Goal: Task Accomplishment & Management: Manage account settings

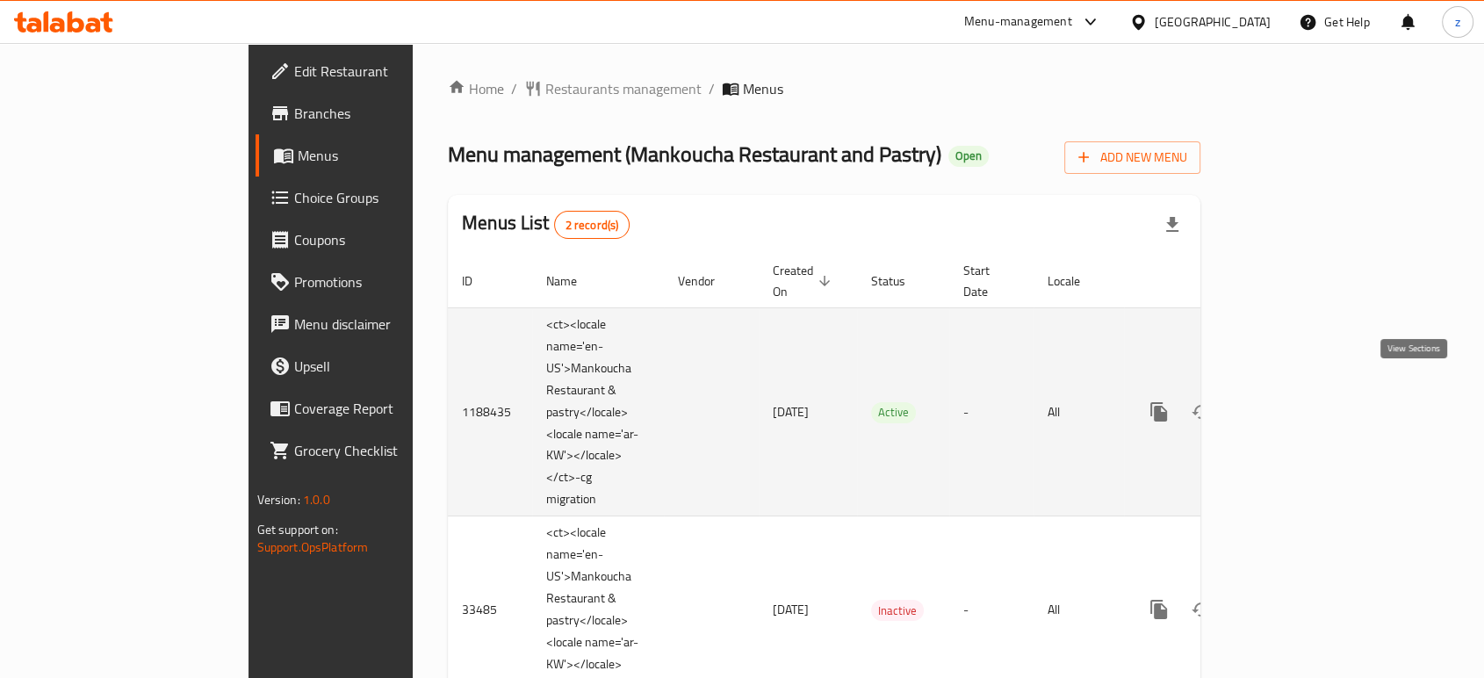
click at [1296, 401] on icon "enhanced table" at bounding box center [1285, 411] width 21 height 21
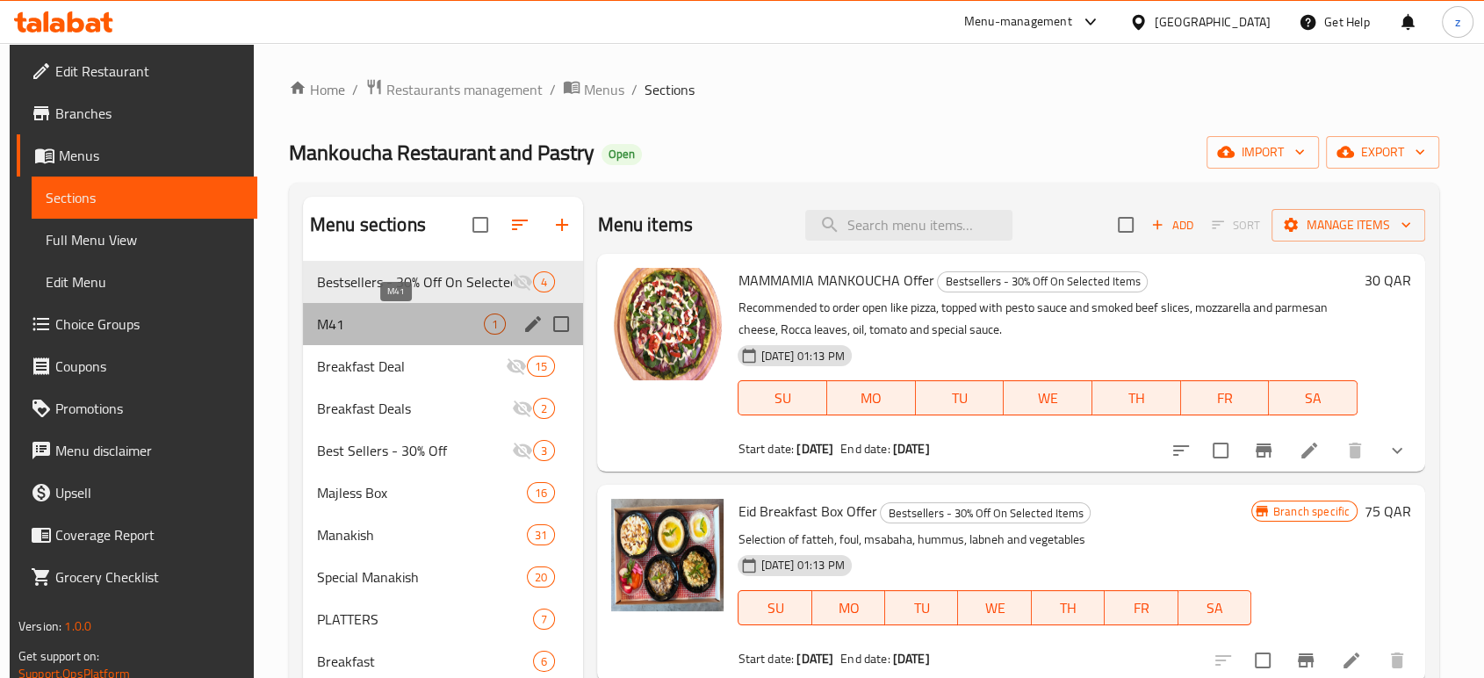
click at [435, 327] on span "M41" at bounding box center [400, 323] width 167 height 21
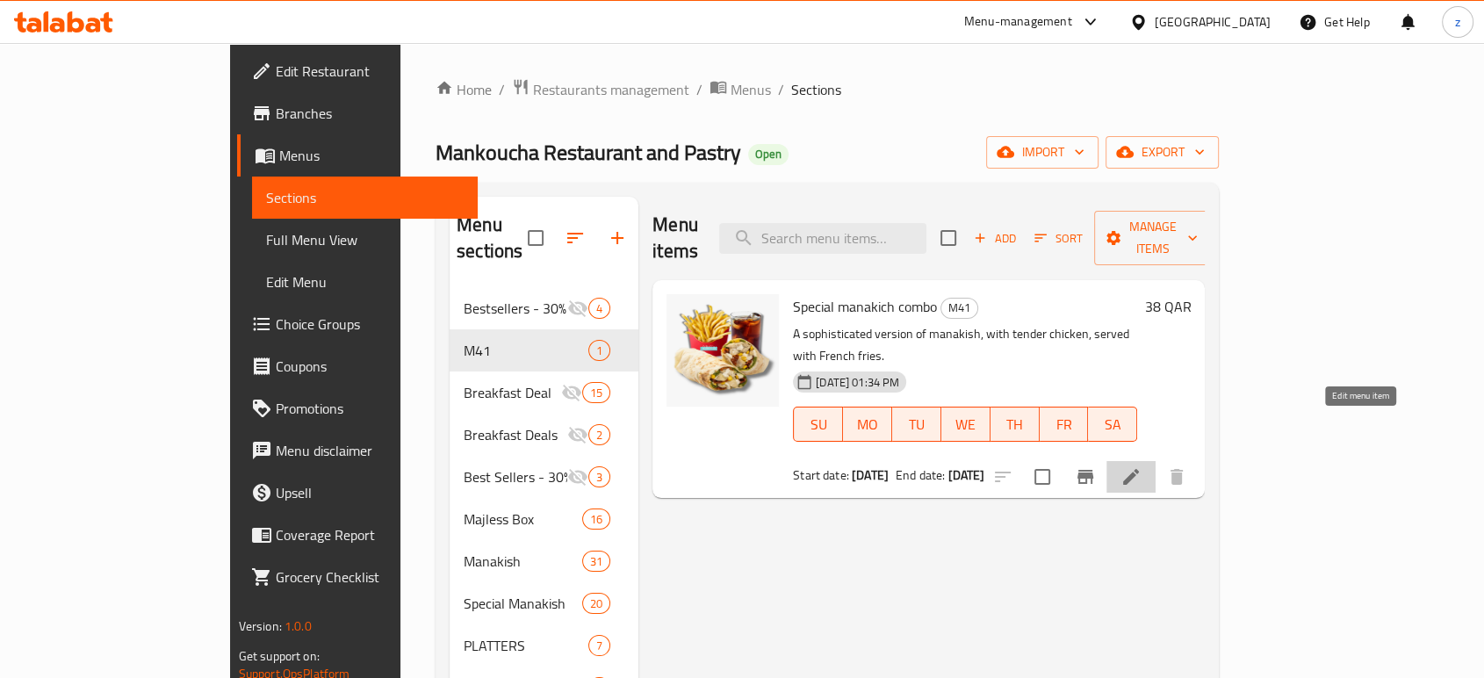
click at [1141, 466] on icon at bounding box center [1130, 476] width 21 height 21
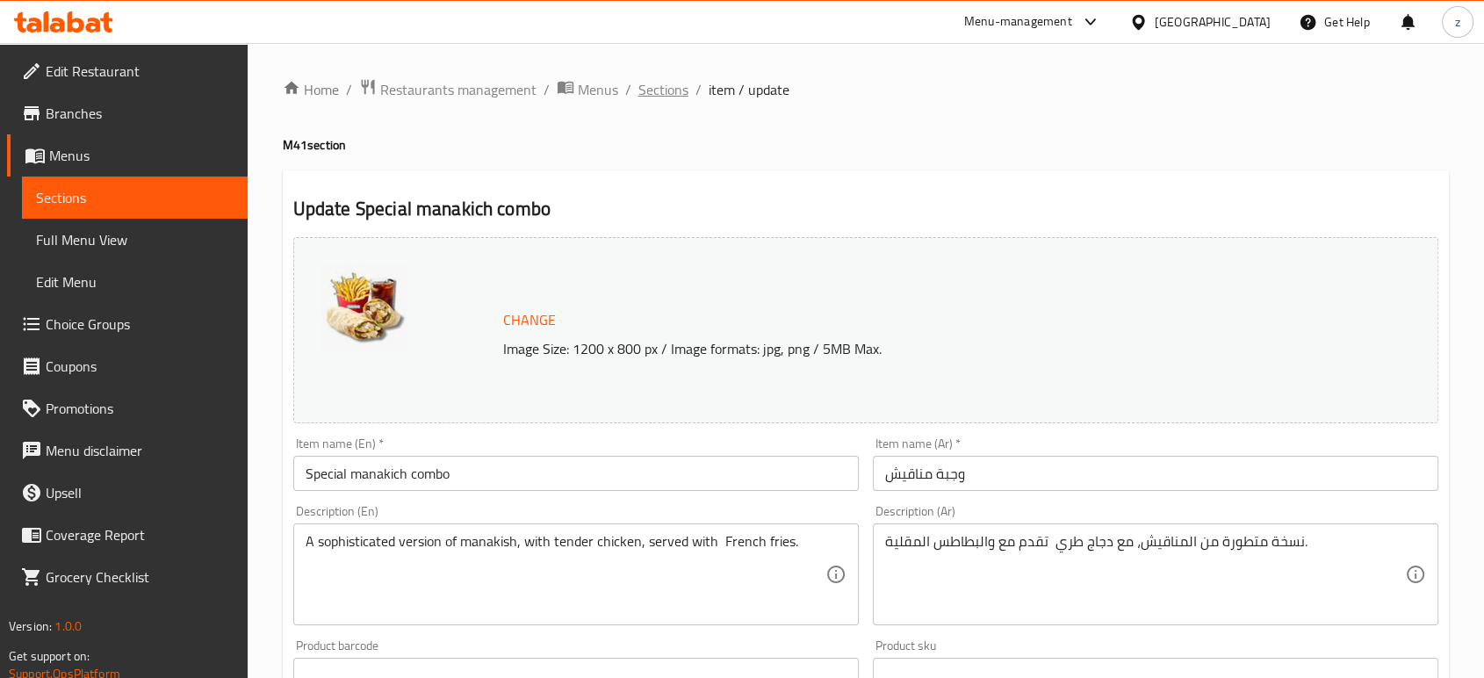
click at [651, 87] on span "Sections" at bounding box center [663, 89] width 50 height 21
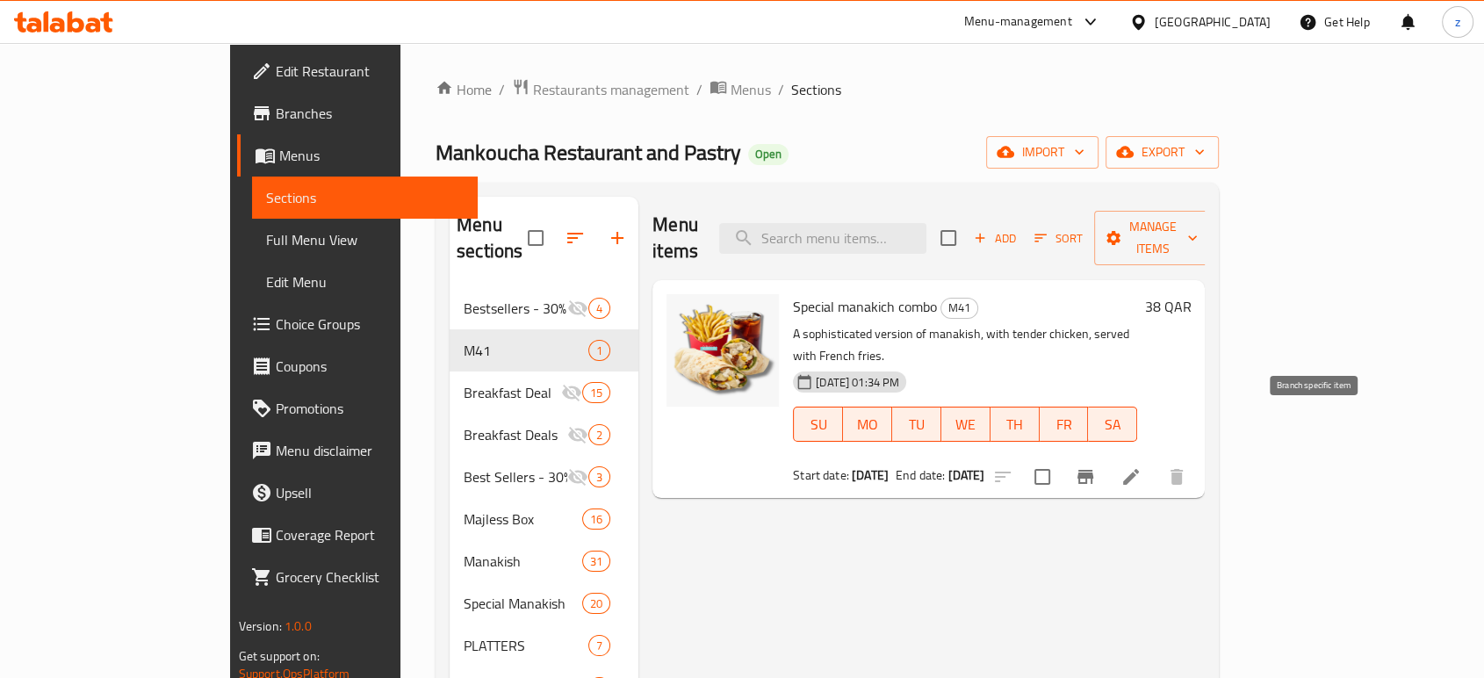
click at [1096, 466] on icon "Branch-specific-item" at bounding box center [1084, 476] width 21 height 21
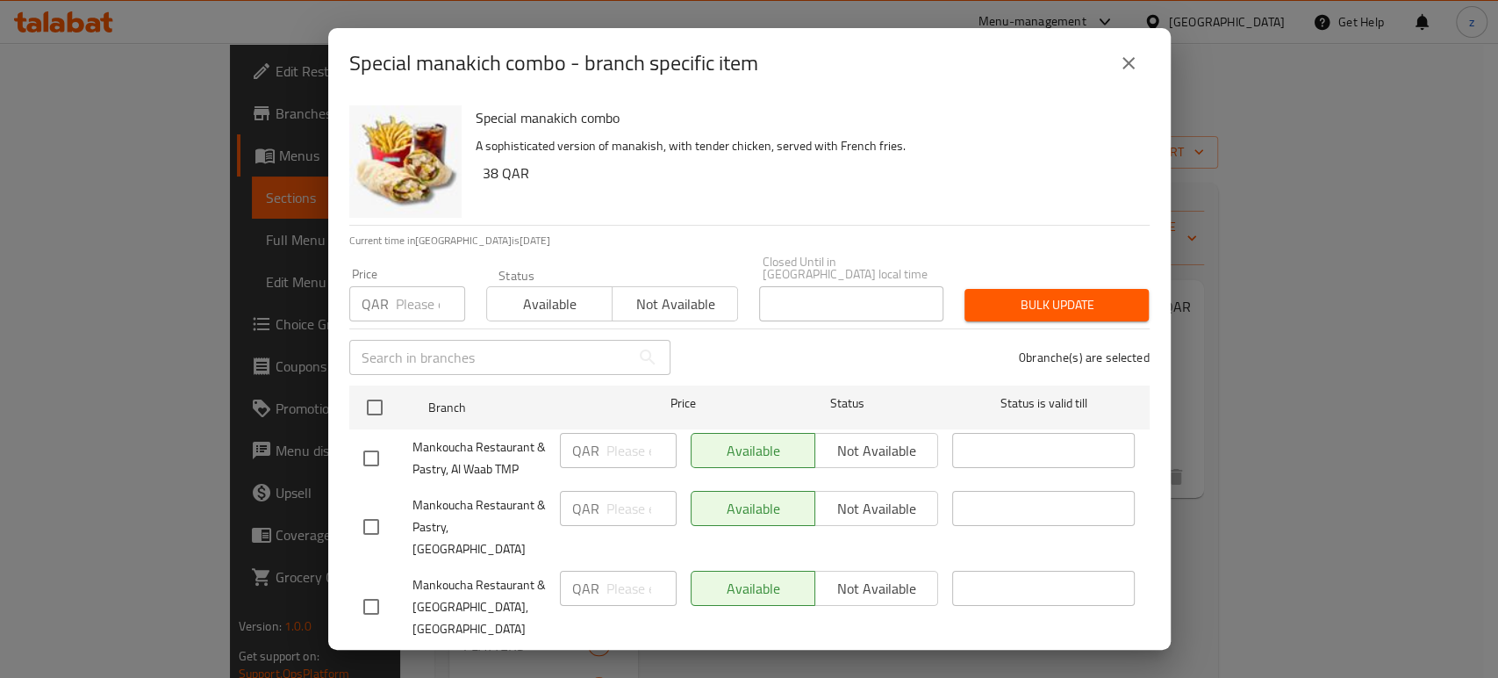
click at [1135, 54] on icon "close" at bounding box center [1128, 63] width 21 height 21
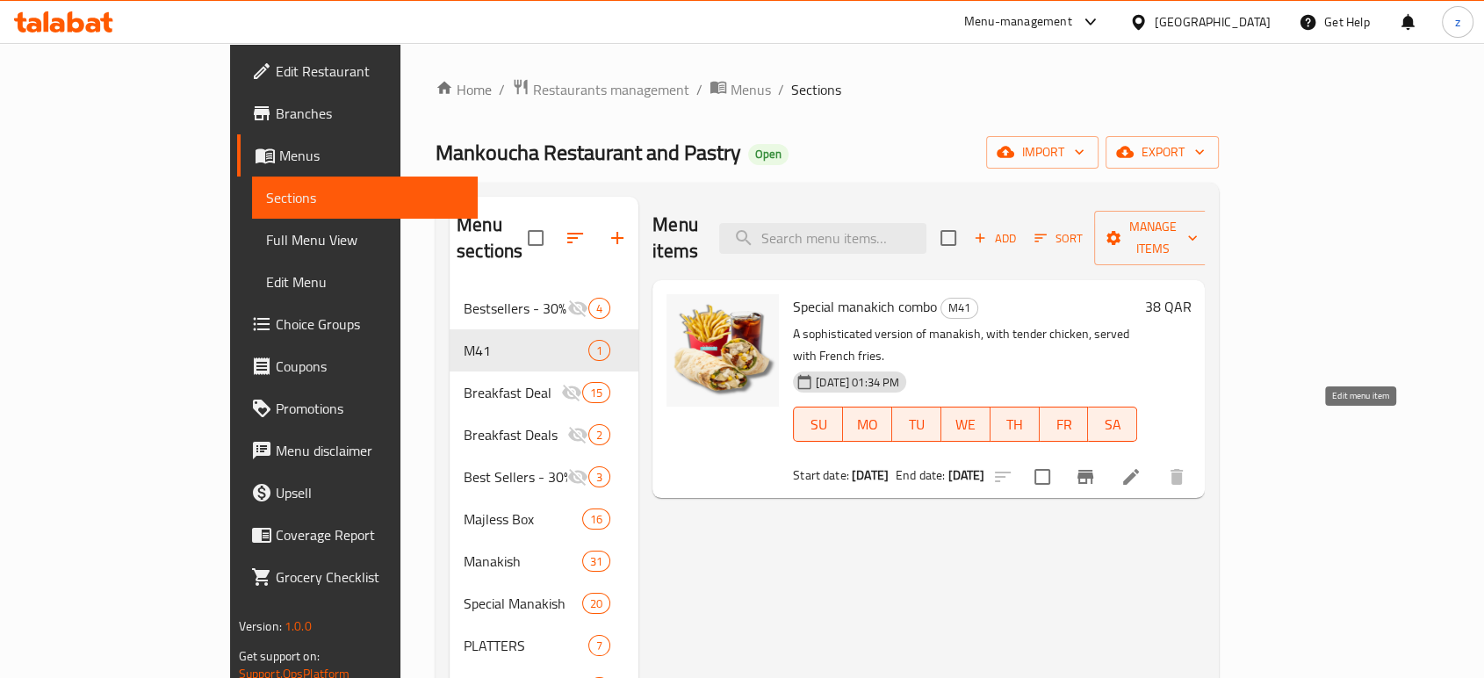
click at [1139, 469] on icon at bounding box center [1131, 477] width 16 height 16
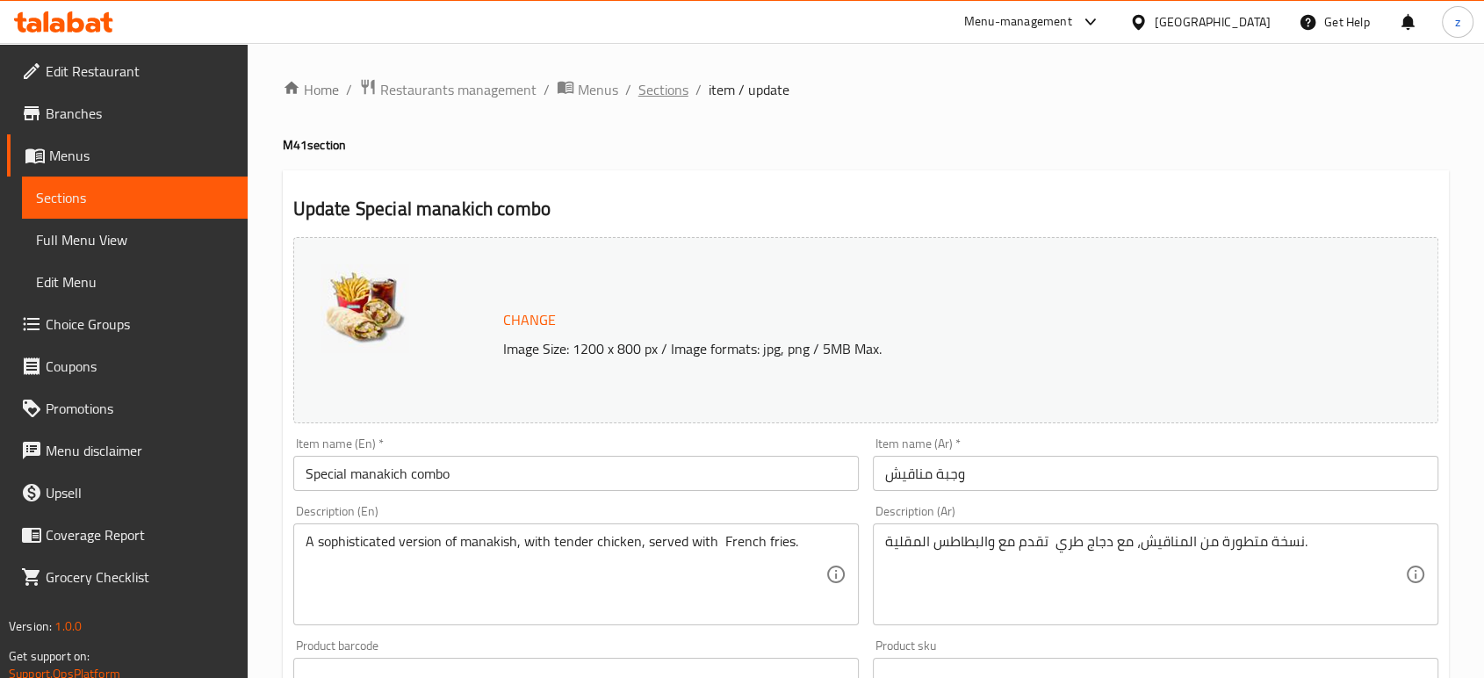
click at [669, 92] on span "Sections" at bounding box center [663, 89] width 50 height 21
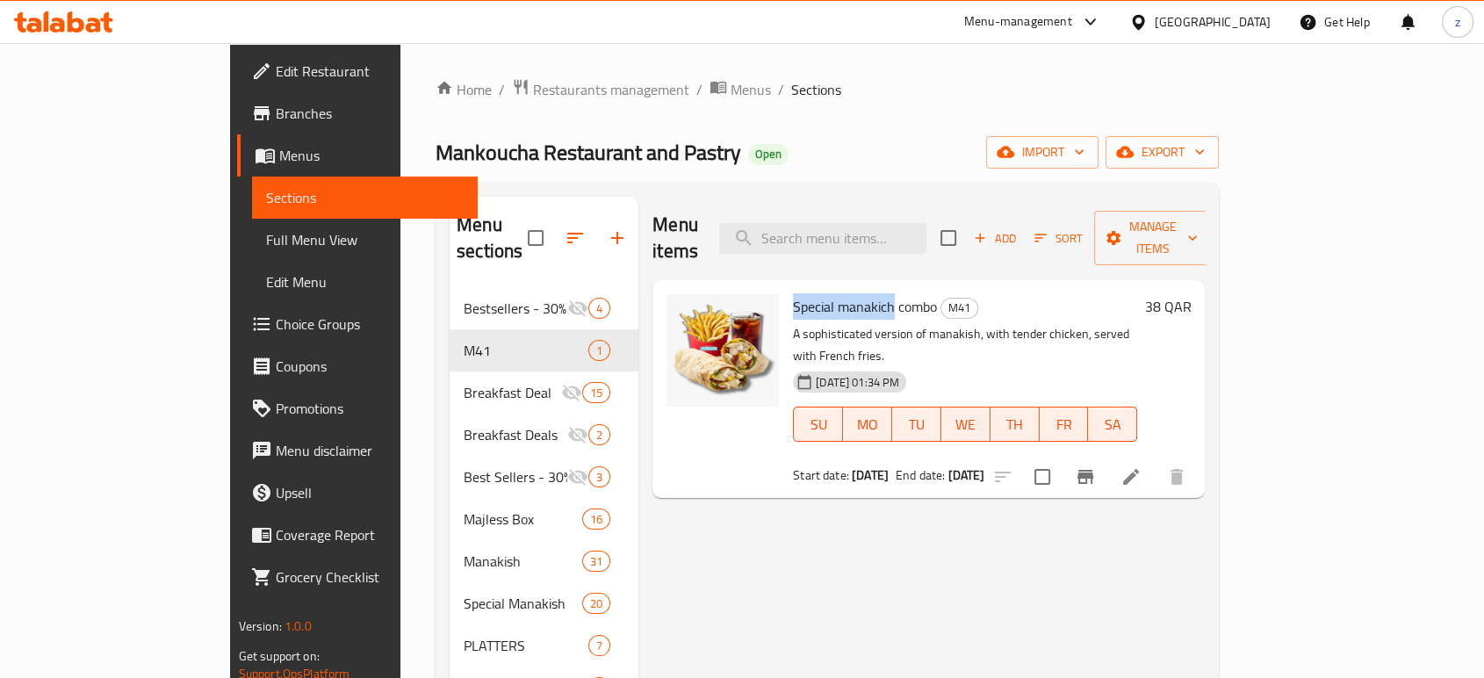
drag, startPoint x: 730, startPoint y: 273, endPoint x: 835, endPoint y: 271, distance: 104.5
click at [835, 287] on div "Special manakich combo M41 A sophisticated version of manakish, with tender chi…" at bounding box center [965, 389] width 358 height 204
copy span "Special manakich"
click at [863, 226] on input "search" at bounding box center [822, 238] width 207 height 31
paste input "Special manakich"
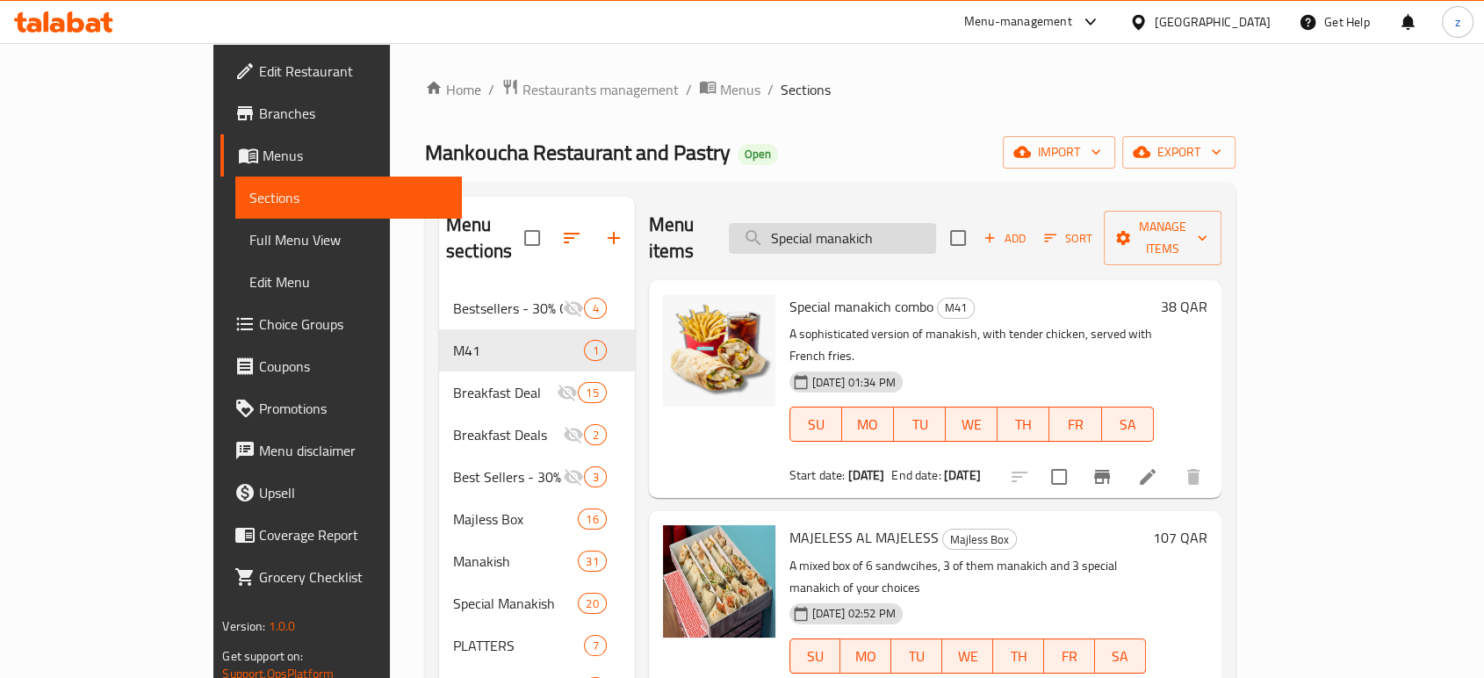
click at [893, 223] on input "Special manakich" at bounding box center [832, 238] width 207 height 31
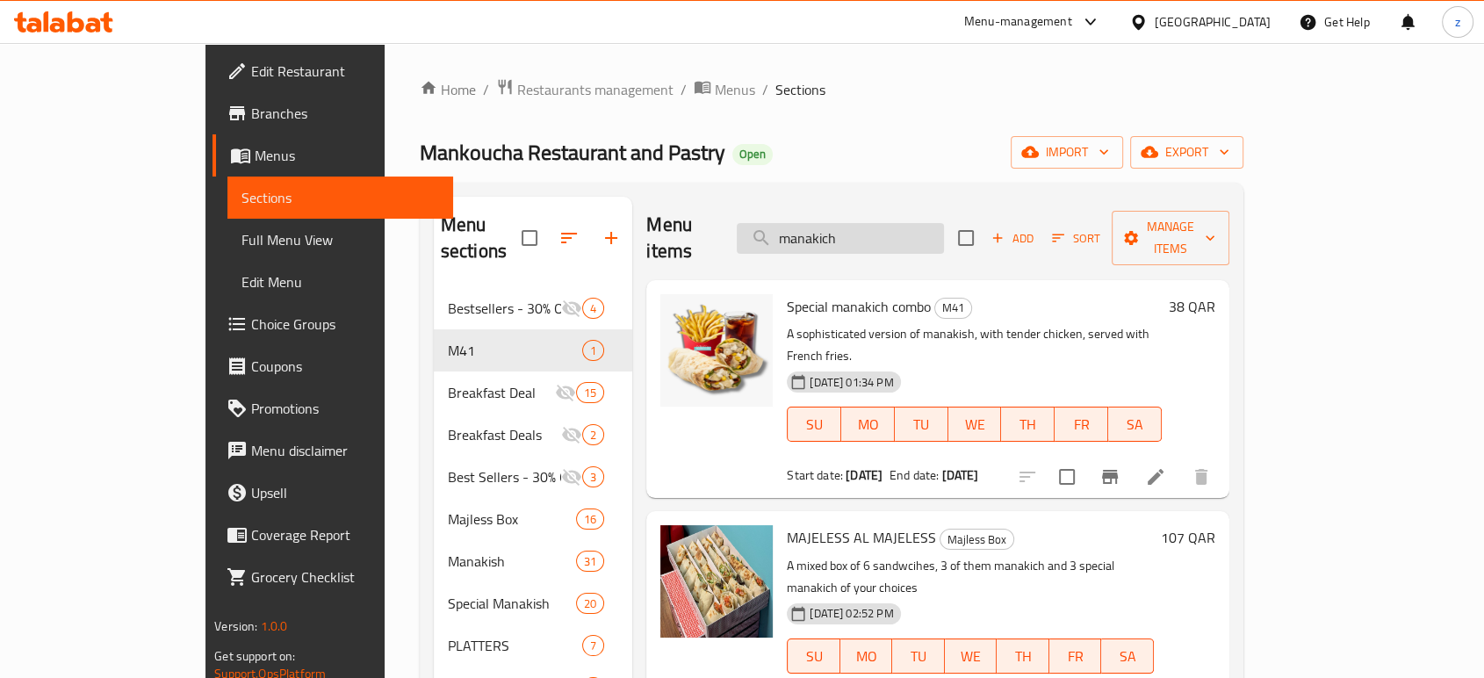
click at [925, 223] on input "manakich" at bounding box center [839, 238] width 207 height 31
type input "manakich"
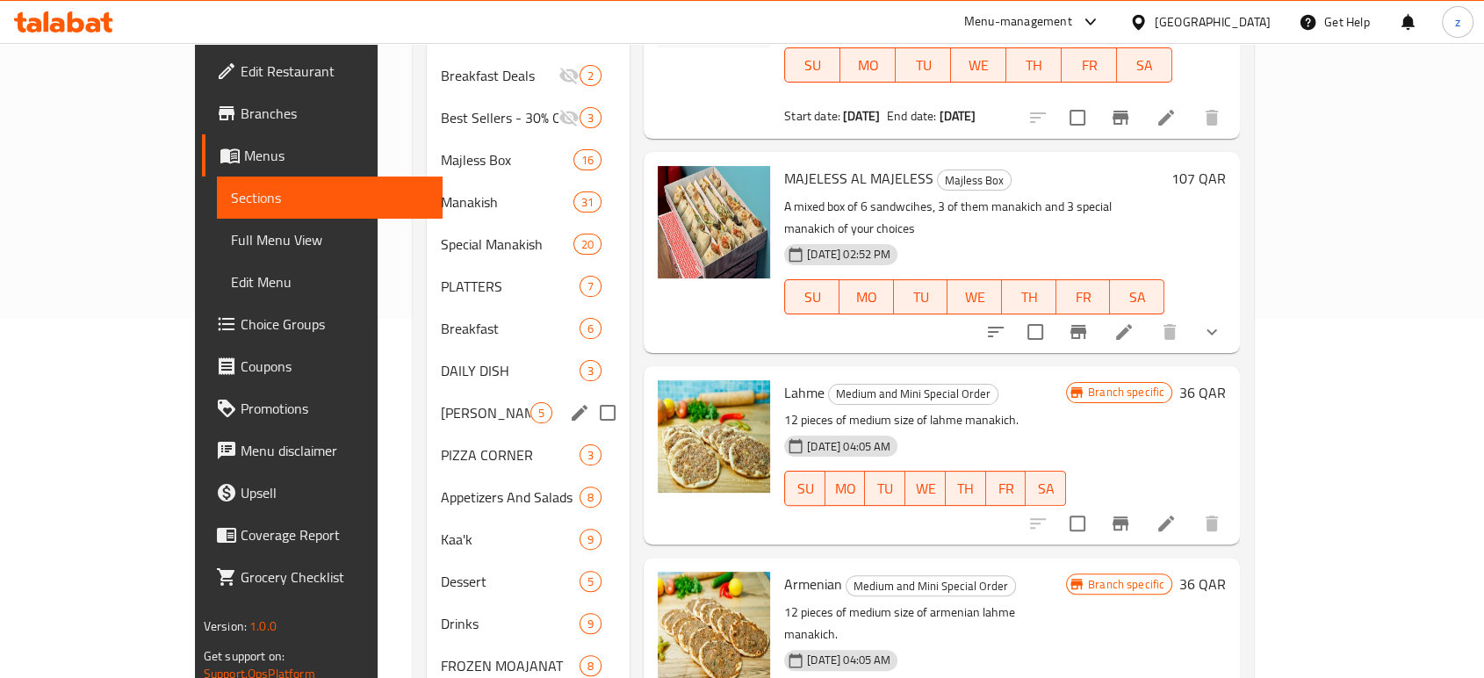
scroll to position [262, 0]
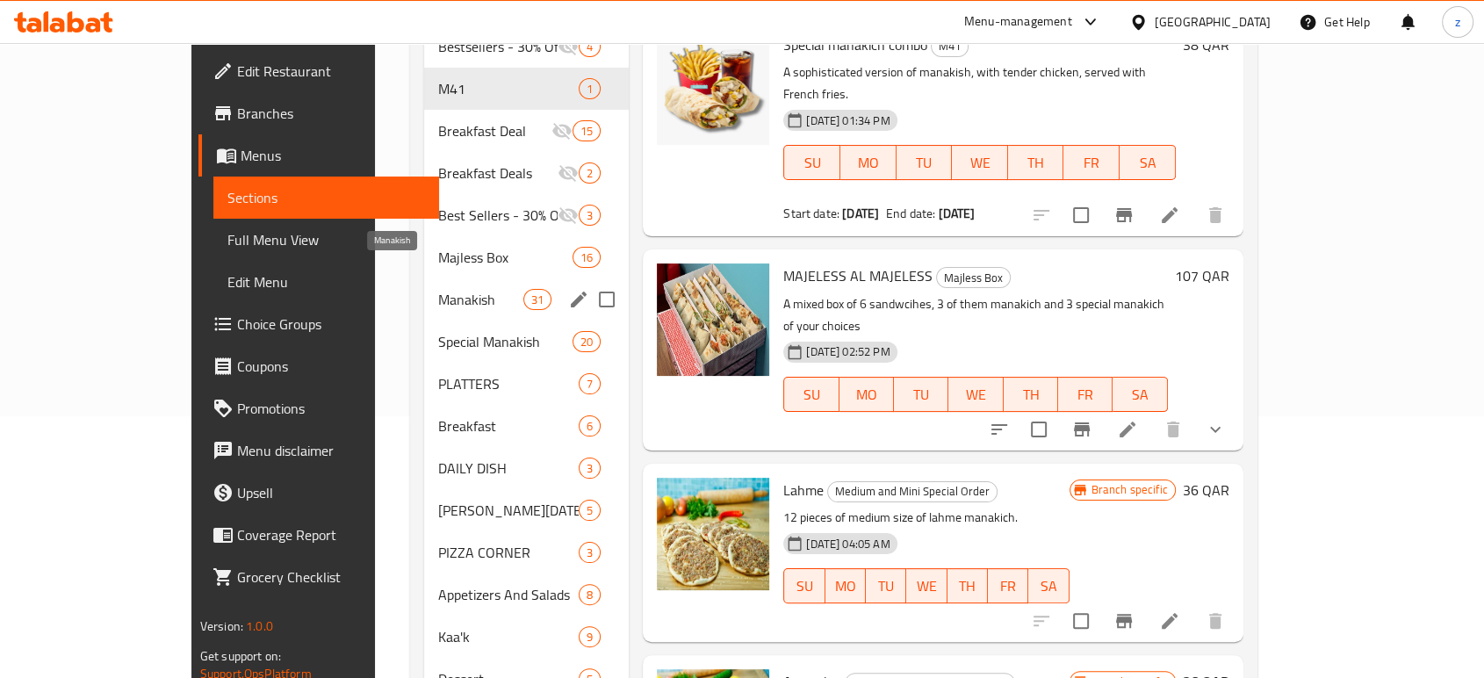
click at [438, 289] on span "Manakish" at bounding box center [480, 299] width 85 height 21
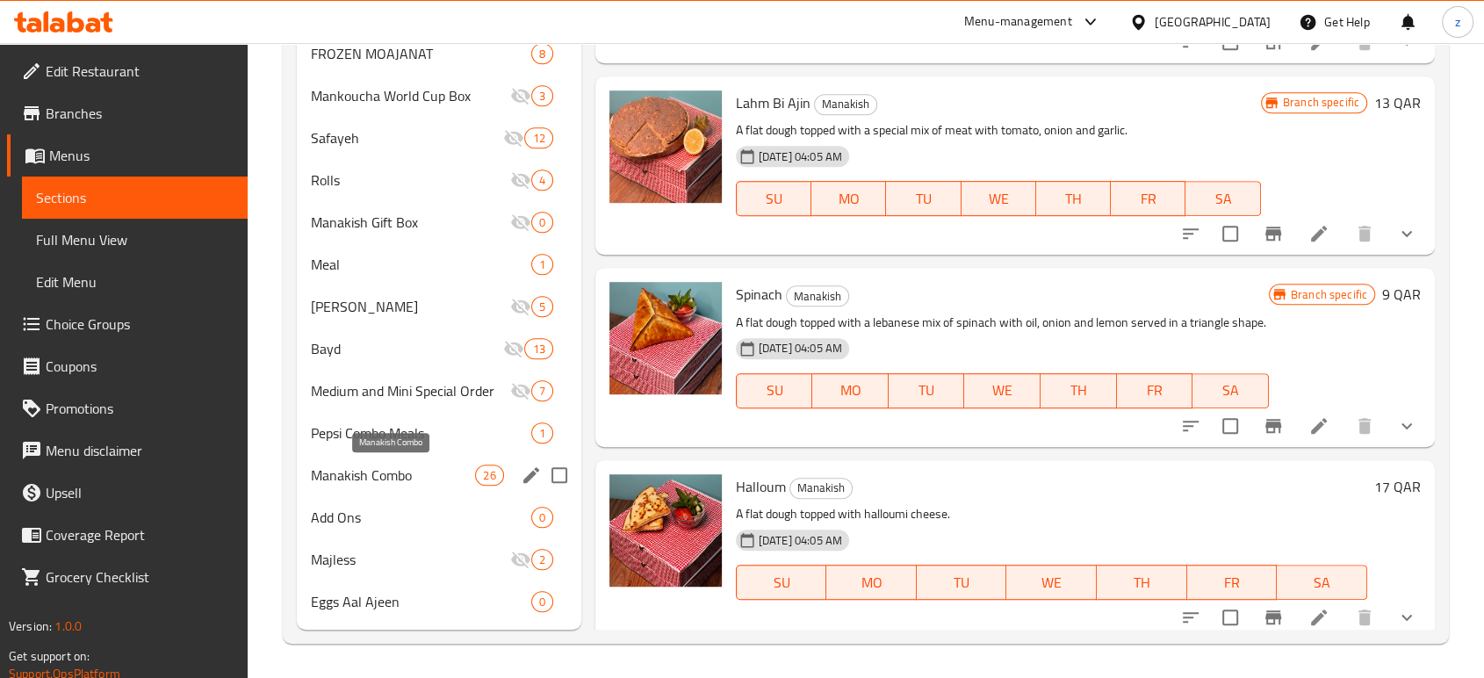
click at [384, 468] on span "Manakish Combo" at bounding box center [393, 474] width 165 height 21
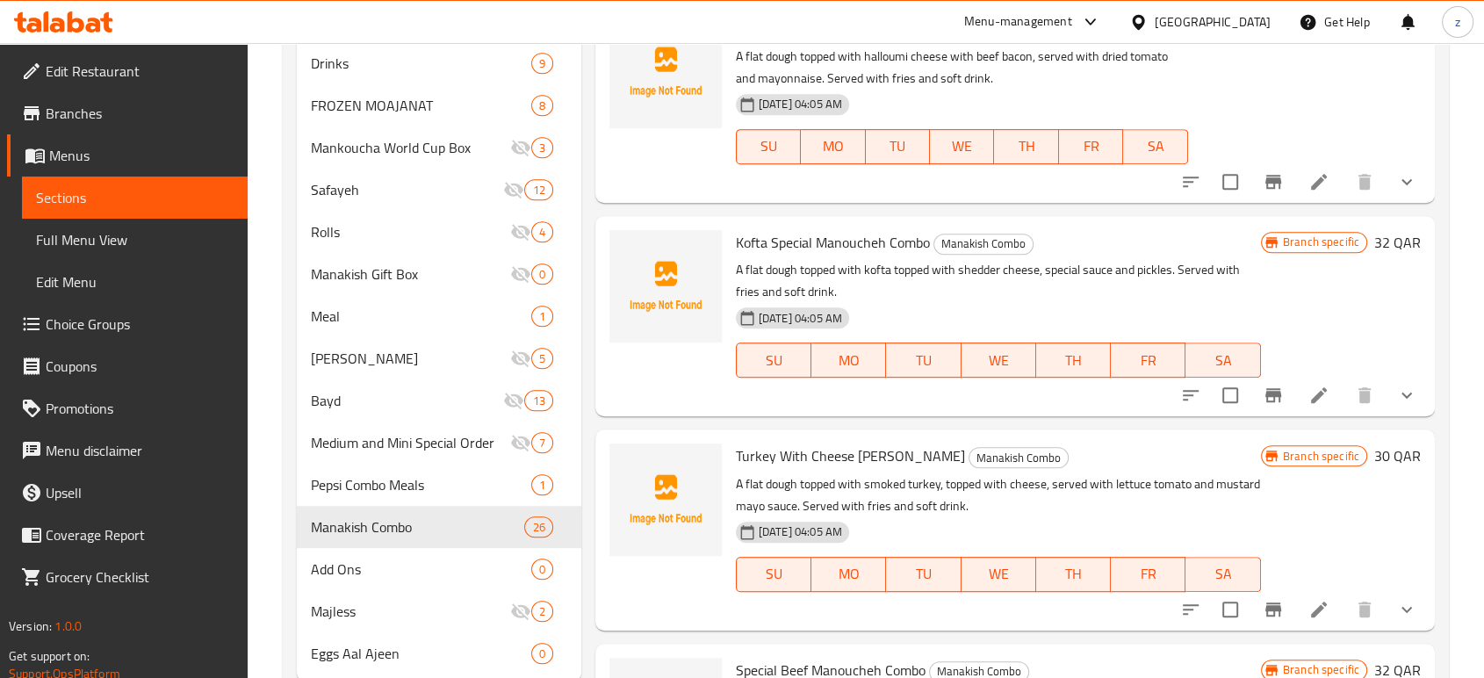
scroll to position [847, 0]
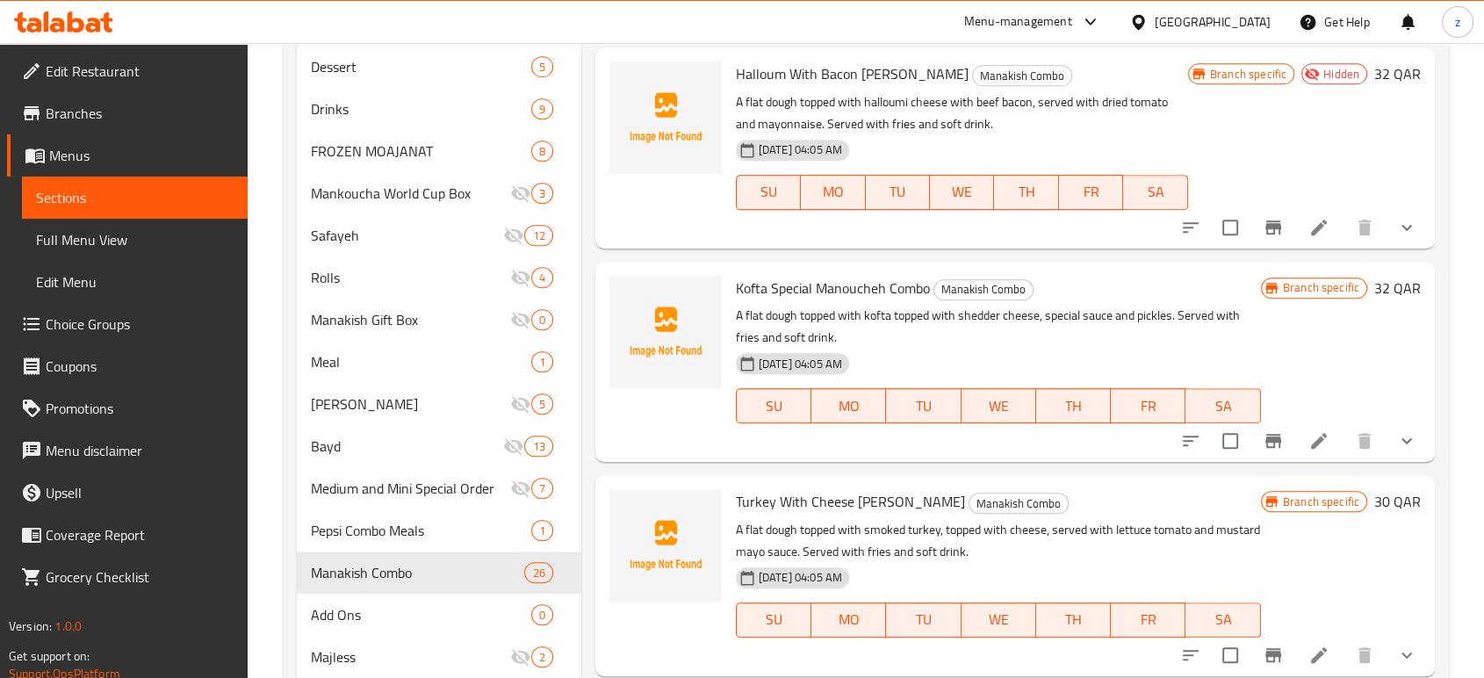
click at [1304, 453] on li at bounding box center [1318, 441] width 49 height 32
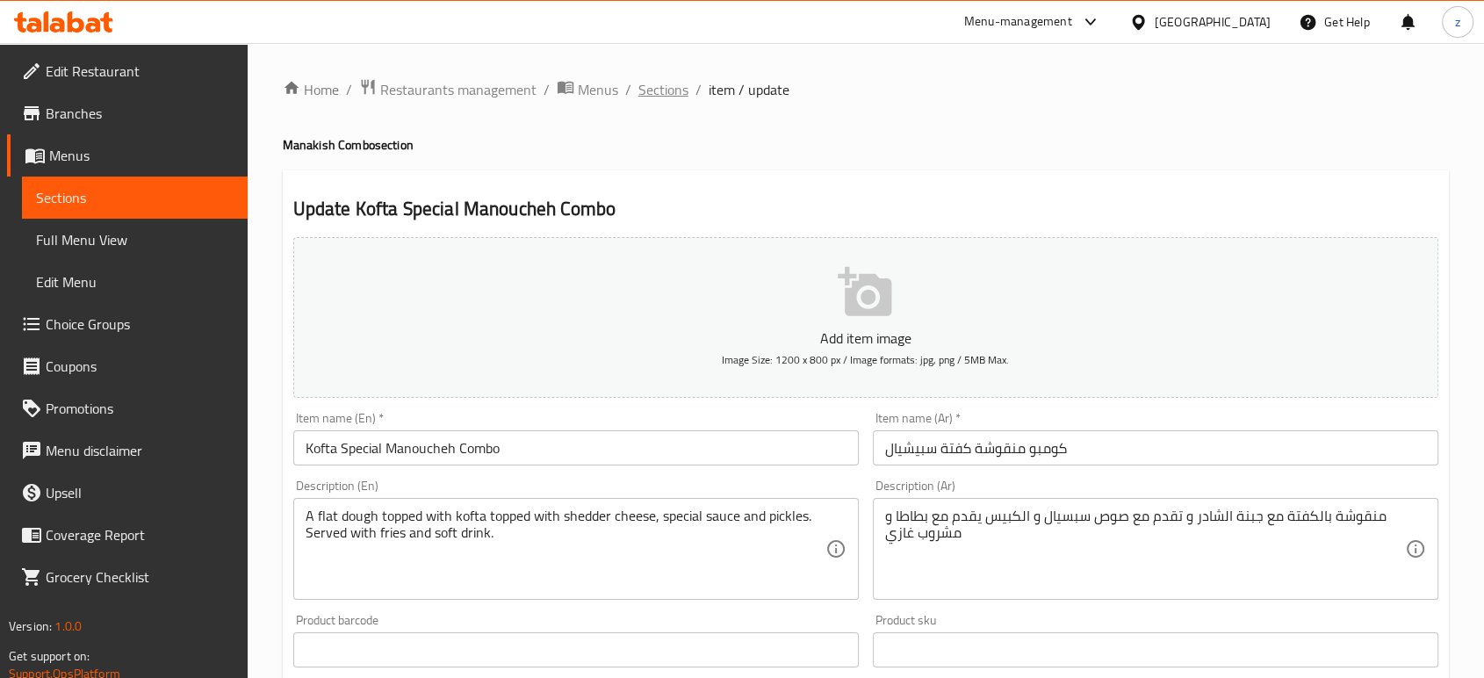
click at [658, 85] on span "Sections" at bounding box center [663, 89] width 50 height 21
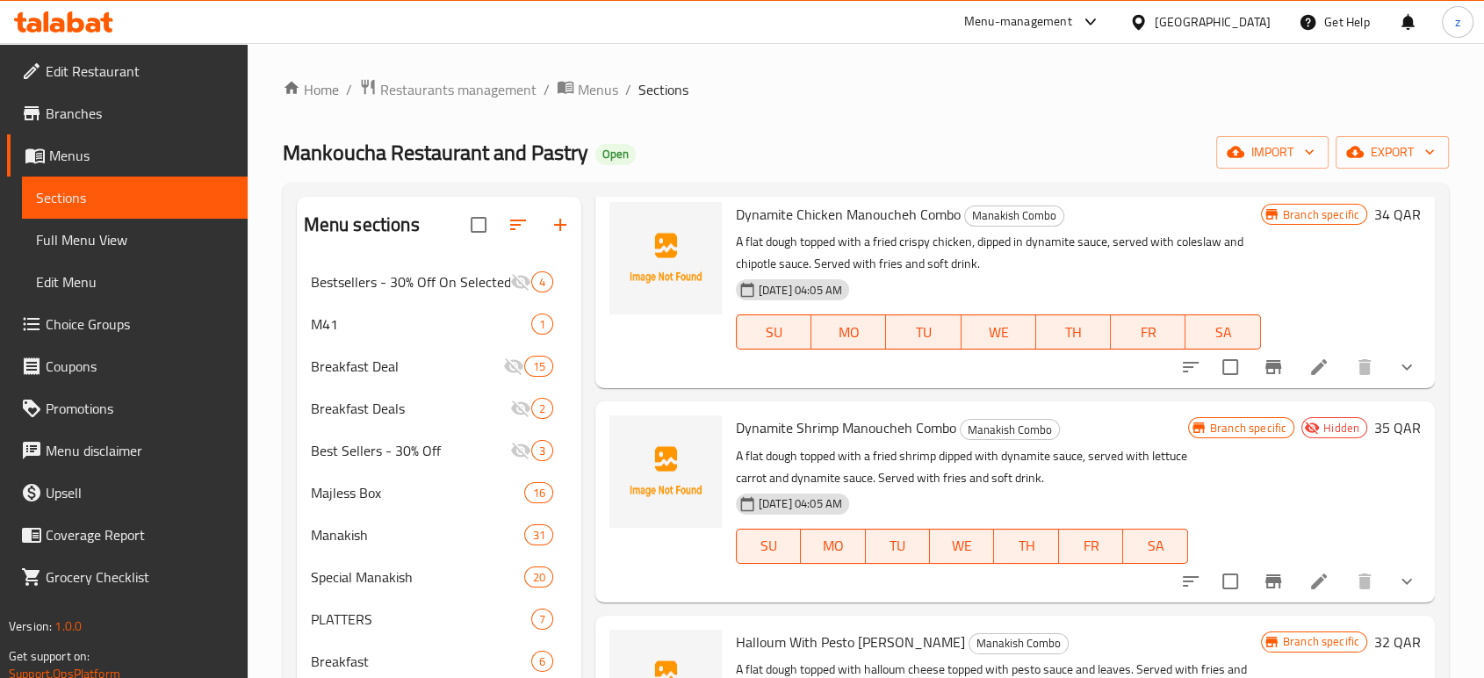
scroll to position [97, 0]
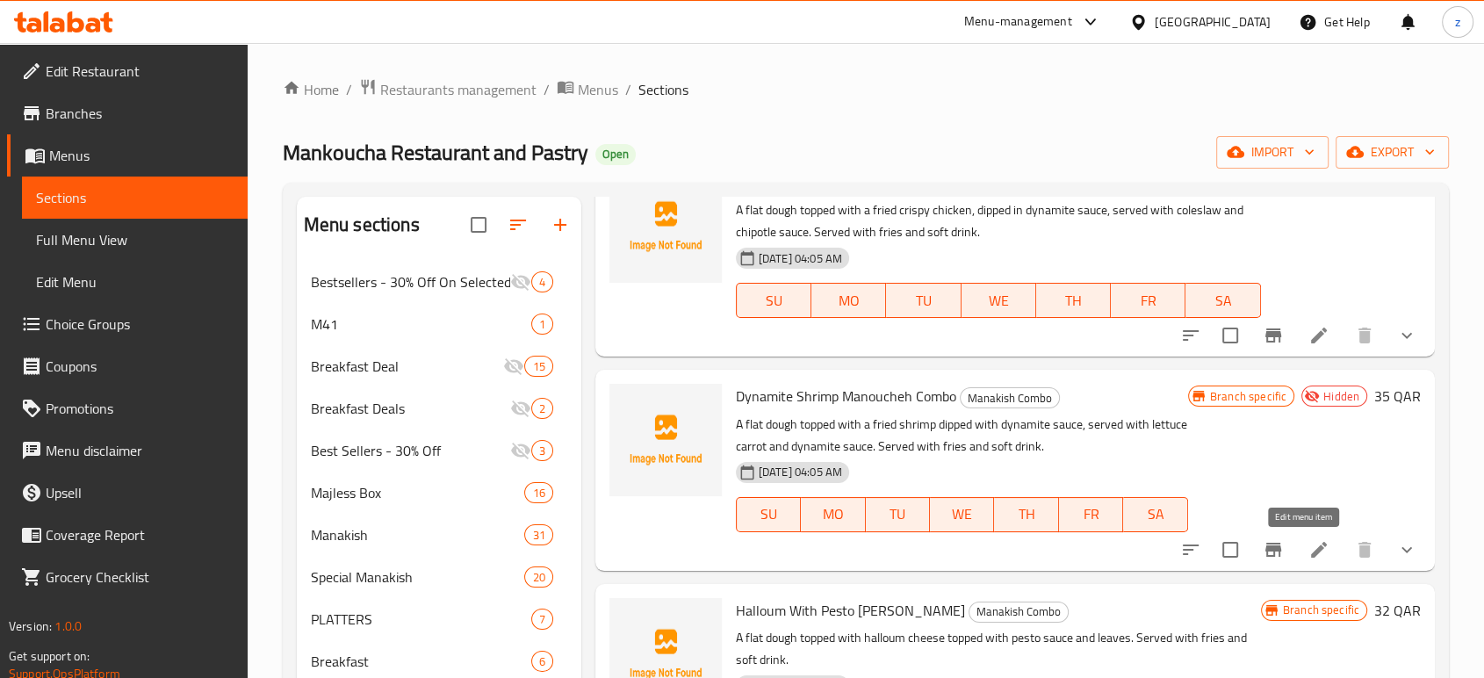
click at [1311, 550] on icon at bounding box center [1319, 550] width 16 height 16
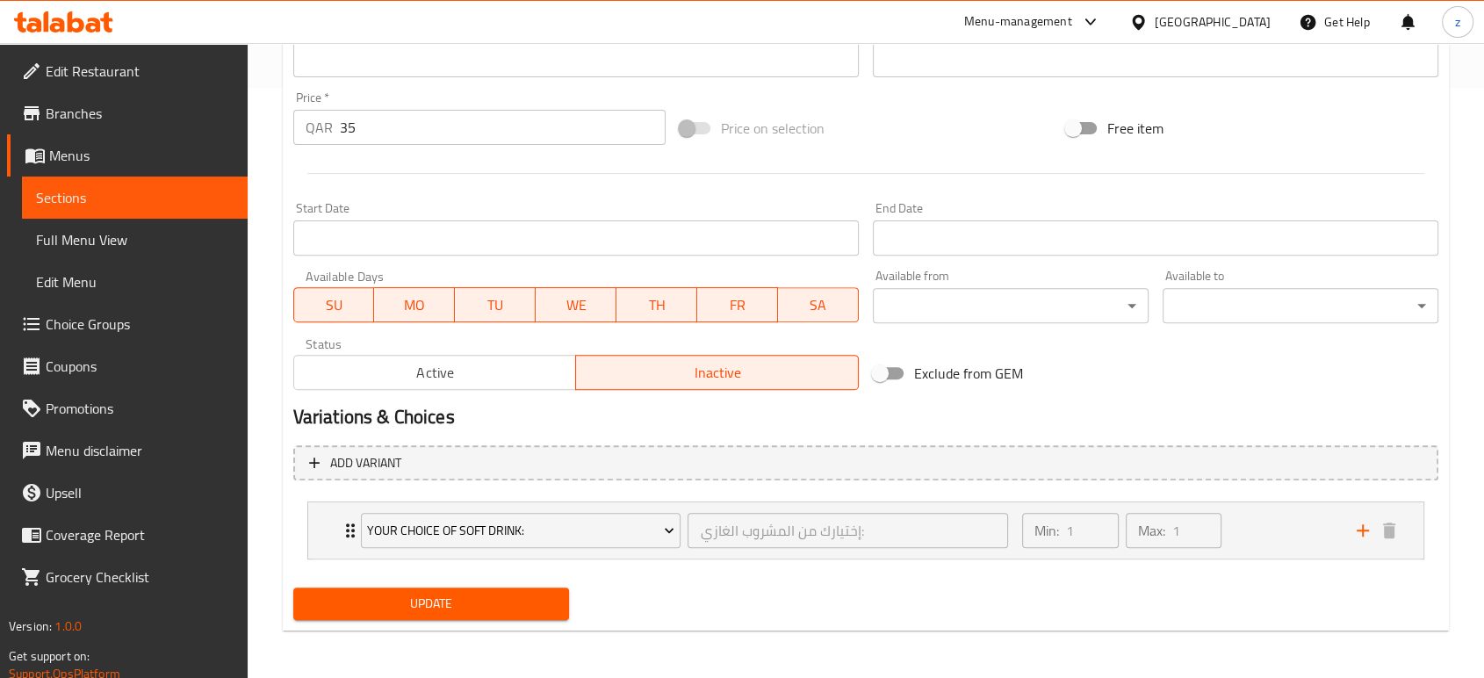
scroll to position [591, 0]
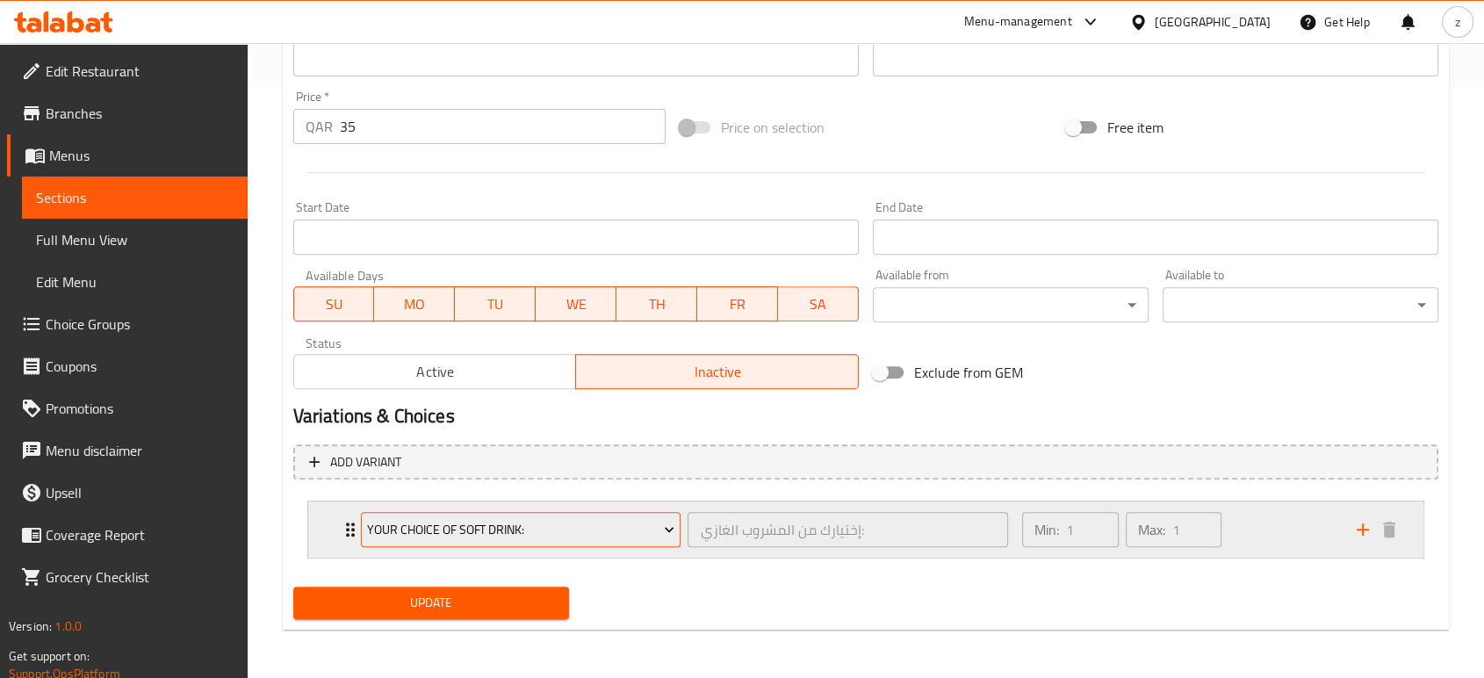
click at [635, 535] on span "Your Choice Of Soft Drink:" at bounding box center [520, 530] width 307 height 22
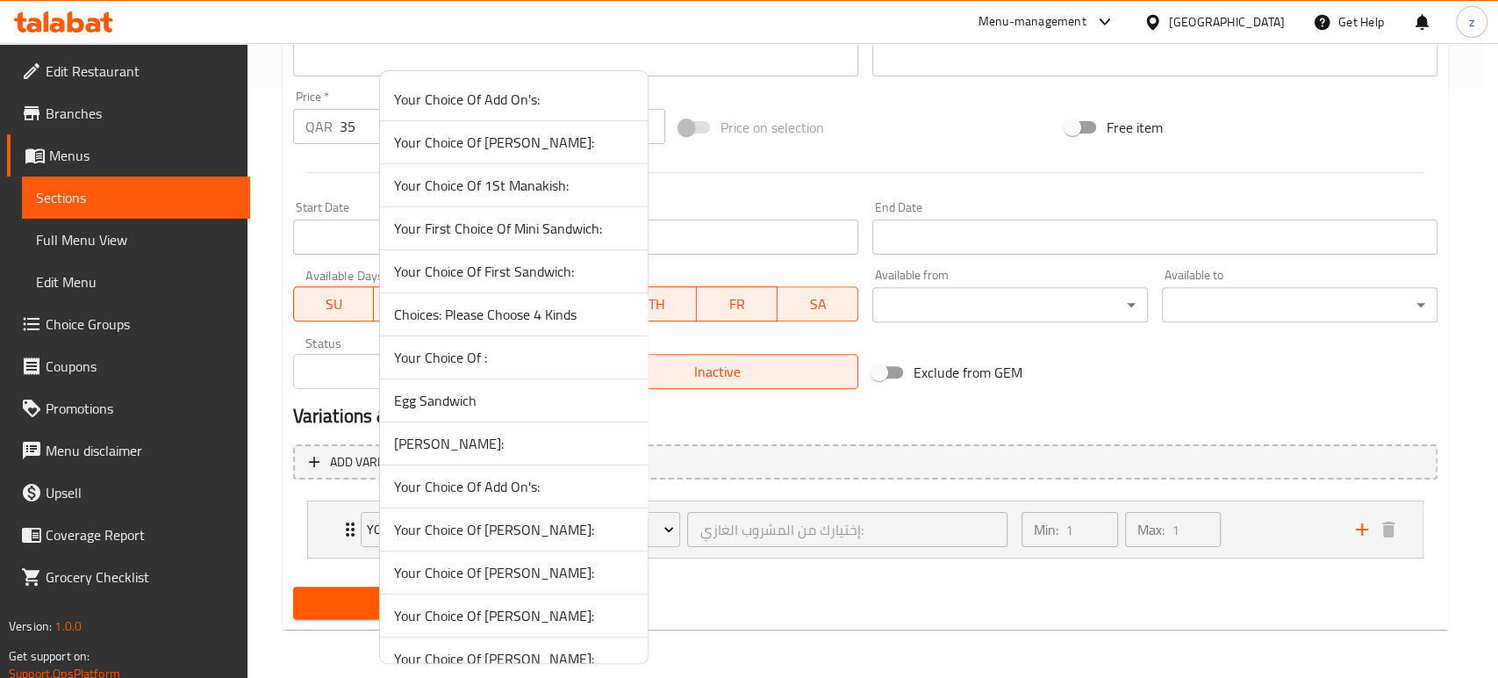
click at [871, 596] on div at bounding box center [749, 339] width 1498 height 678
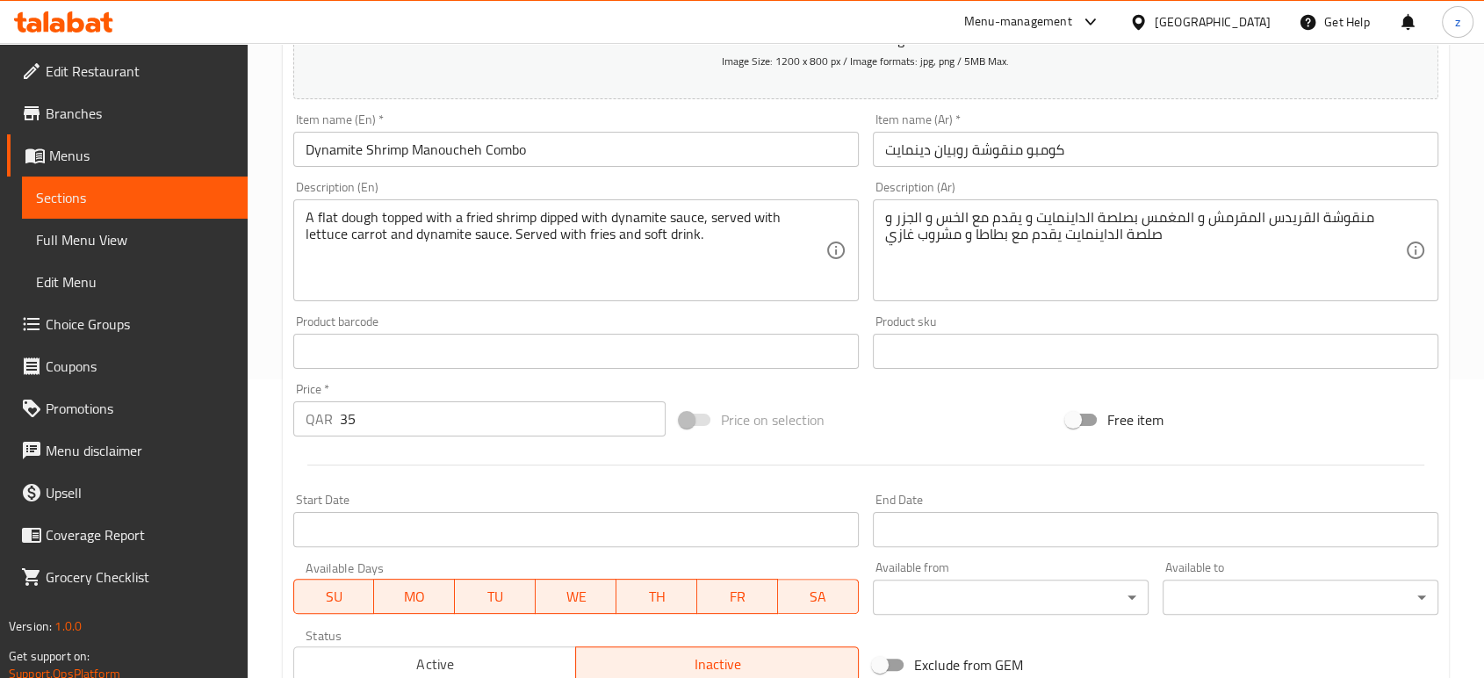
scroll to position [6, 0]
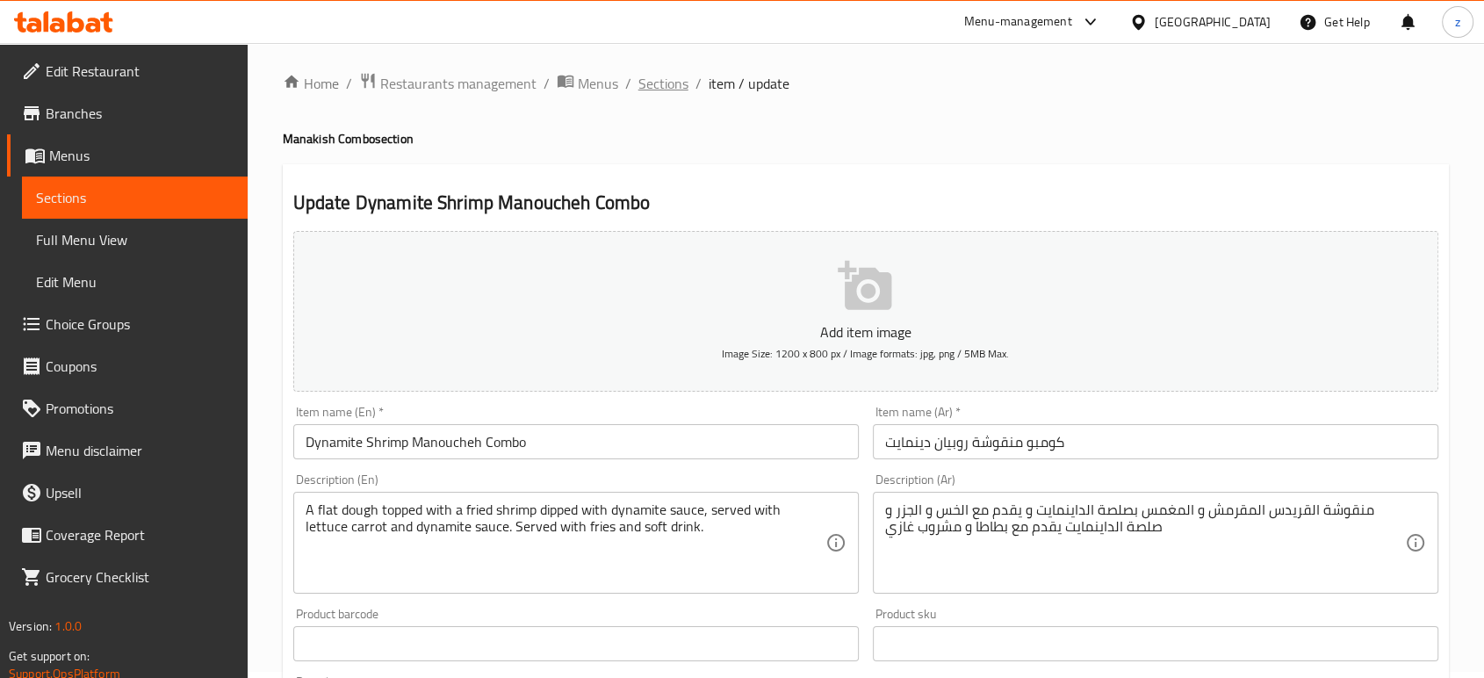
click at [664, 82] on span "Sections" at bounding box center [663, 83] width 50 height 21
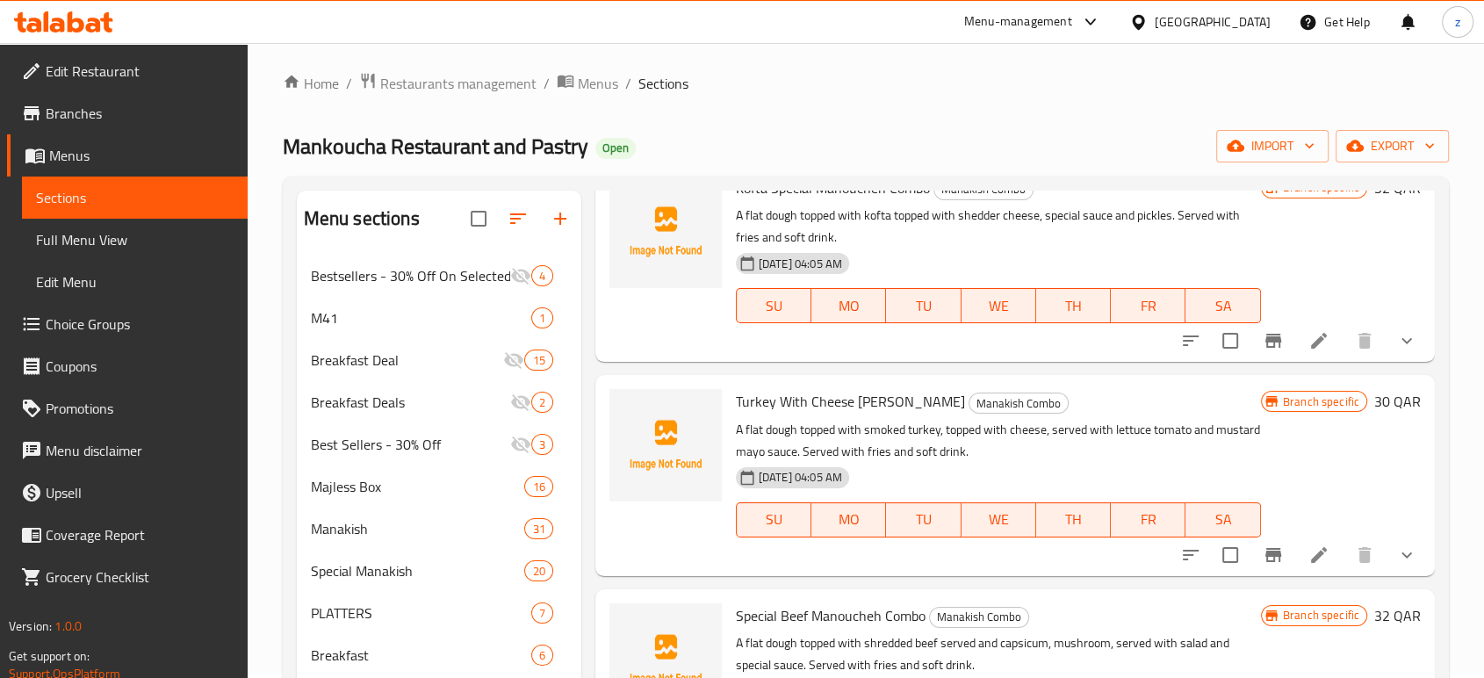
scroll to position [975, 0]
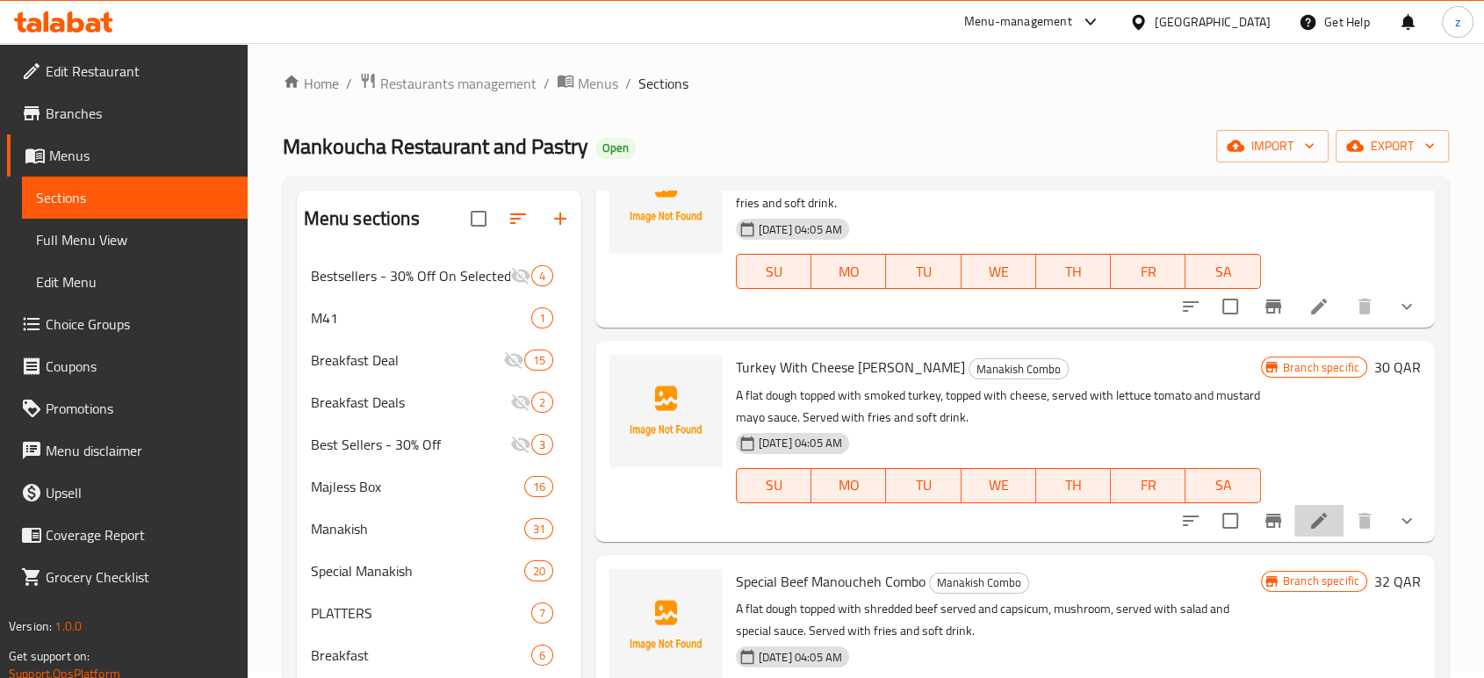
click at [1294, 521] on li at bounding box center [1318, 521] width 49 height 32
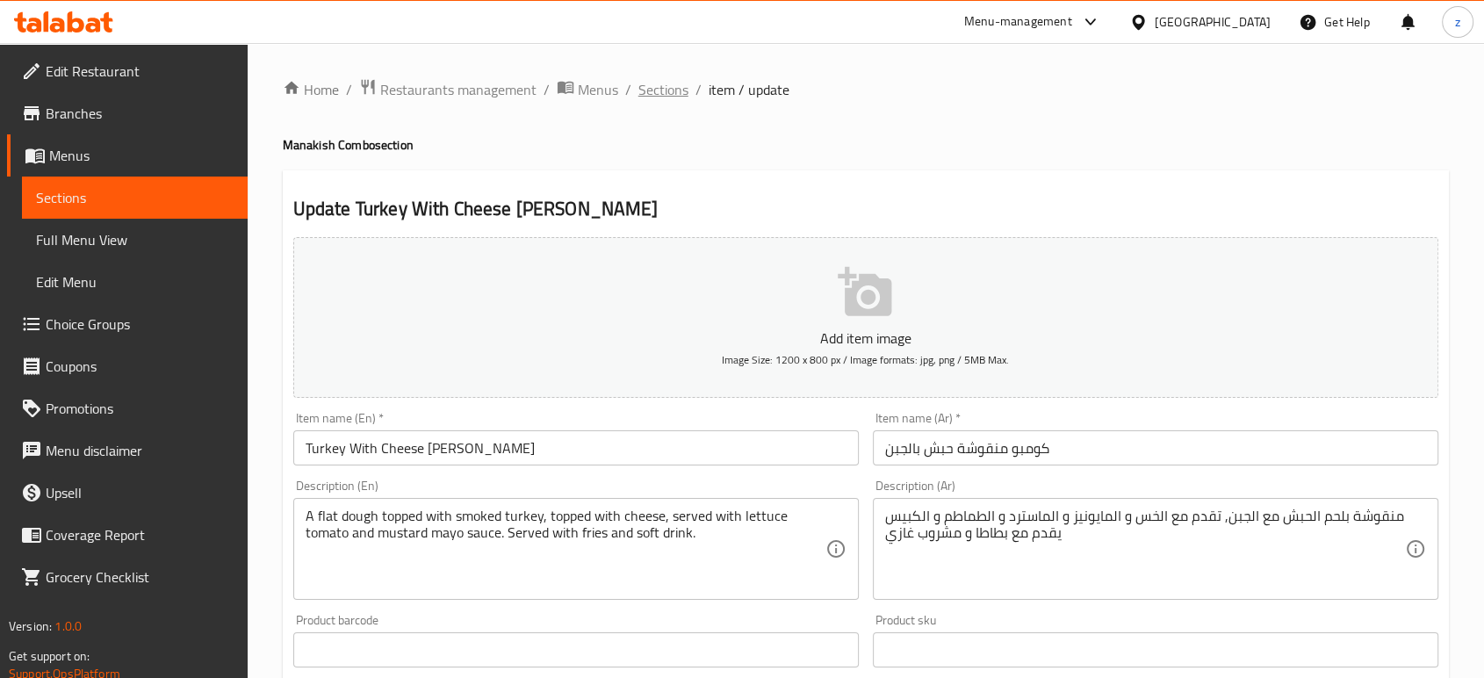
click at [645, 97] on span "Sections" at bounding box center [663, 89] width 50 height 21
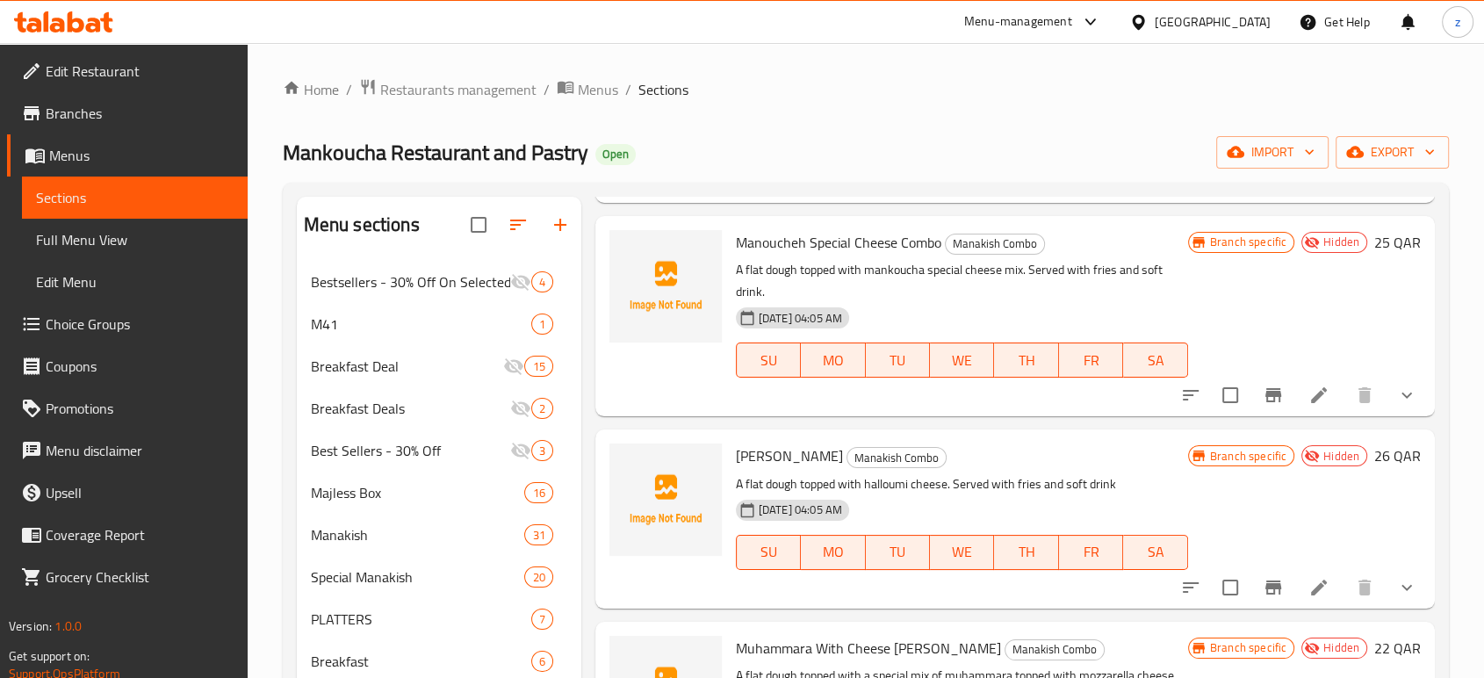
scroll to position [2828, 0]
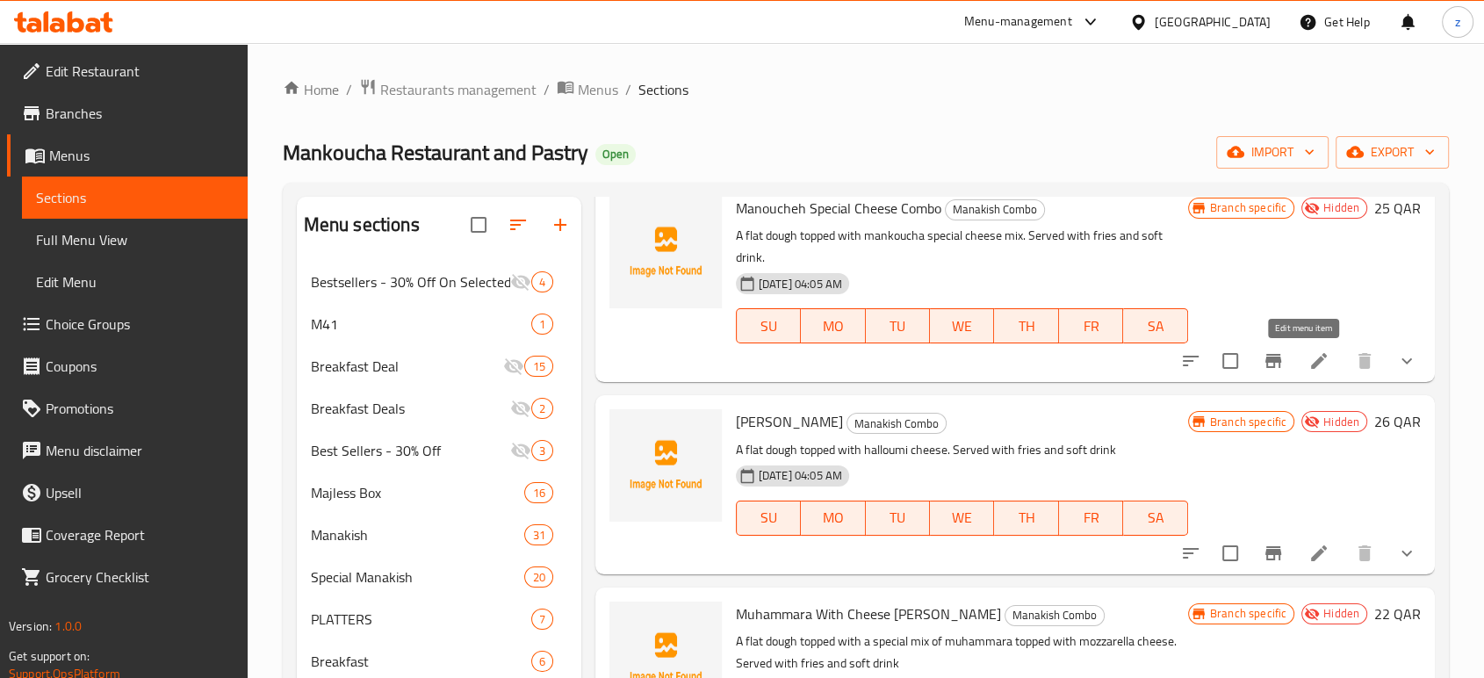
click at [1308, 370] on icon at bounding box center [1318, 360] width 21 height 21
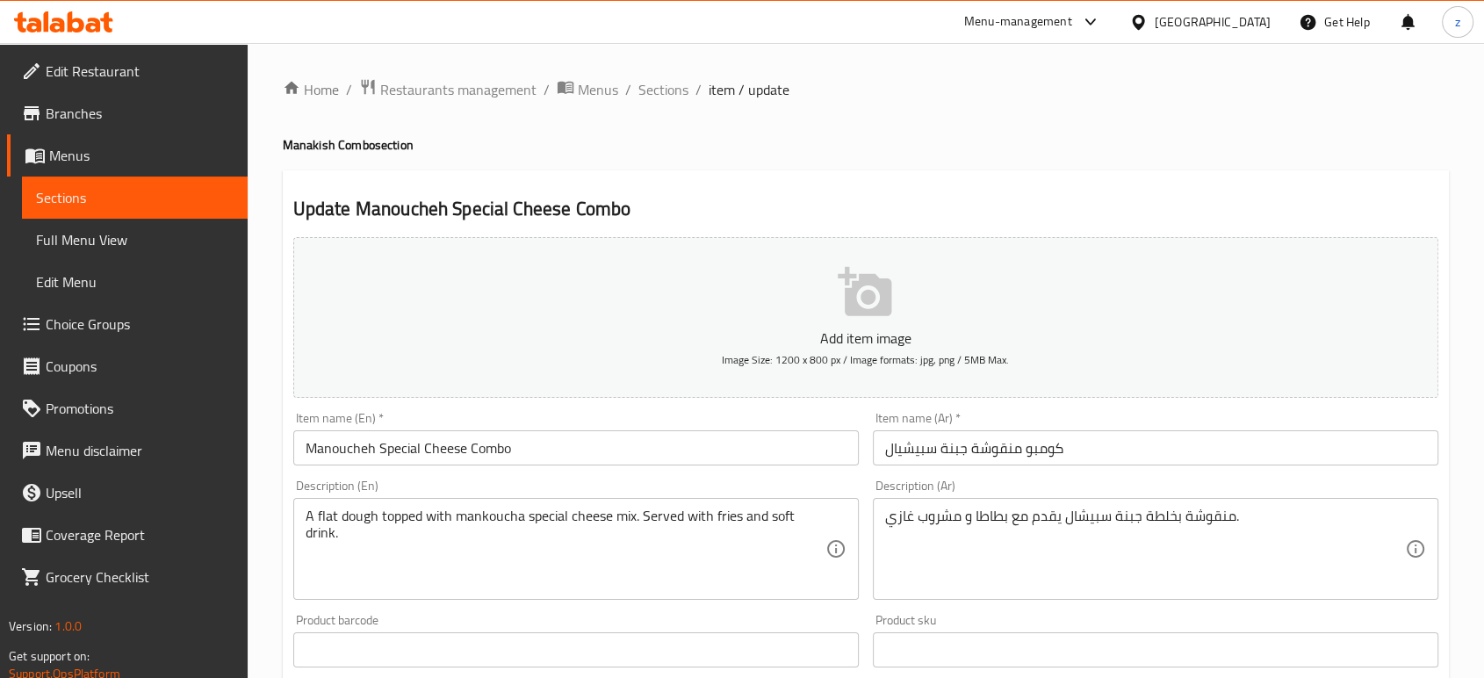
click at [664, 99] on span "Sections" at bounding box center [663, 89] width 50 height 21
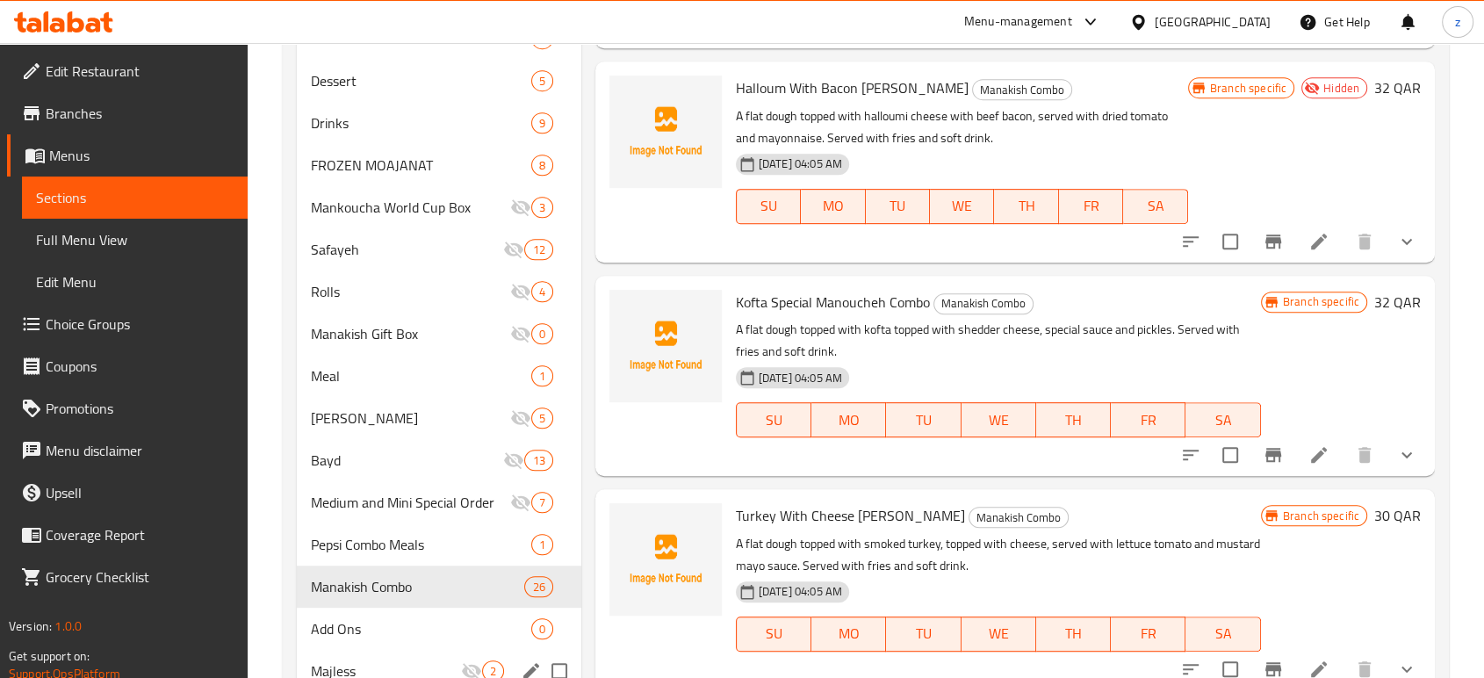
scroll to position [878, 0]
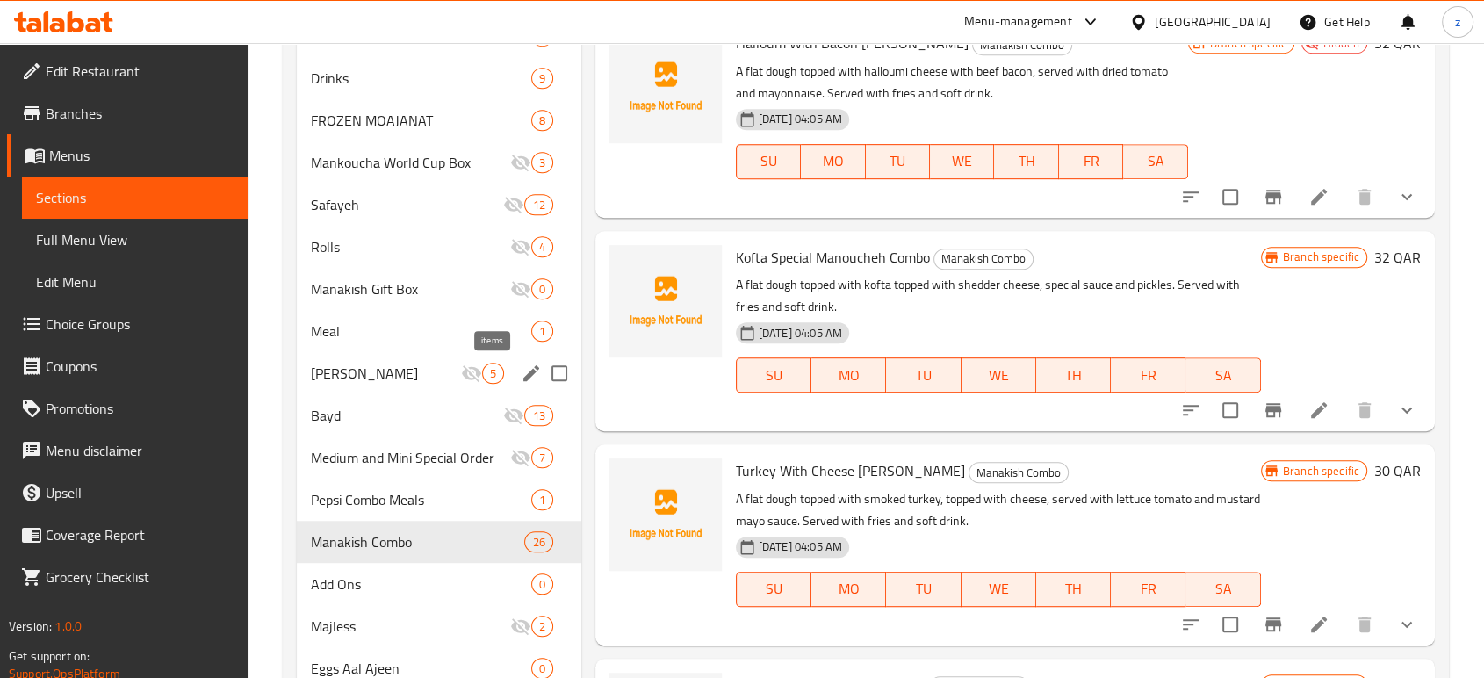
drag, startPoint x: 440, startPoint y: 546, endPoint x: 501, endPoint y: 305, distance: 249.1
click at [501, 305] on div "Bestsellers - 30% Off On Selected Items 4 M41 1 Breakfast Deal 15 Breakfast Dea…" at bounding box center [439, 36] width 284 height 1306
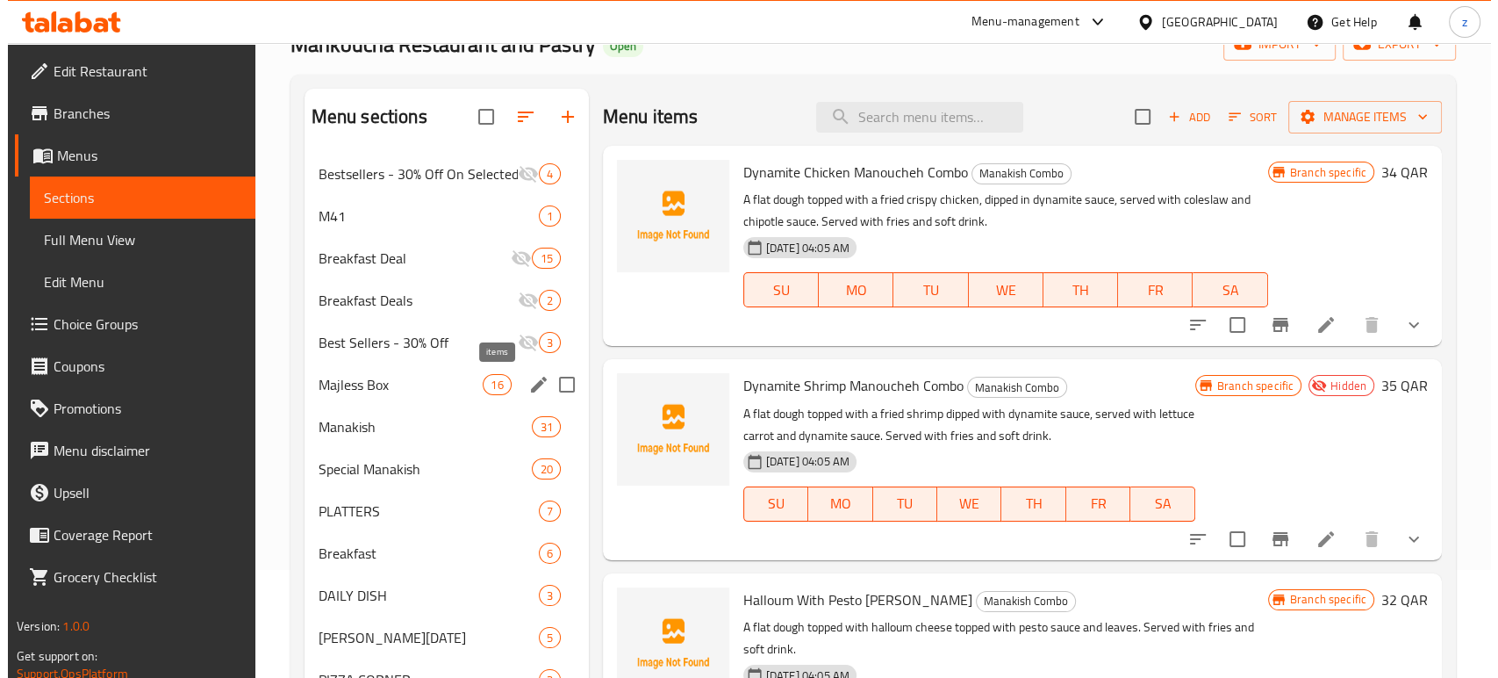
scroll to position [0, 0]
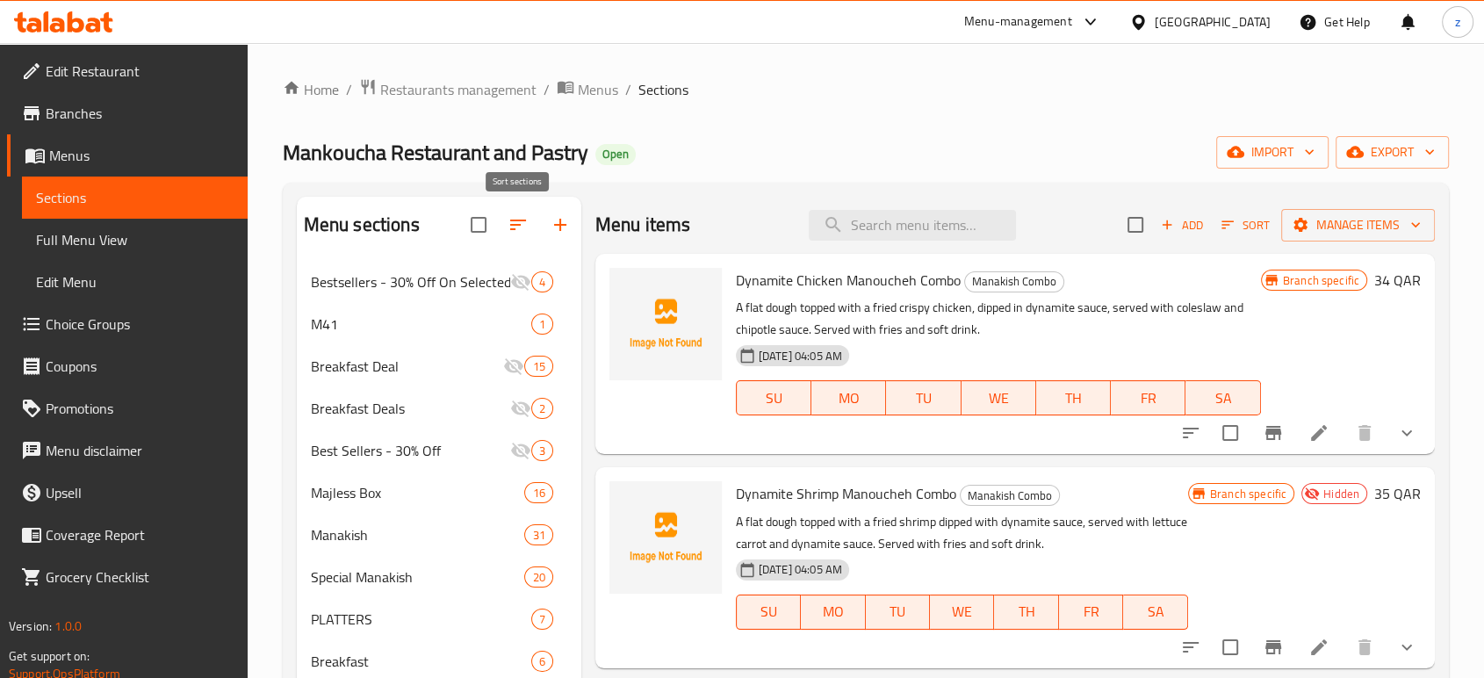
click at [516, 226] on icon "button" at bounding box center [517, 224] width 21 height 21
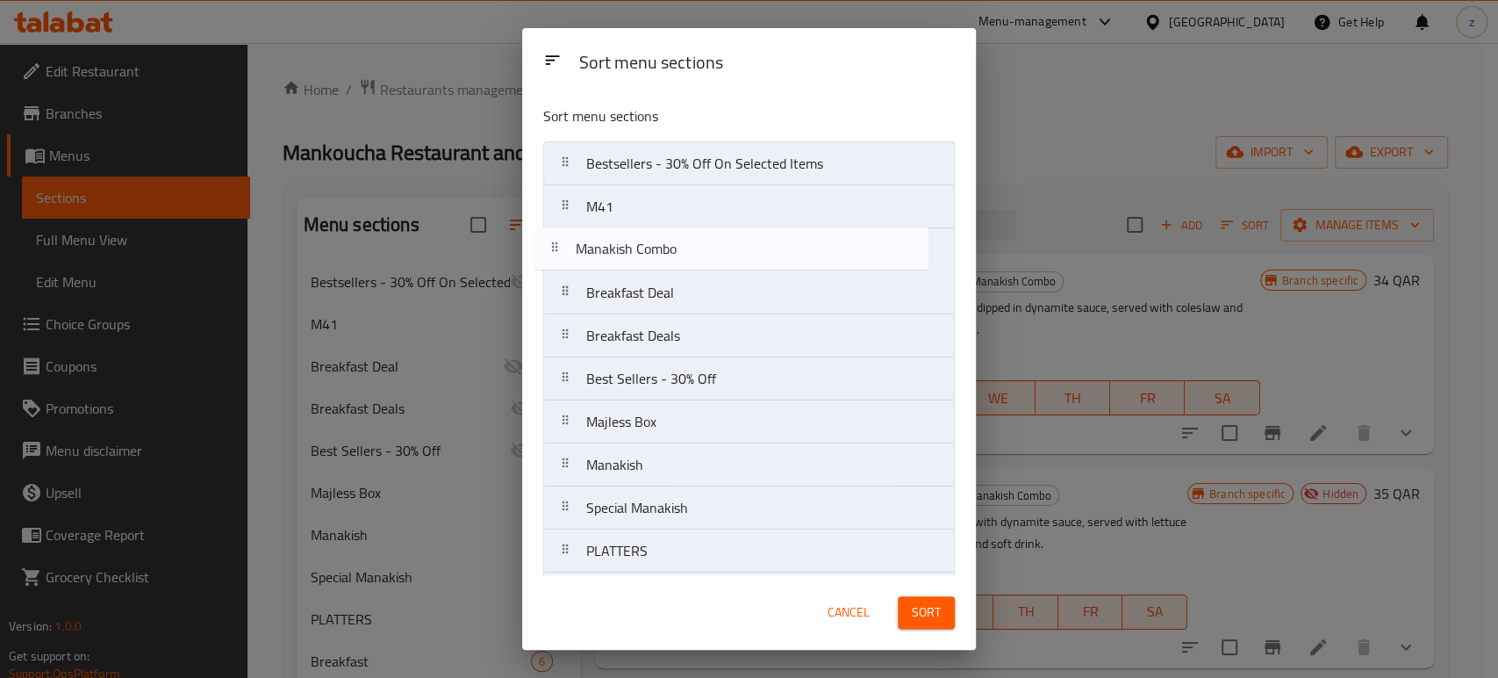
drag, startPoint x: 713, startPoint y: 430, endPoint x: 702, endPoint y: 256, distance: 174.1
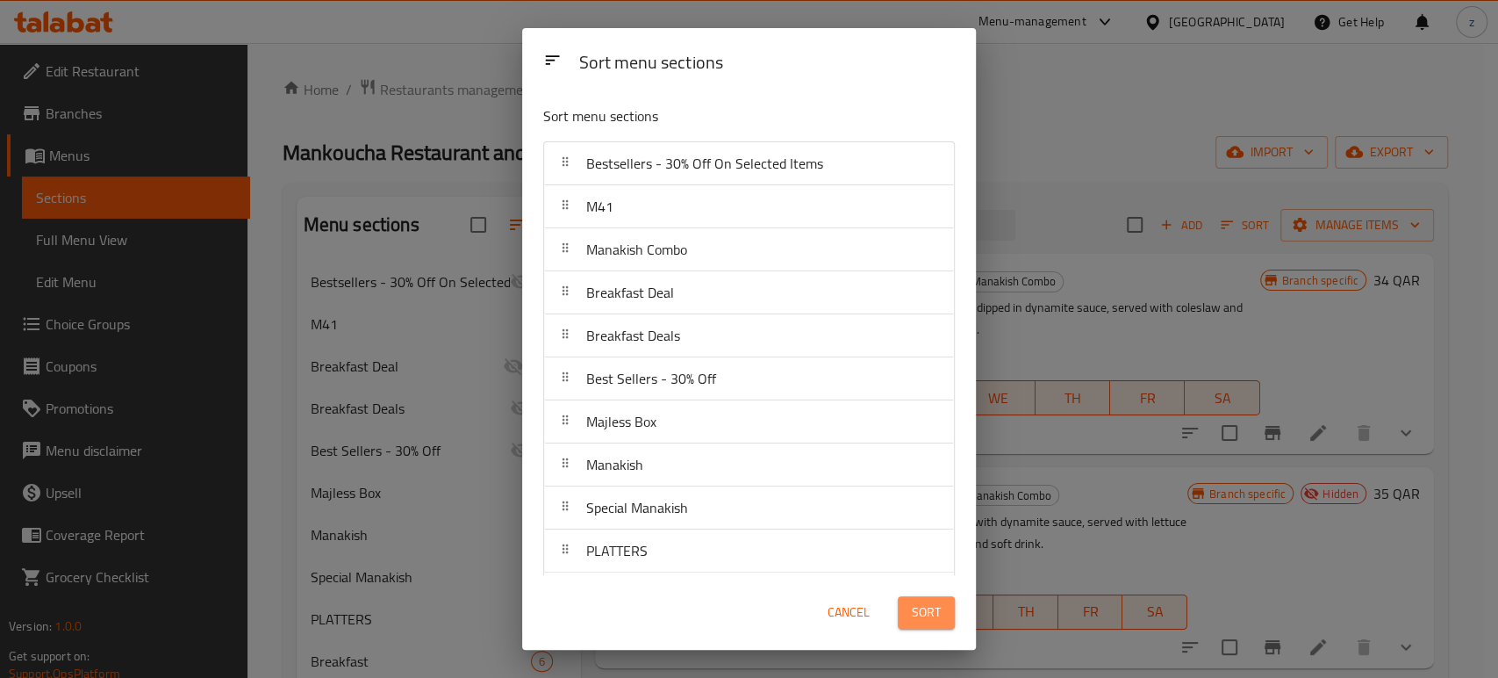
click at [903, 614] on button "Sort" at bounding box center [926, 612] width 57 height 32
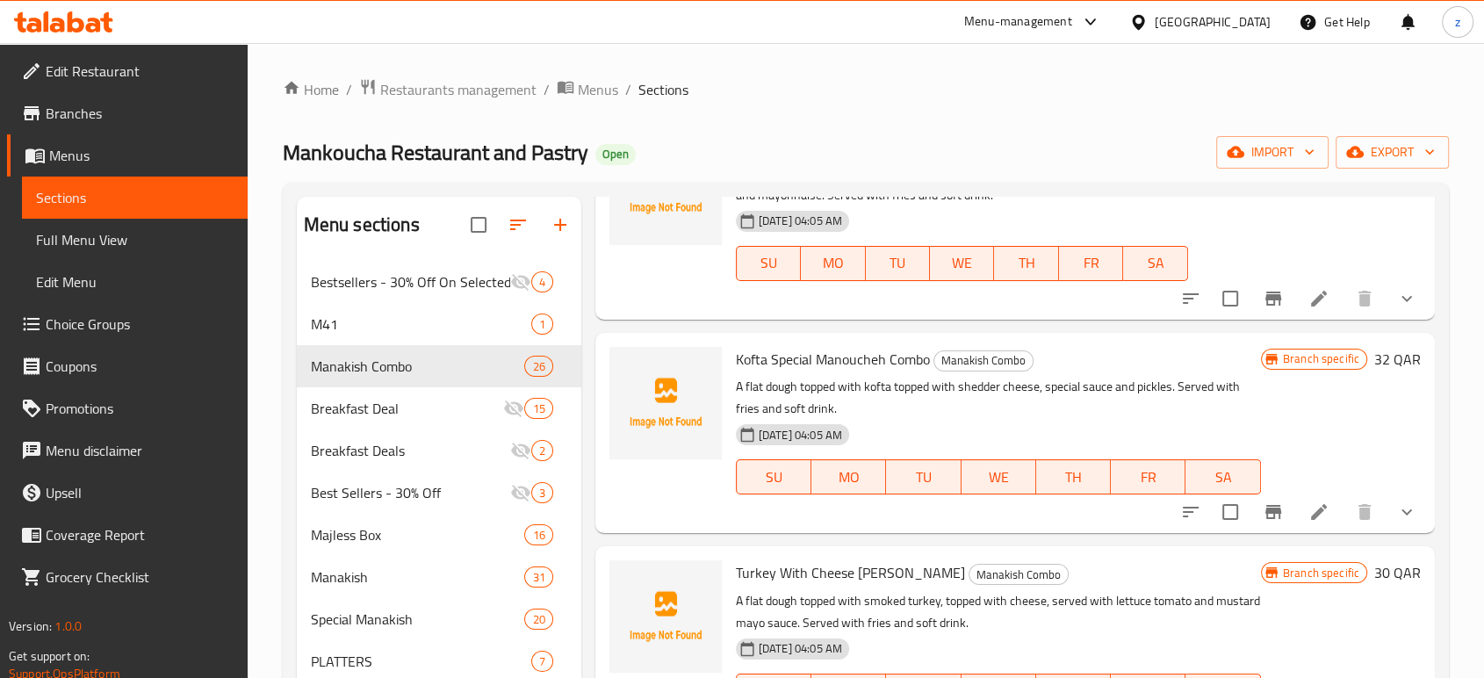
scroll to position [779, 0]
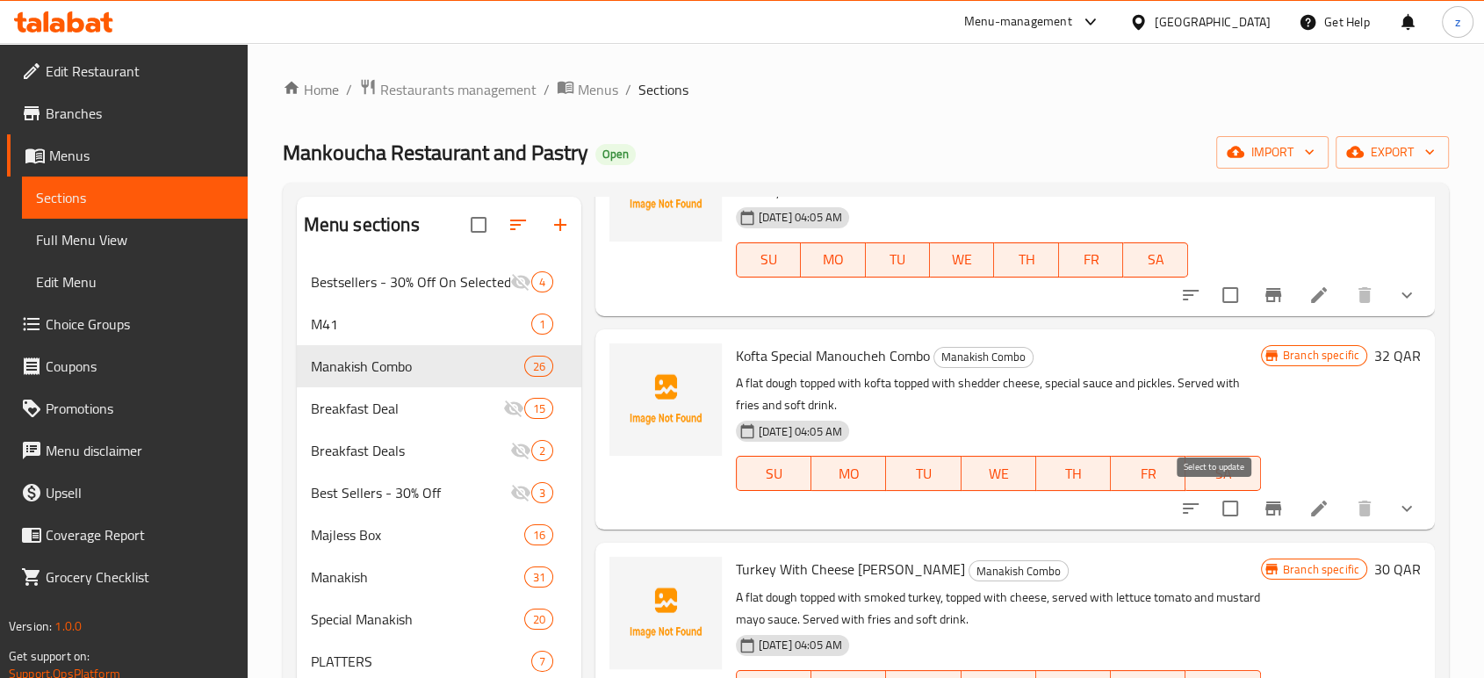
click at [1215, 506] on input "checkbox" at bounding box center [1229, 508] width 37 height 37
checkbox input "true"
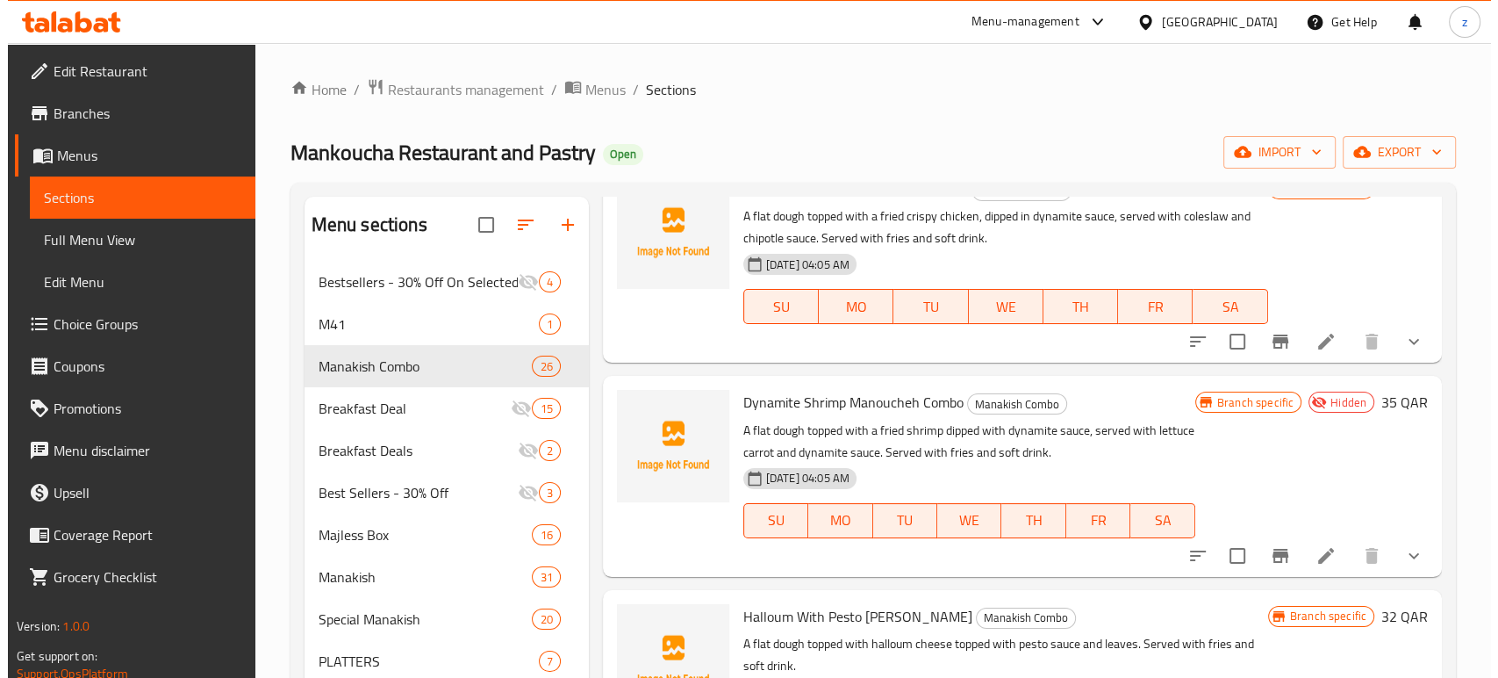
scroll to position [0, 0]
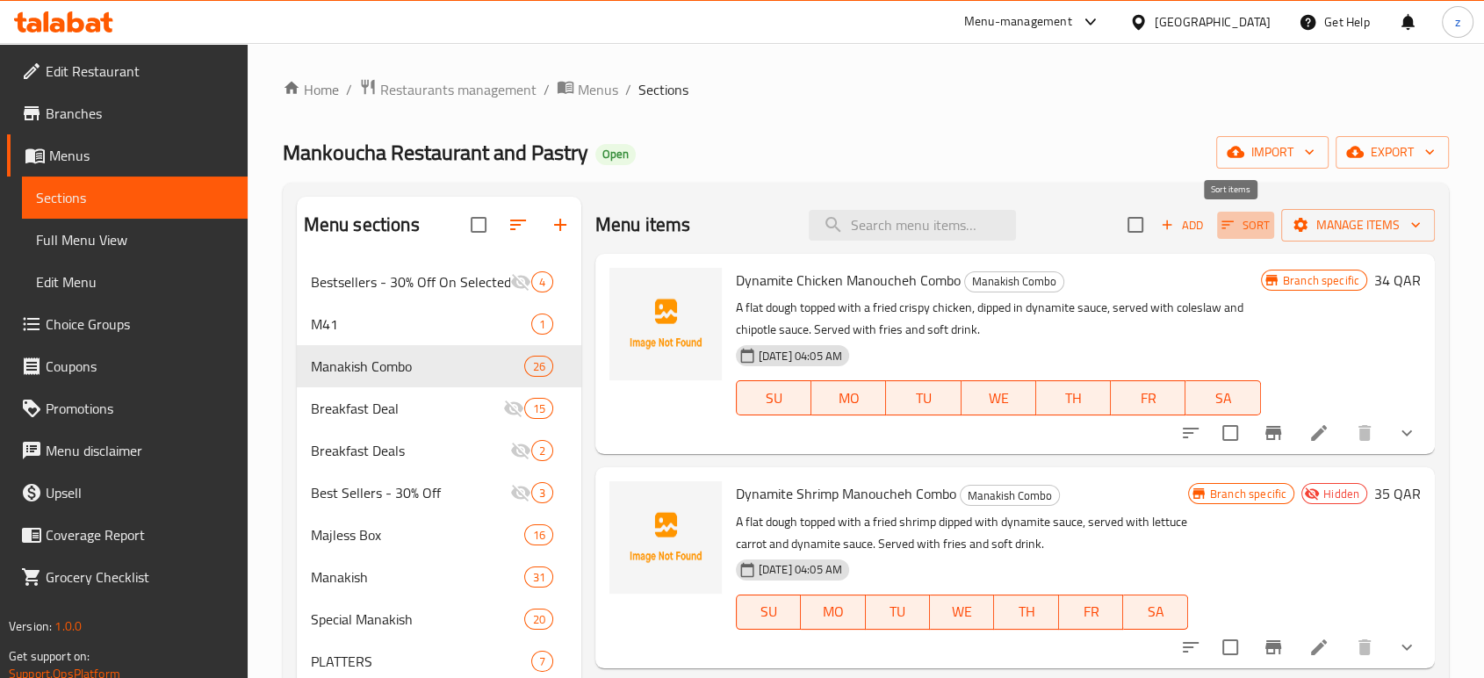
click at [1229, 223] on span "Sort" at bounding box center [1245, 225] width 48 height 20
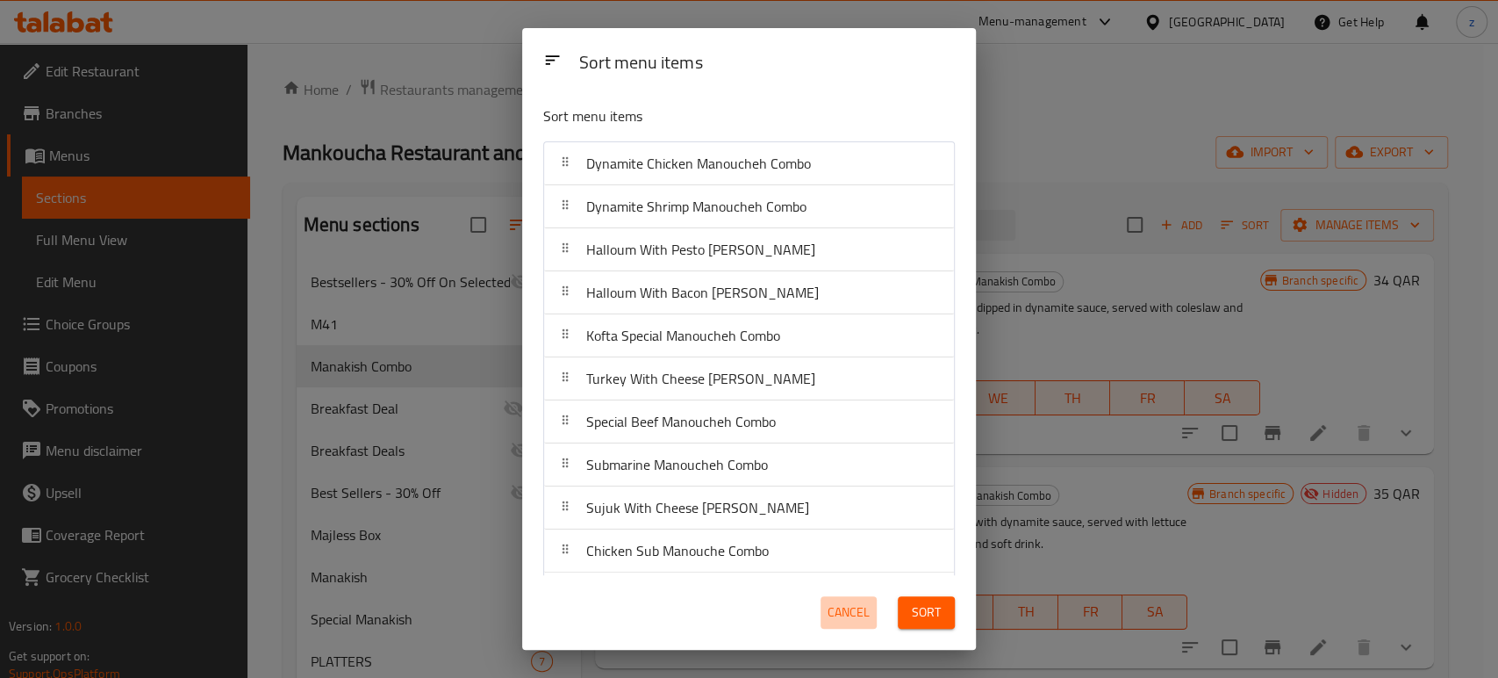
click at [839, 609] on span "Cancel" at bounding box center [849, 612] width 42 height 22
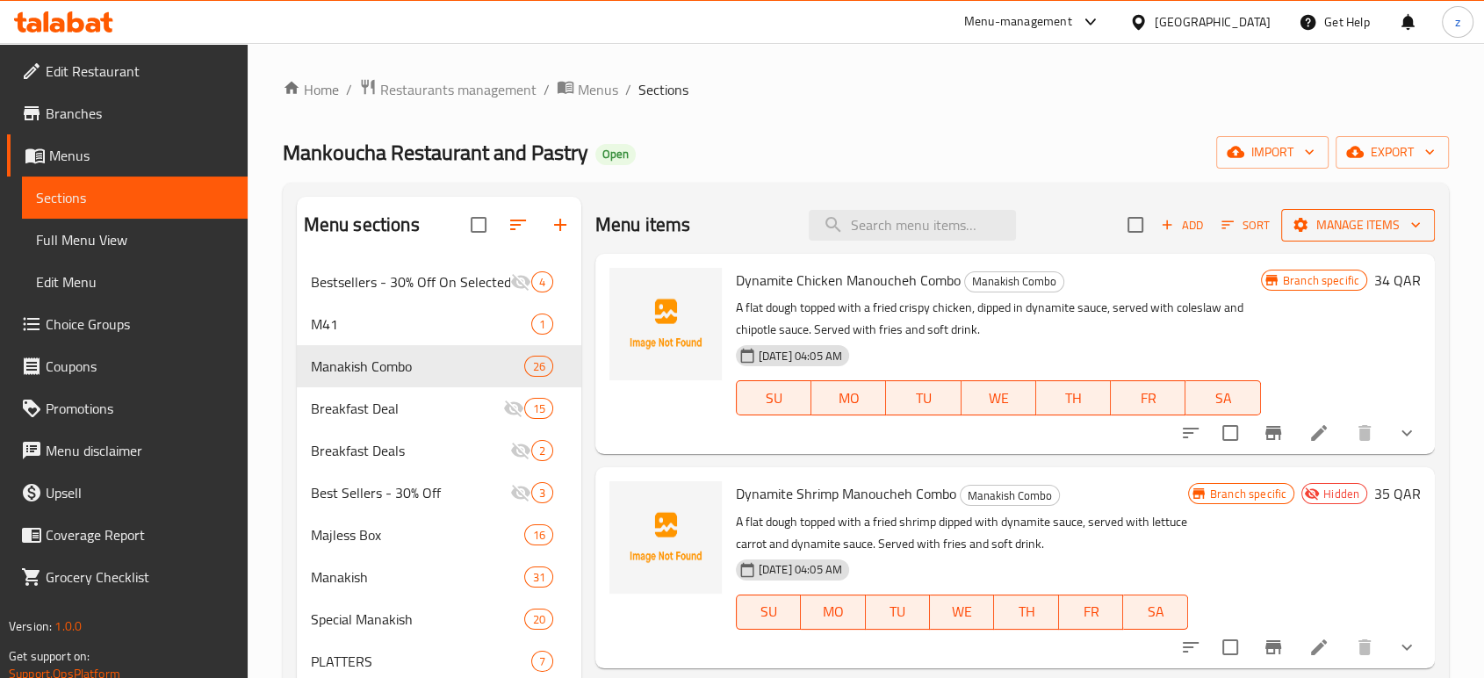
click at [1293, 229] on icon "button" at bounding box center [1300, 225] width 14 height 14
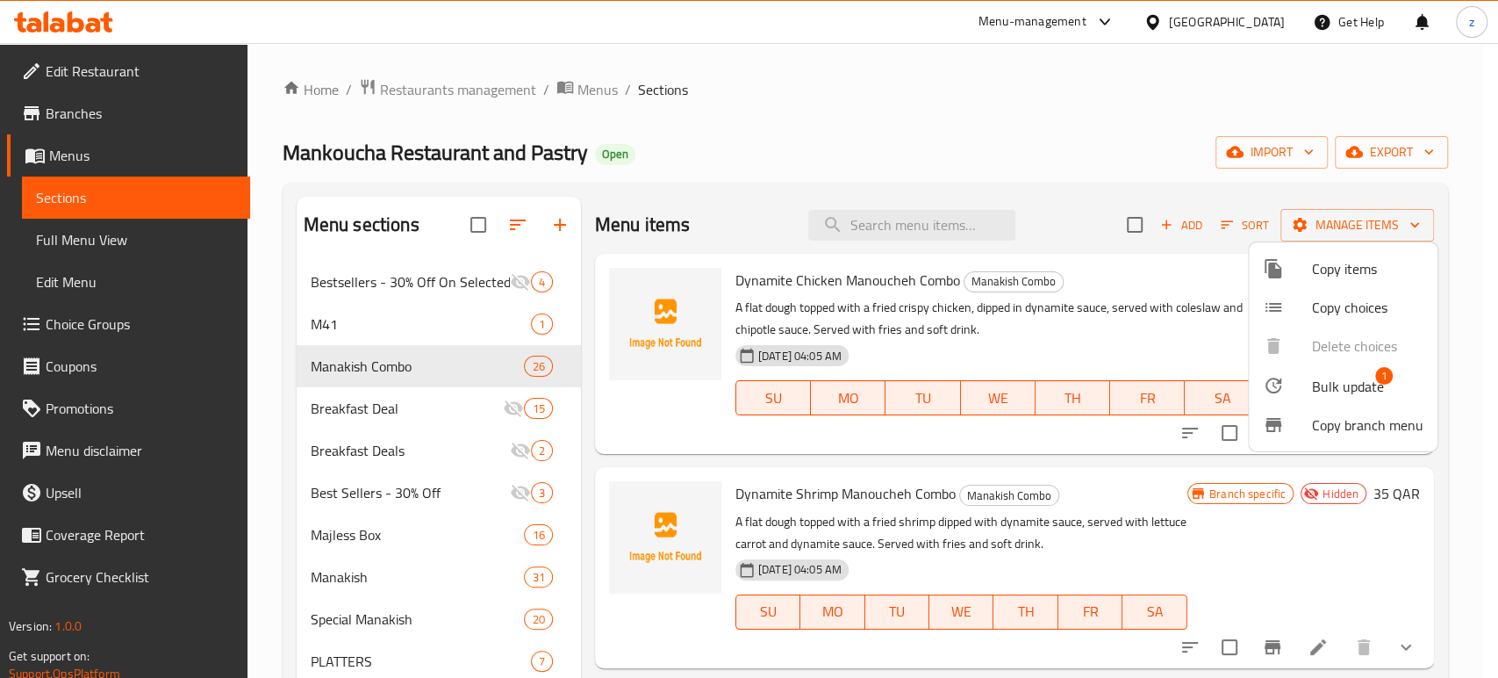
click at [1316, 272] on span "Copy items" at bounding box center [1367, 268] width 111 height 21
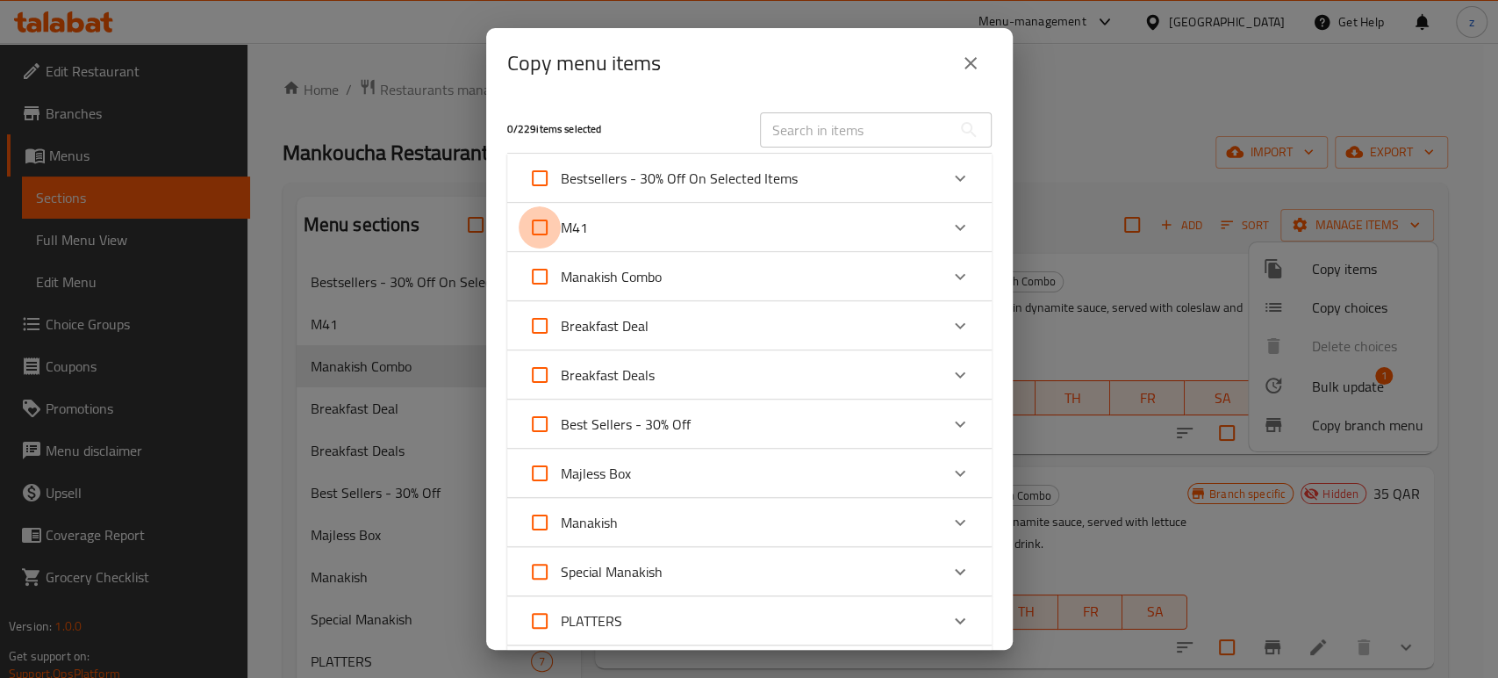
click at [542, 228] on input "M41" at bounding box center [540, 227] width 42 height 42
checkbox input "true"
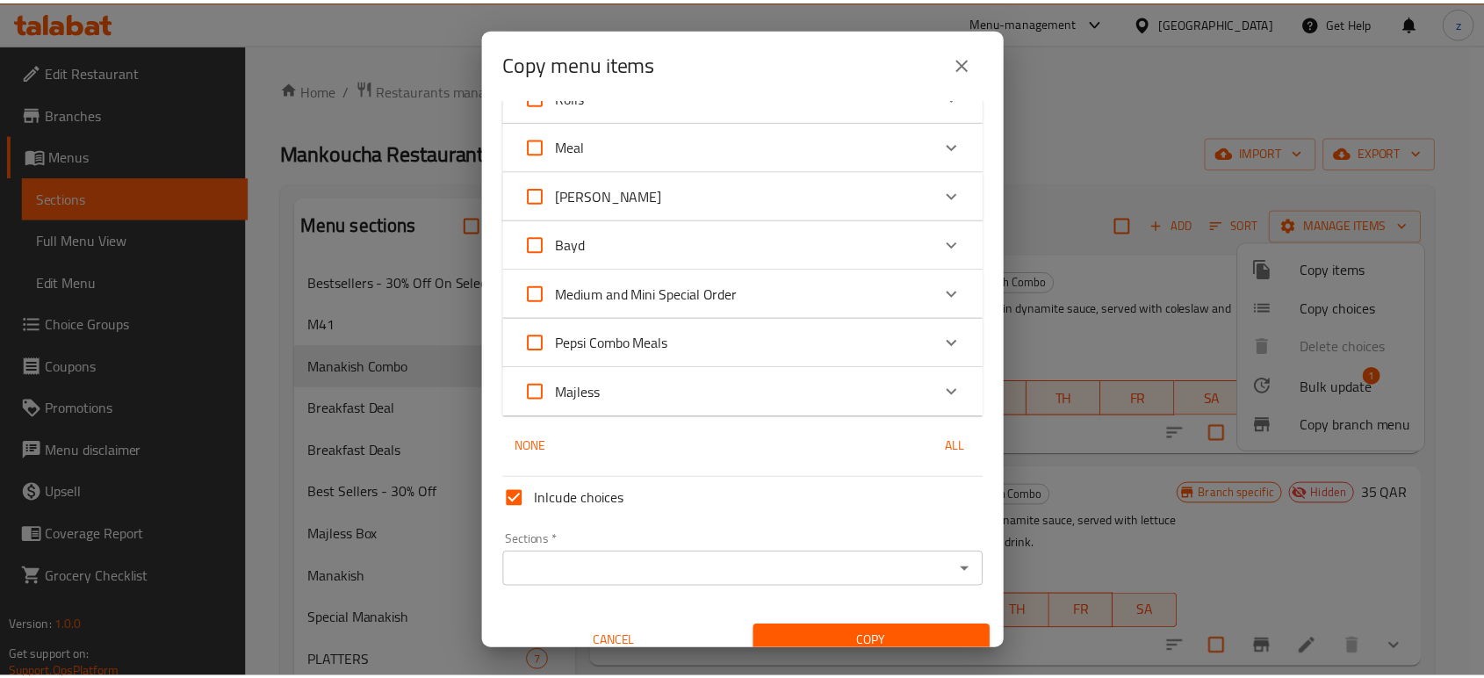
scroll to position [1132, 0]
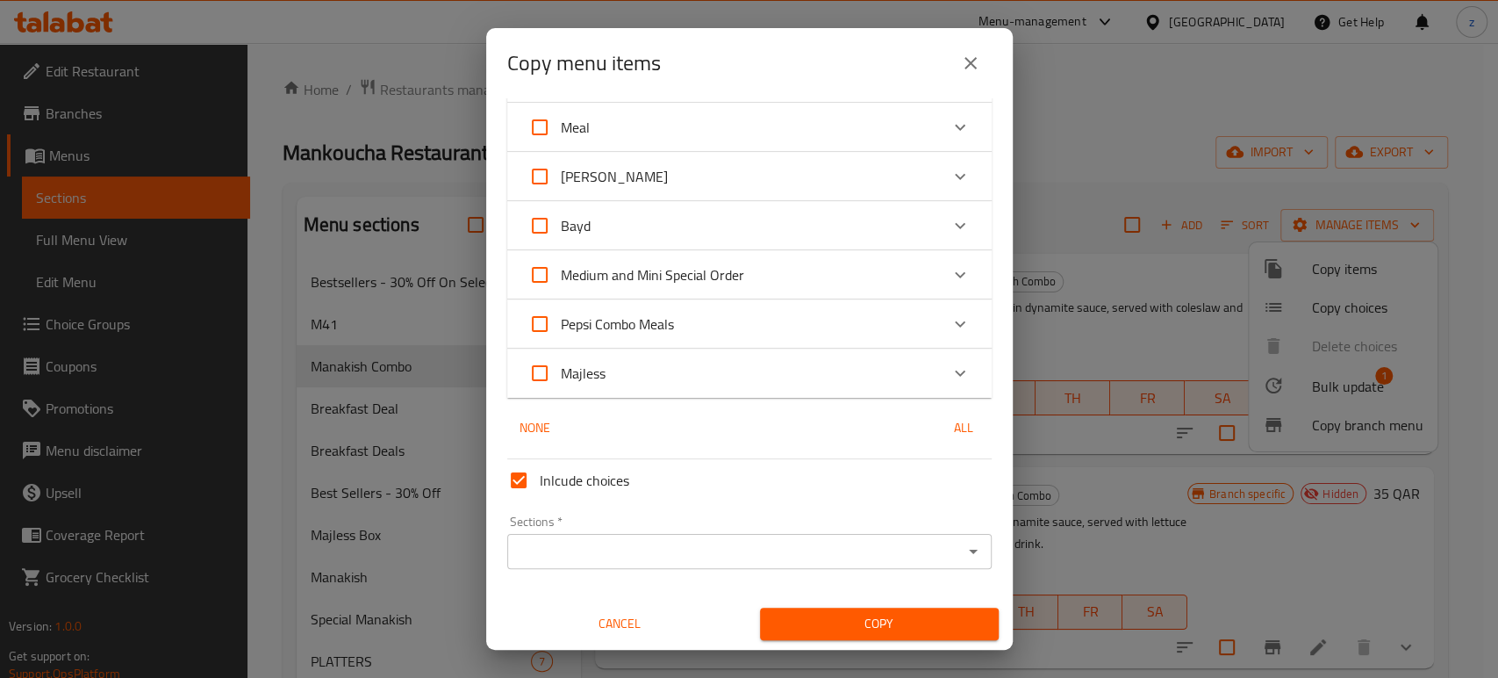
click at [963, 546] on icon "Open" at bounding box center [973, 551] width 21 height 21
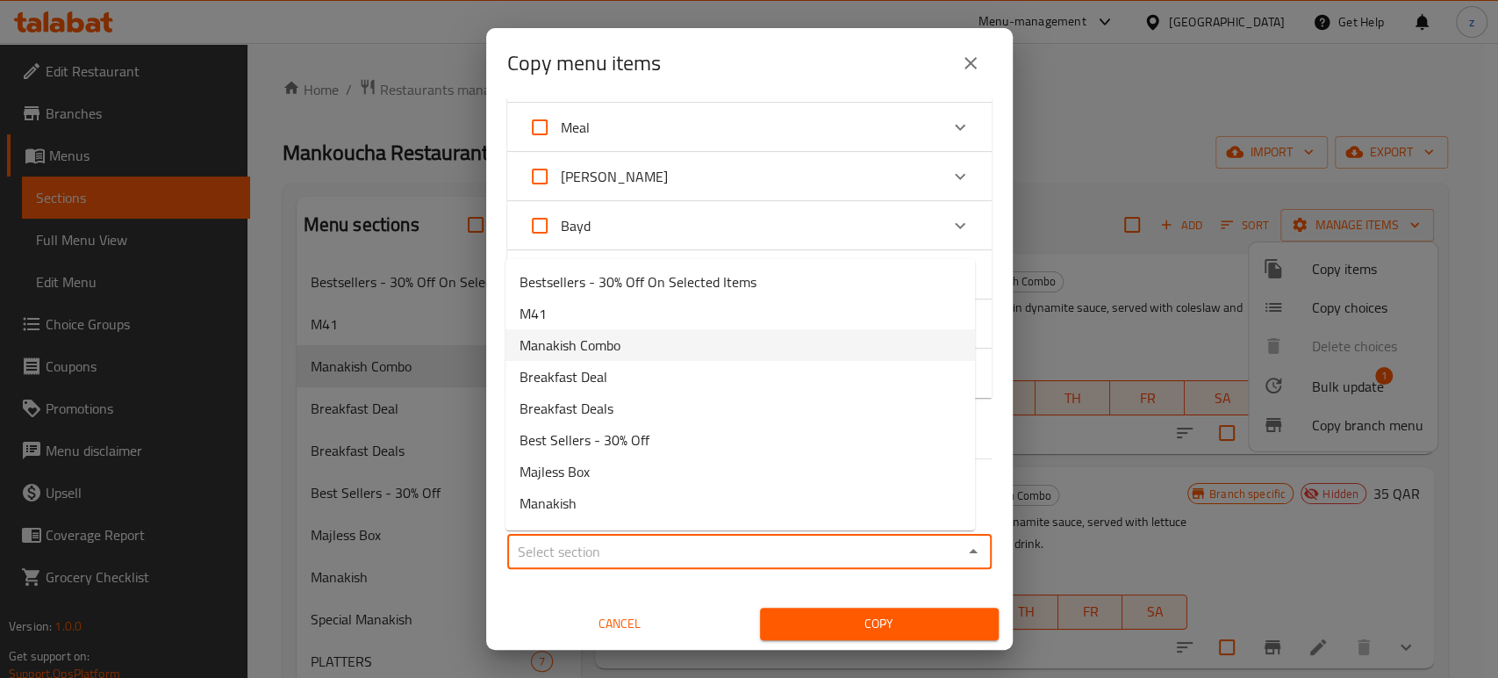
drag, startPoint x: 621, startPoint y: 348, endPoint x: 727, endPoint y: 370, distance: 108.6
click at [621, 346] on span "Manakish Combo" at bounding box center [570, 344] width 101 height 21
type input "Manakish Combo"
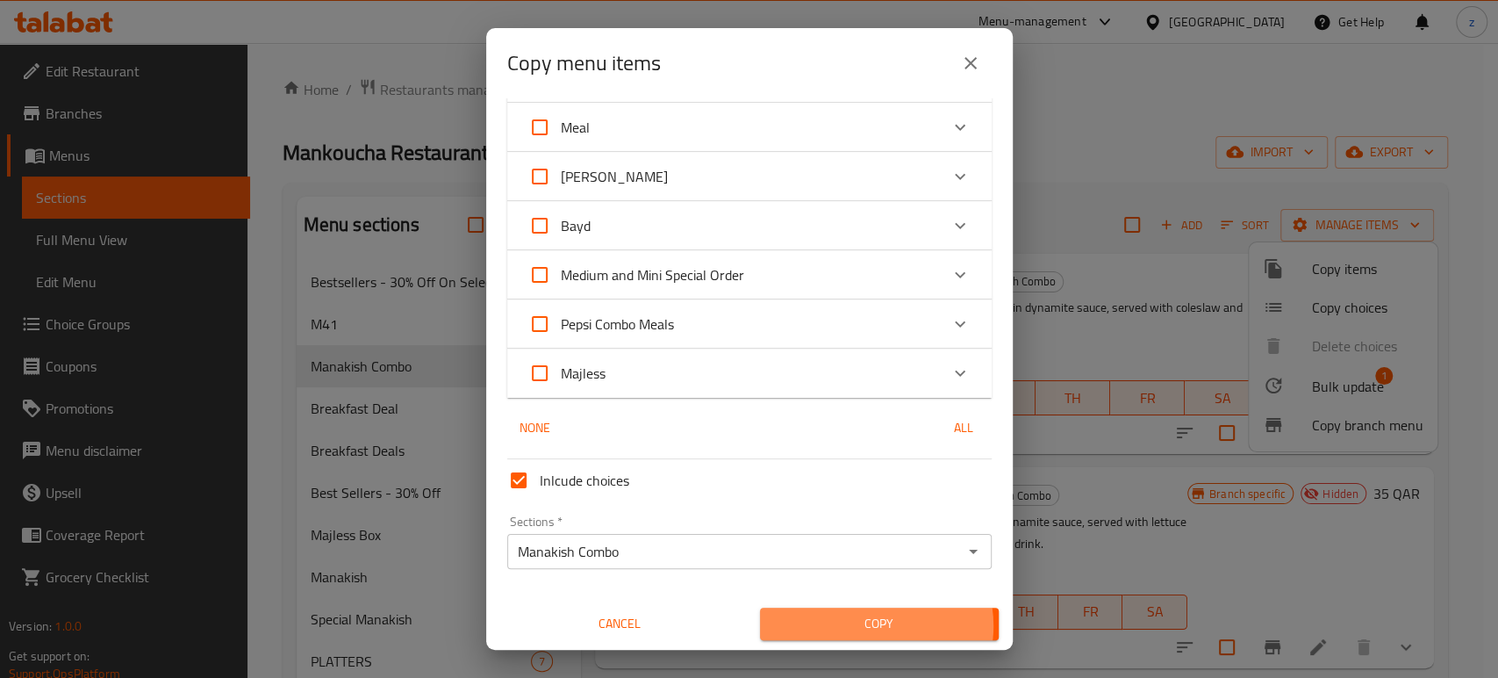
click at [863, 625] on span "Copy" at bounding box center [879, 624] width 211 height 22
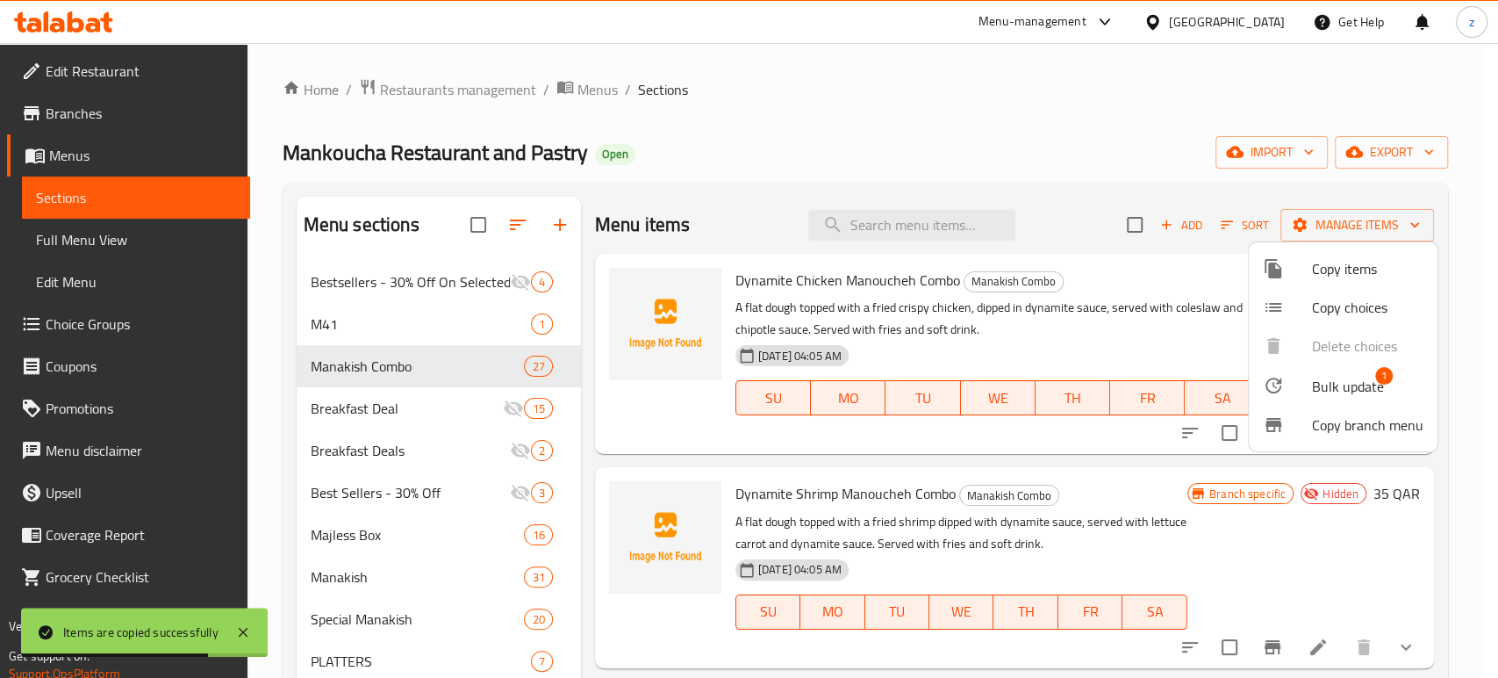
click at [1483, 324] on div at bounding box center [749, 339] width 1498 height 678
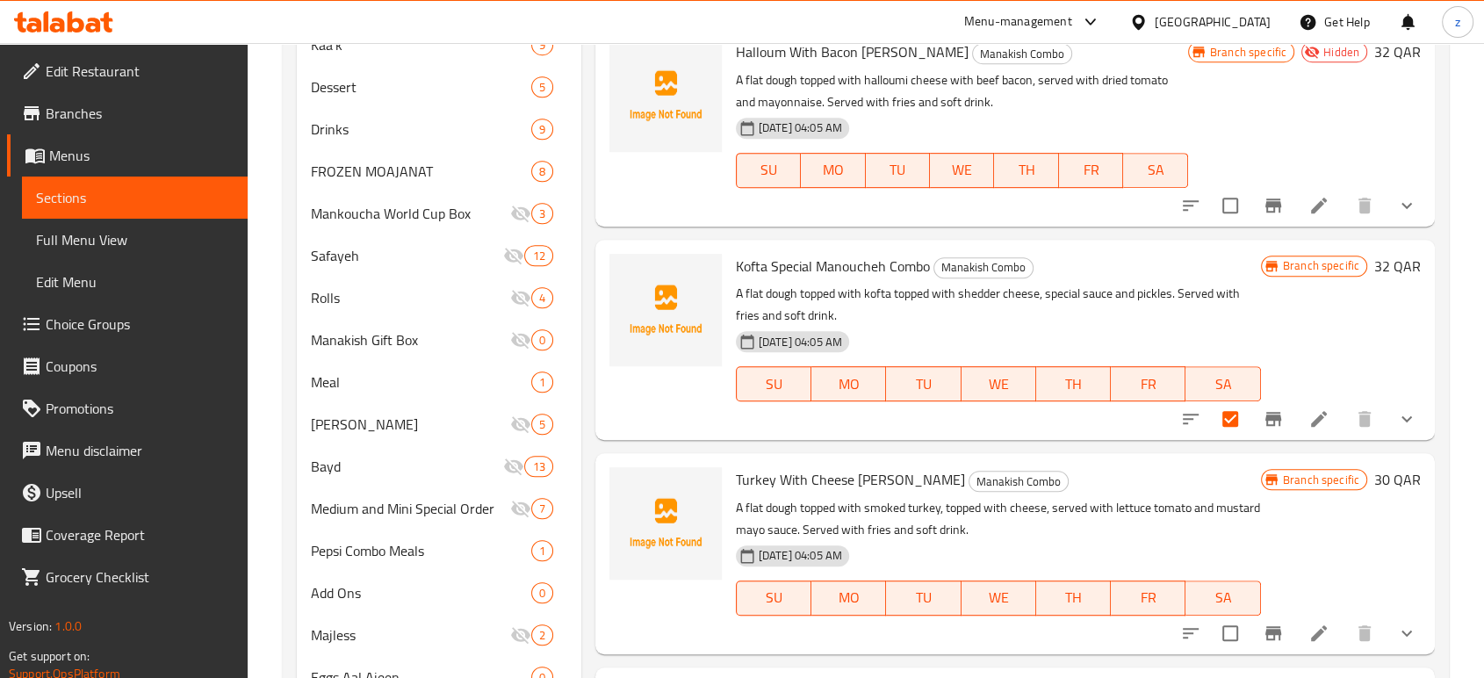
scroll to position [878, 0]
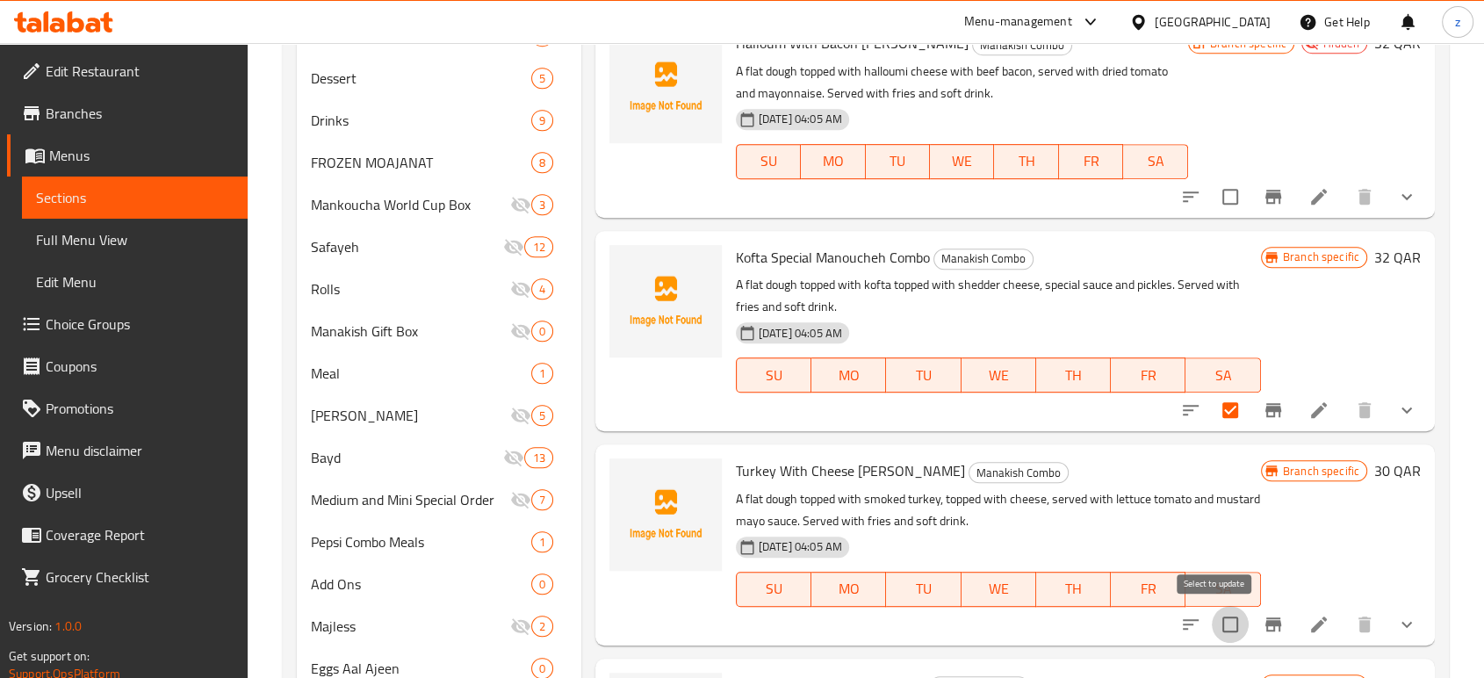
click at [1222, 625] on input "checkbox" at bounding box center [1229, 624] width 37 height 37
checkbox input "true"
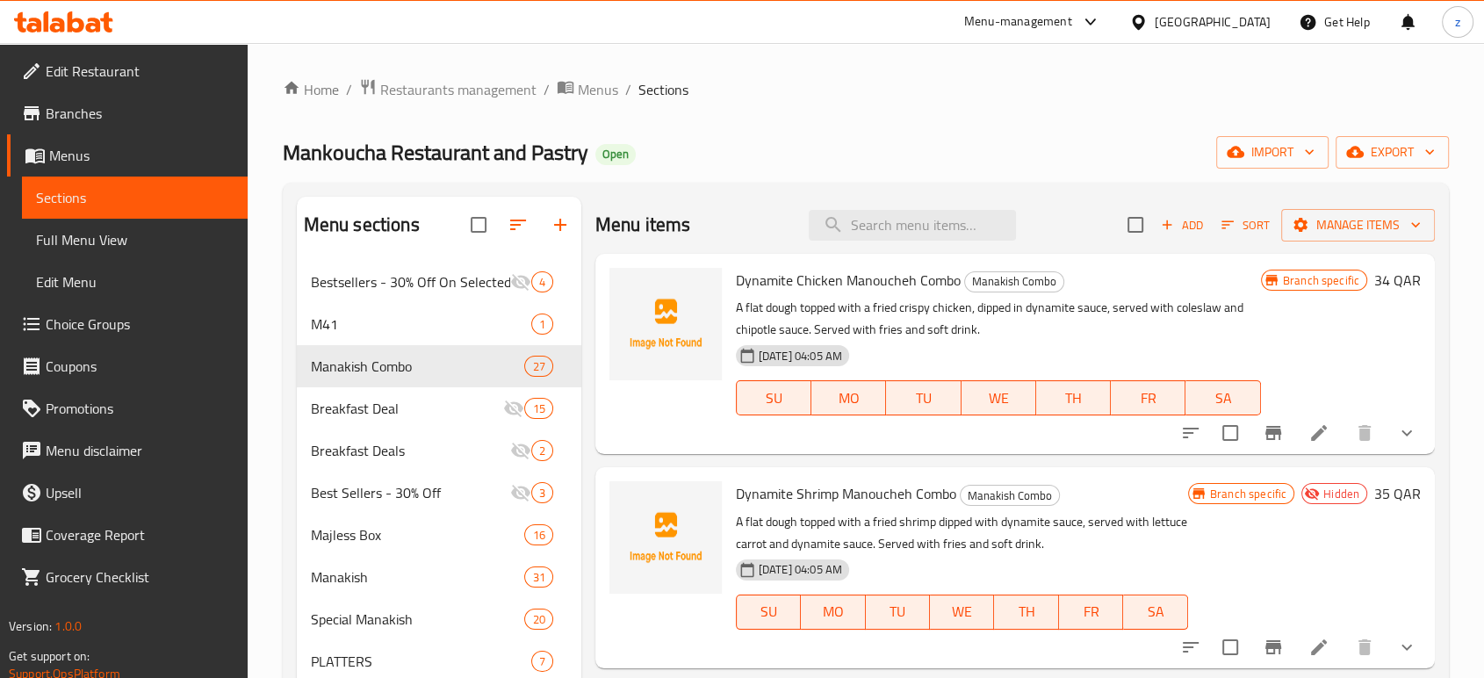
scroll to position [0, 0]
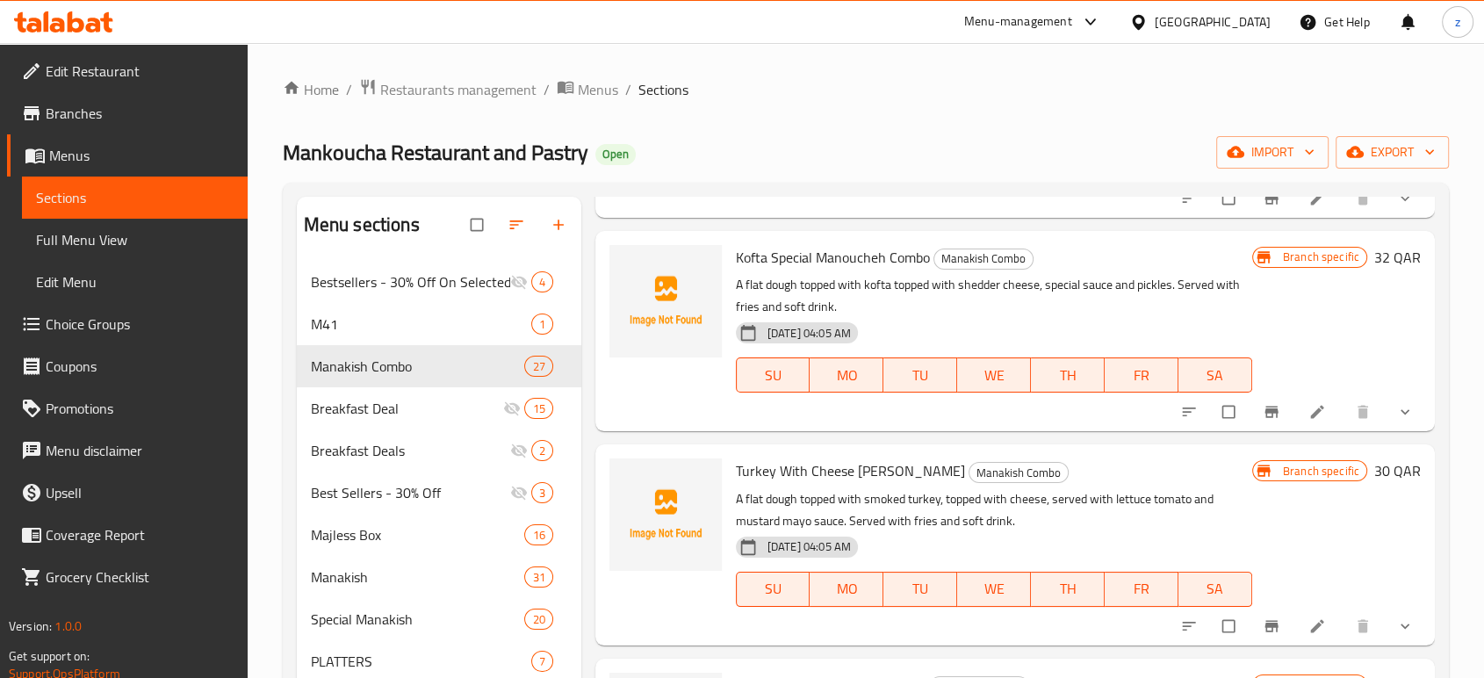
scroll to position [975, 0]
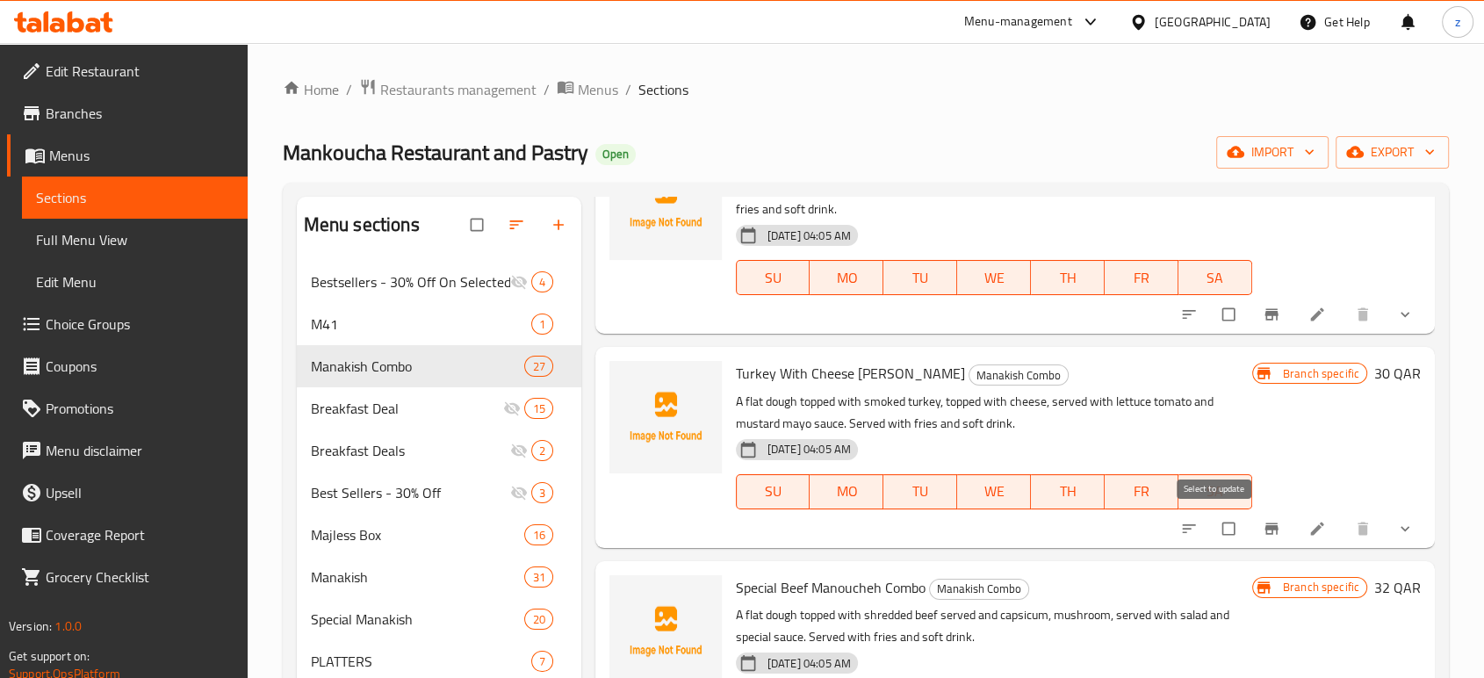
click at [1215, 527] on input "checkbox" at bounding box center [1229, 528] width 37 height 33
checkbox input "true"
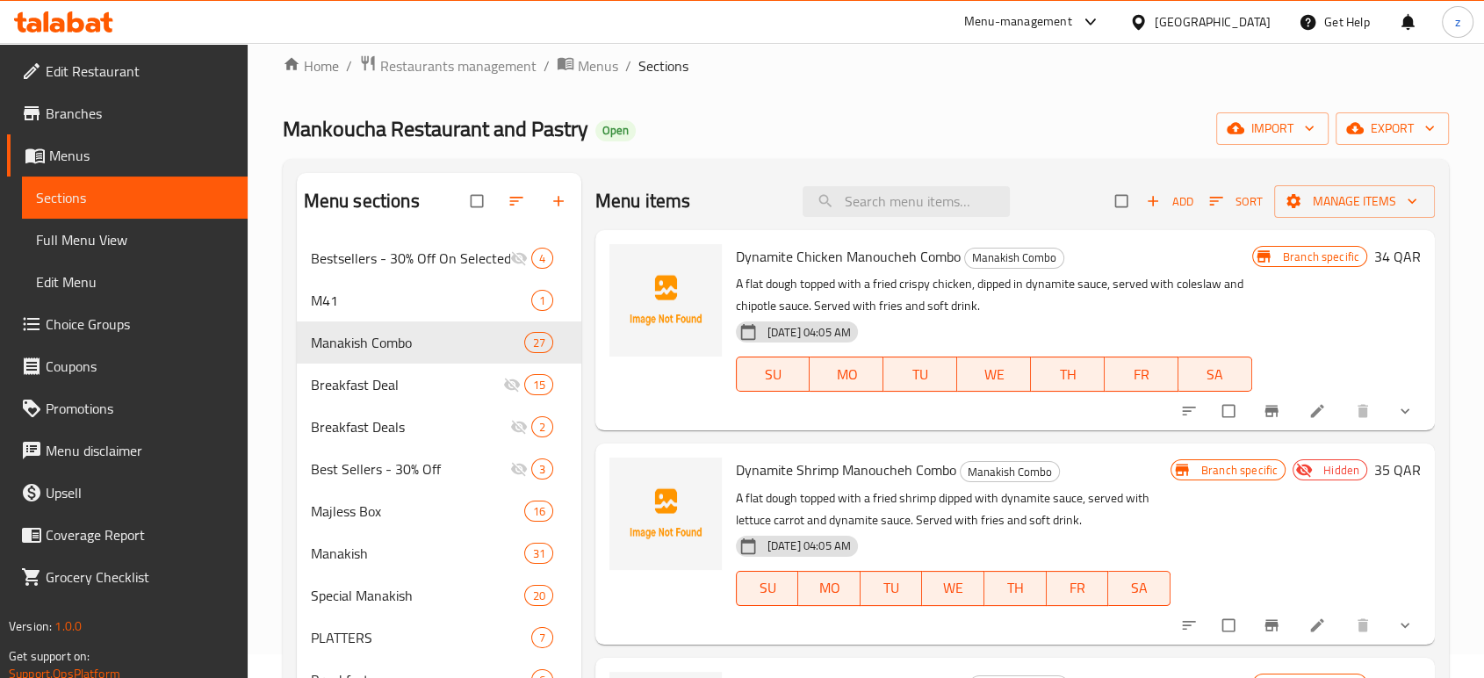
scroll to position [0, 0]
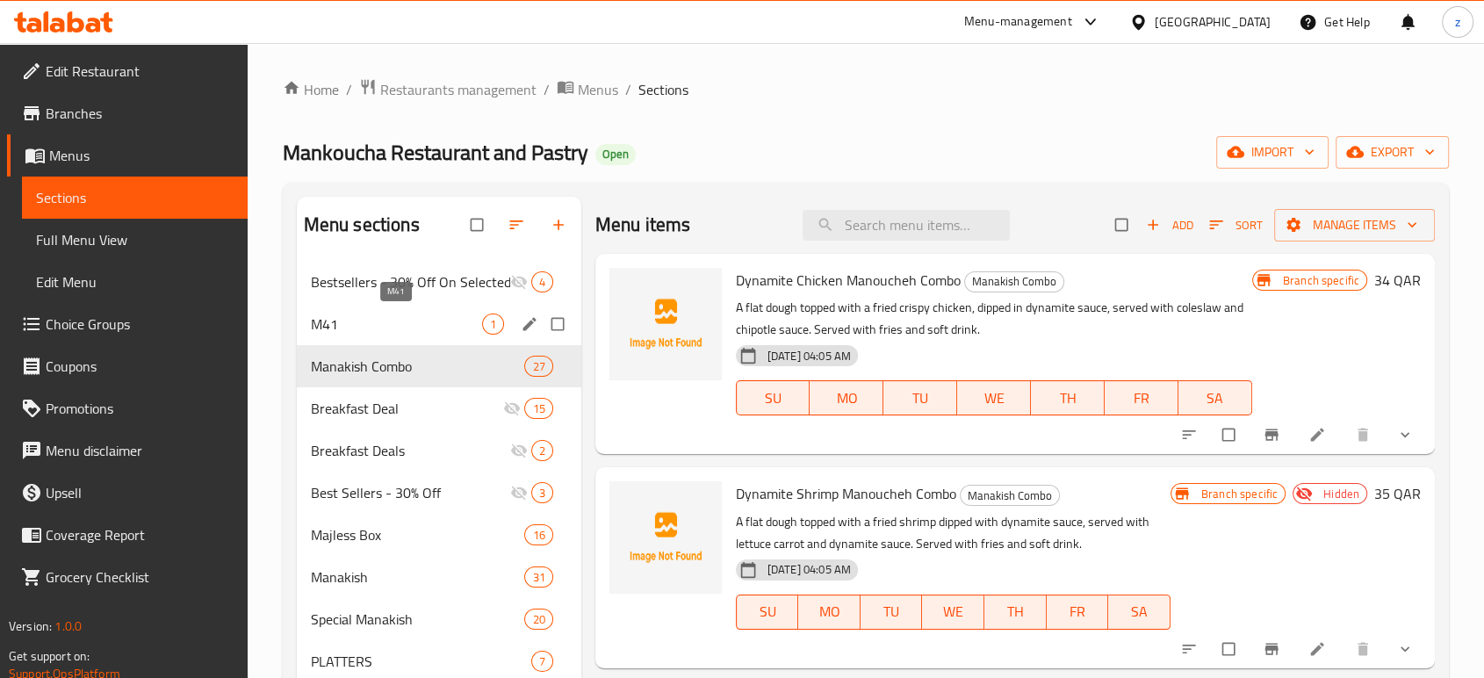
click at [459, 323] on span "M41" at bounding box center [396, 323] width 171 height 21
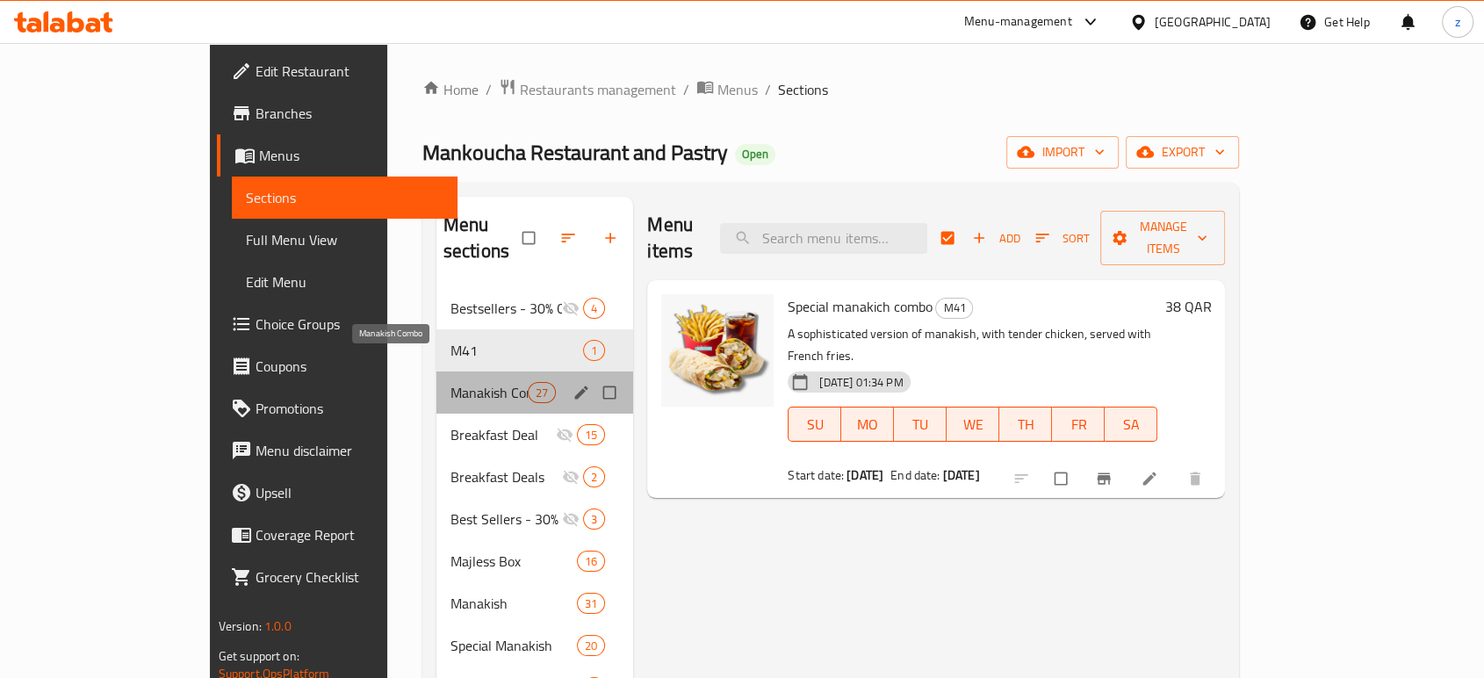
click at [450, 382] on span "Manakish Combo" at bounding box center [488, 392] width 77 height 21
checkbox input "false"
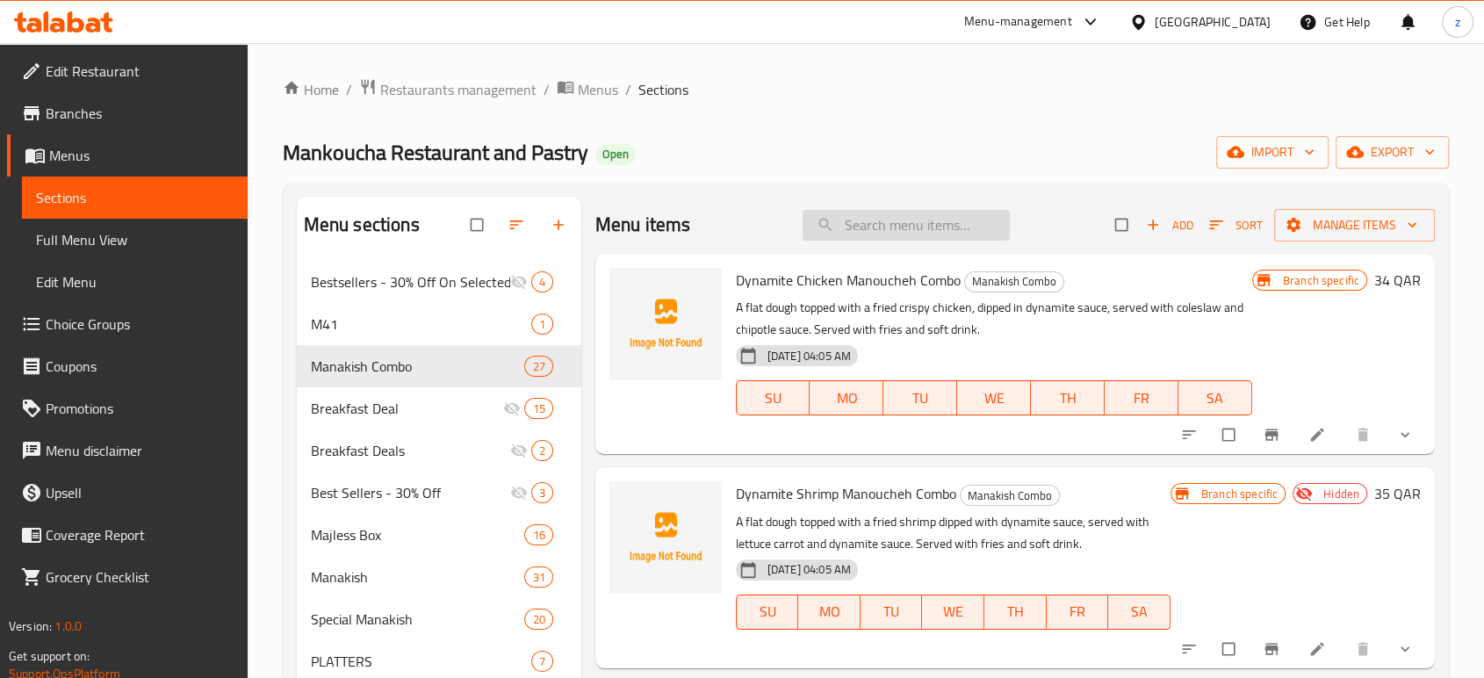
click at [927, 226] on input "search" at bounding box center [905, 225] width 207 height 31
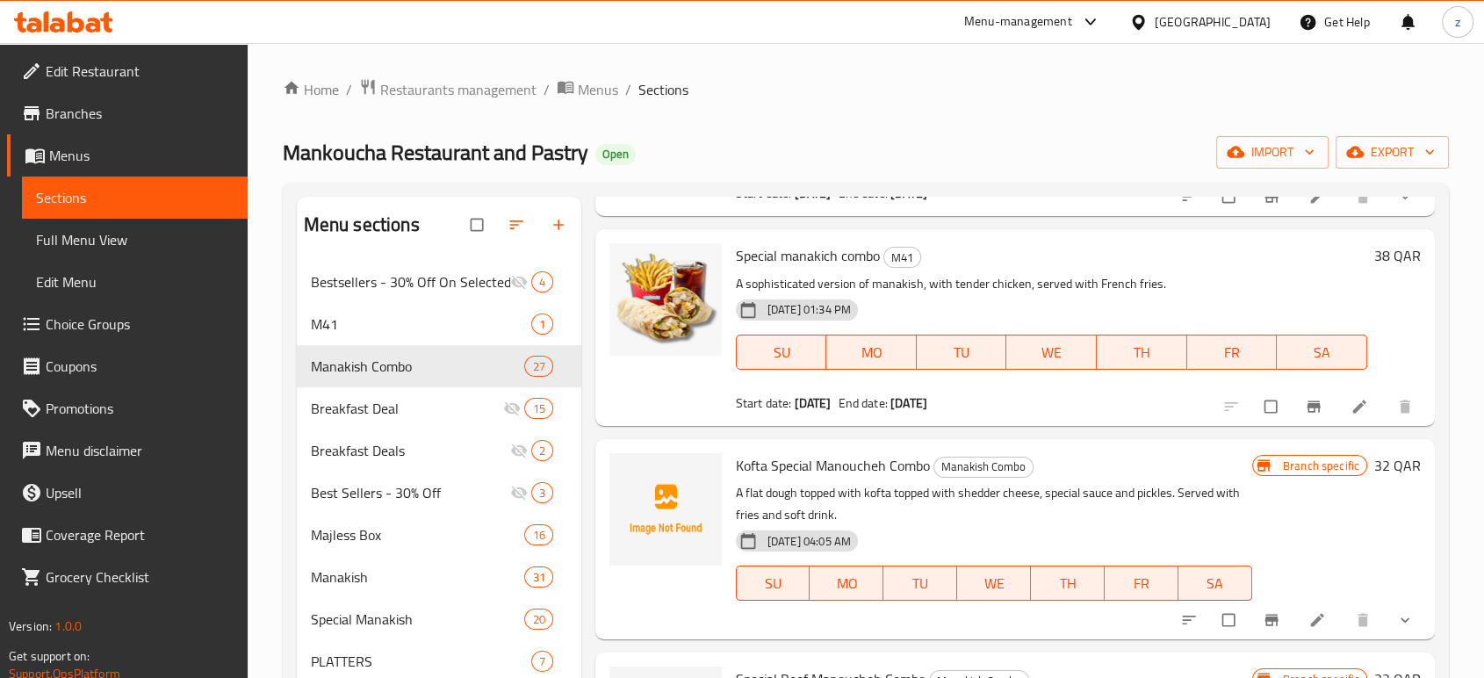
scroll to position [292, 0]
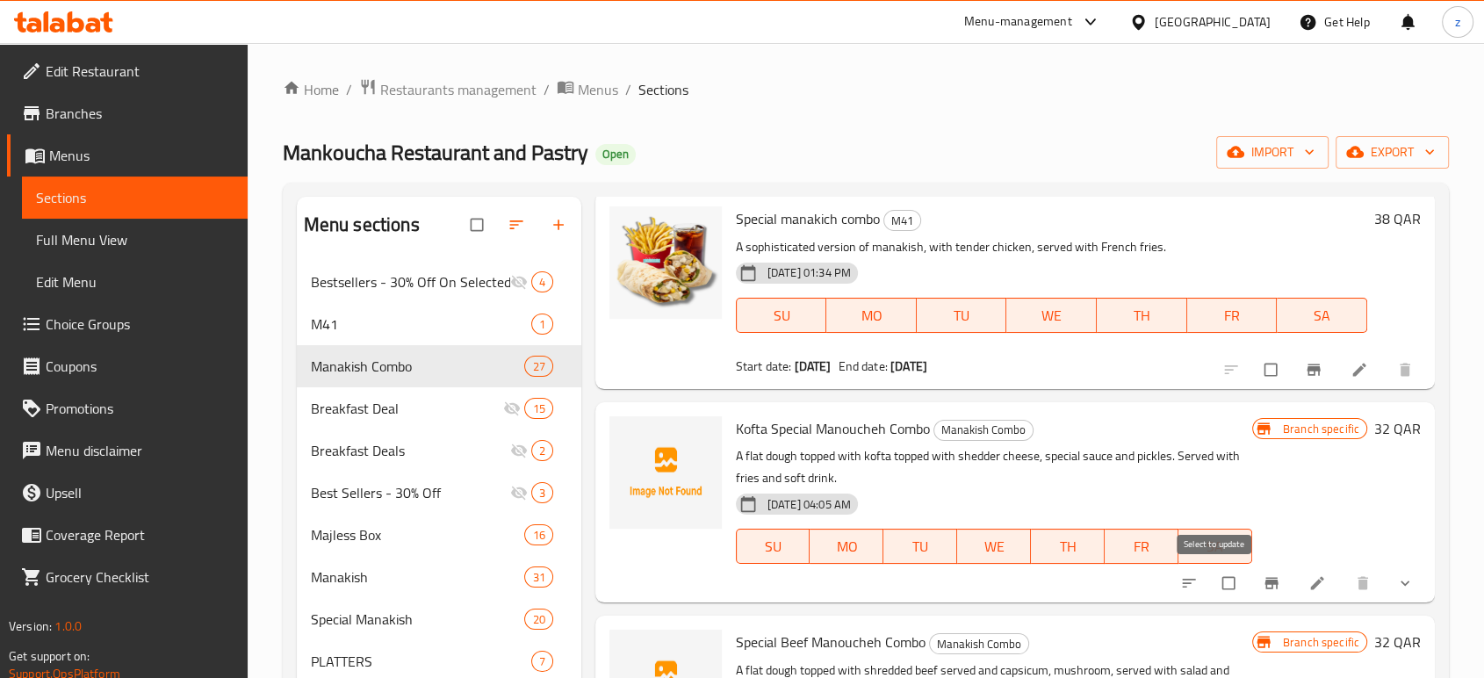
type input "specia"
click at [1212, 578] on input "checkbox" at bounding box center [1229, 582] width 37 height 33
checkbox input "true"
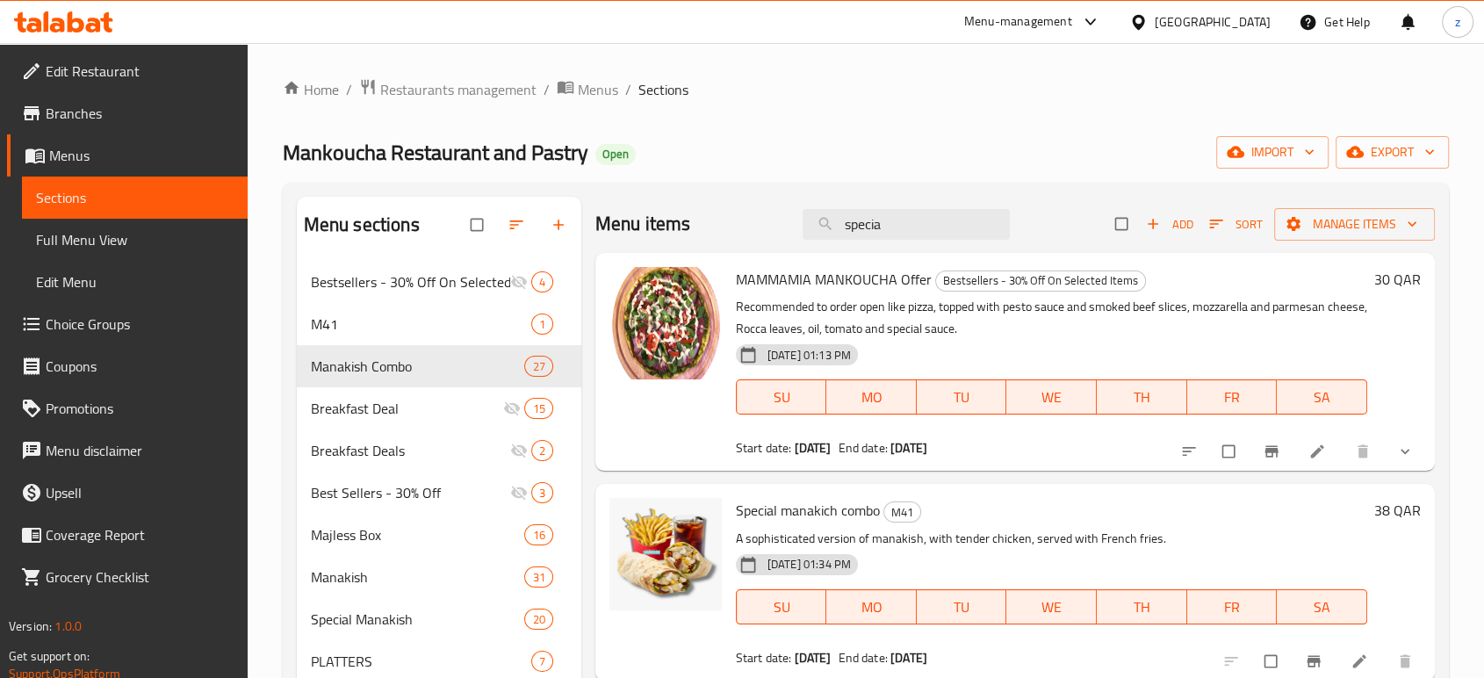
scroll to position [0, 0]
drag, startPoint x: 863, startPoint y: 228, endPoint x: 777, endPoint y: 228, distance: 86.0
click at [777, 228] on div "Menu items specia Add Sort Manage items" at bounding box center [1014, 225] width 839 height 57
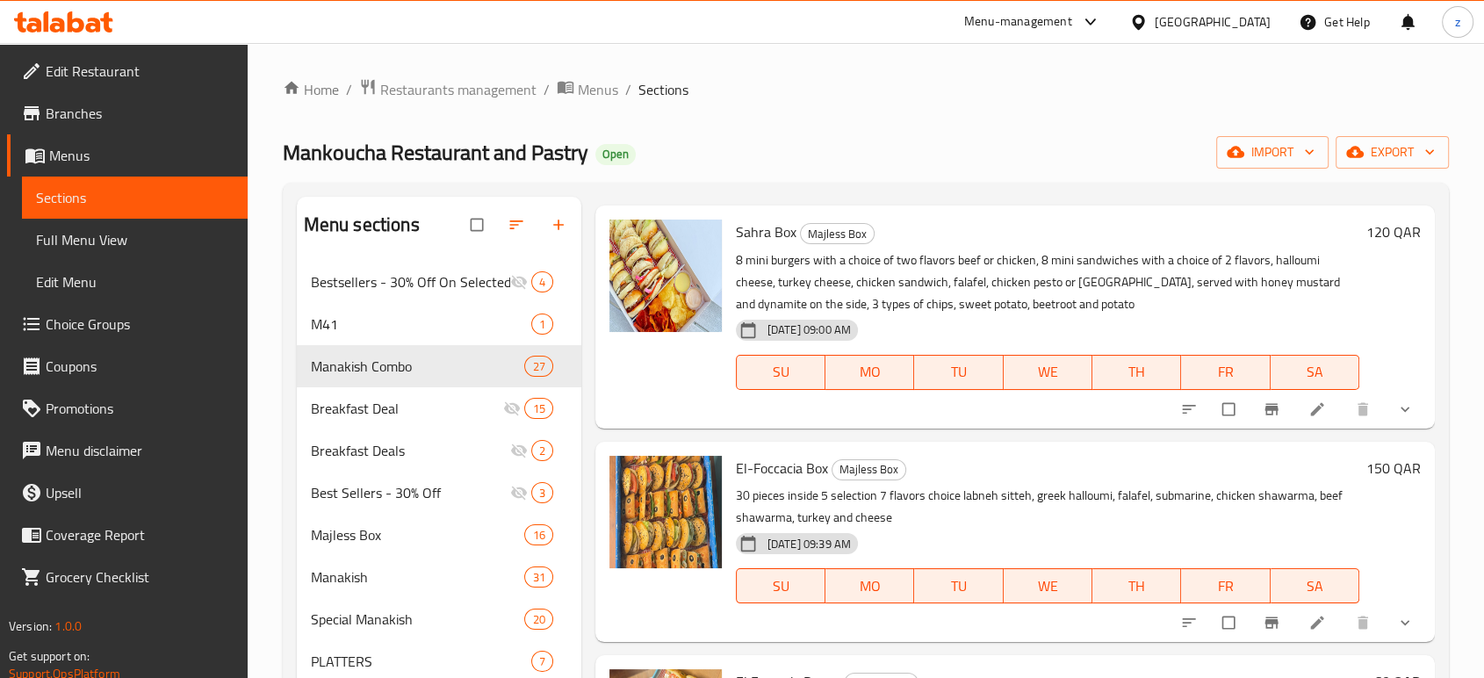
scroll to position [97, 0]
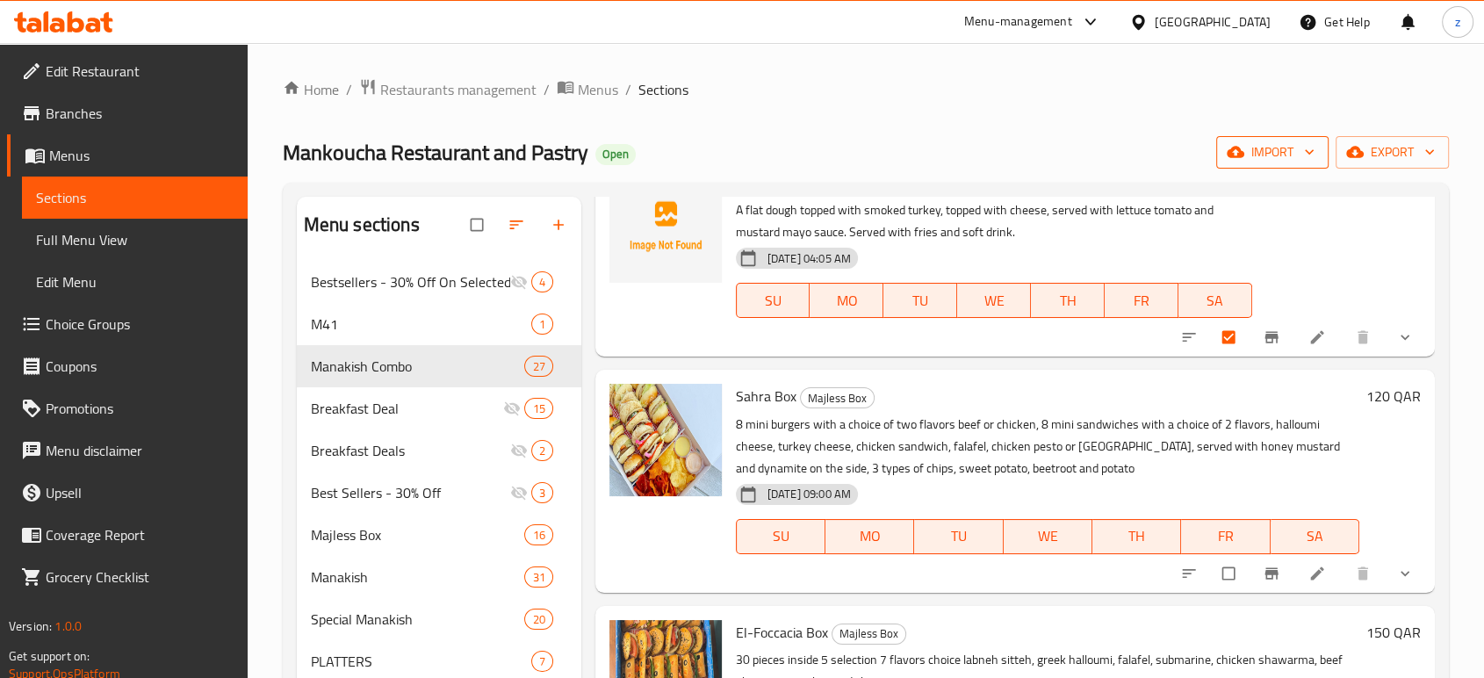
type input "turk"
click at [1270, 151] on span "import" at bounding box center [1272, 152] width 84 height 22
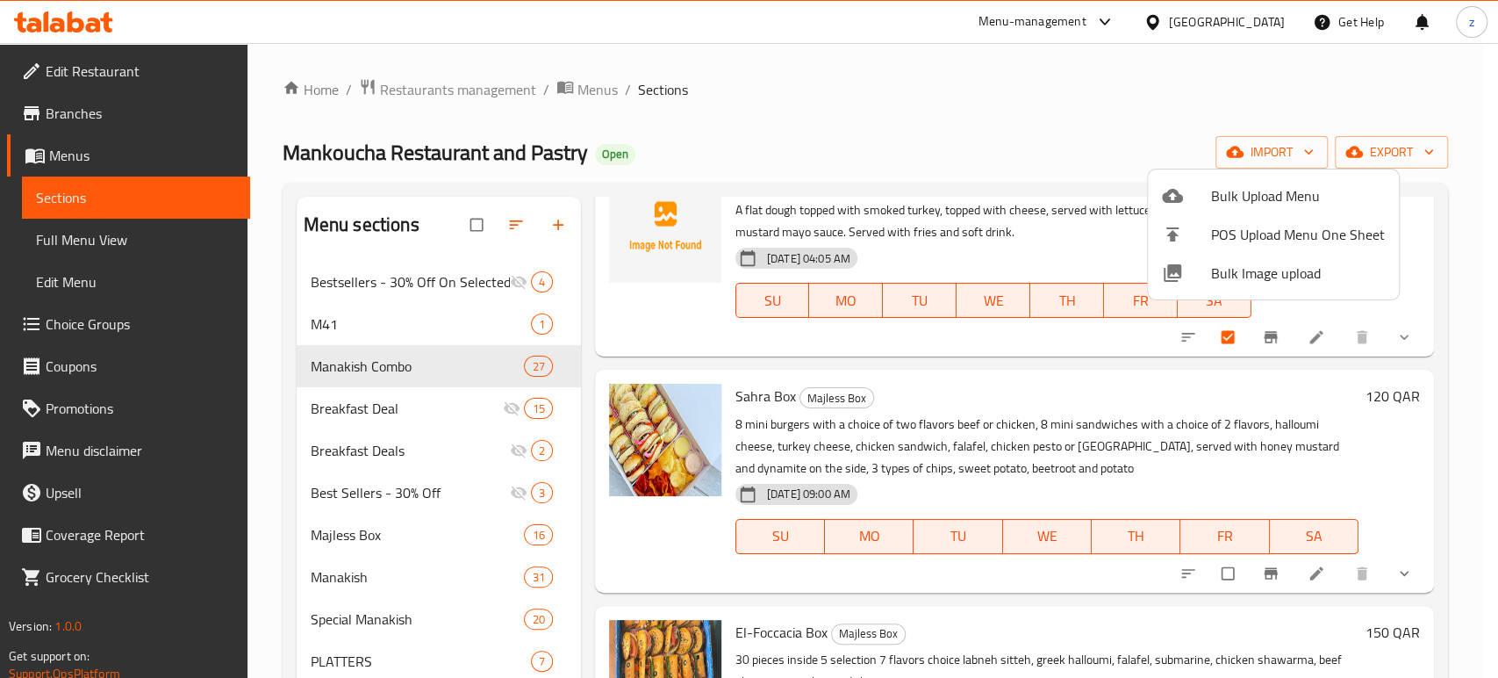
click at [1377, 153] on div at bounding box center [749, 339] width 1498 height 678
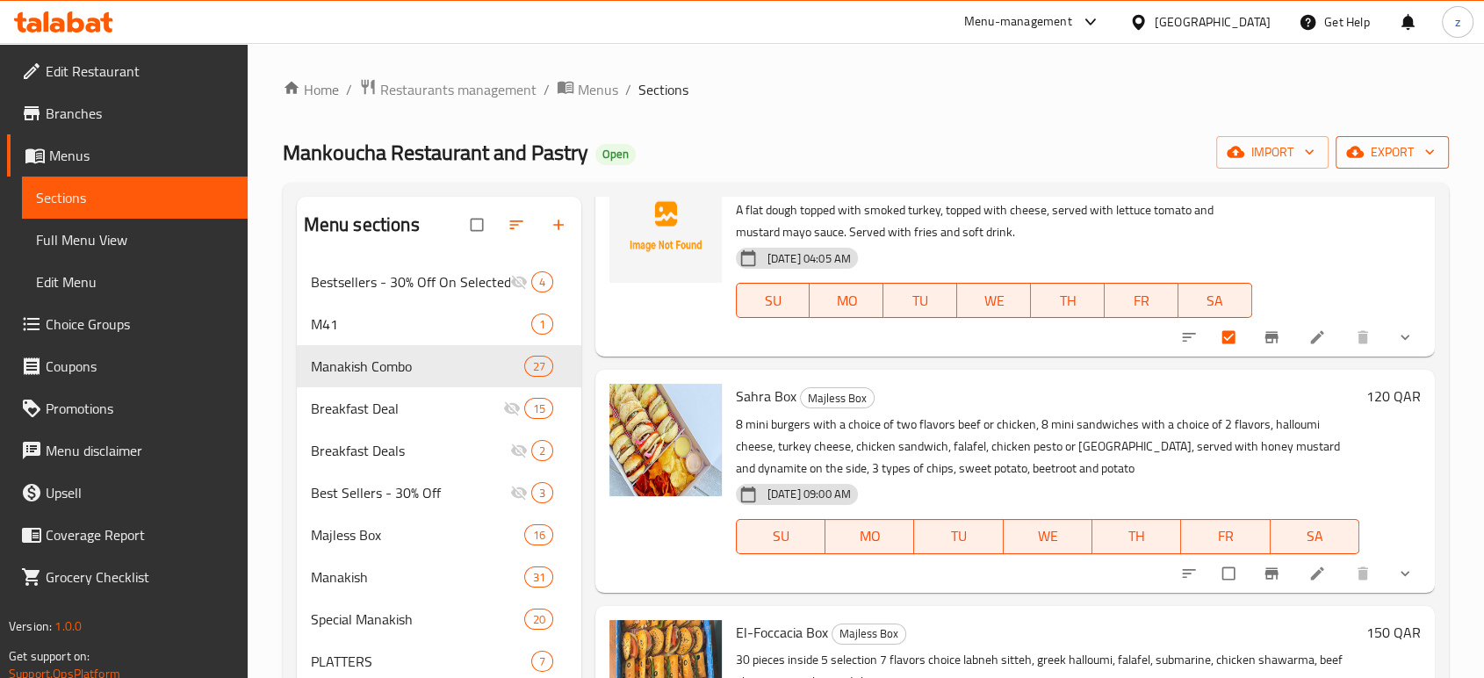
click at [1410, 157] on span "export" at bounding box center [1391, 152] width 85 height 22
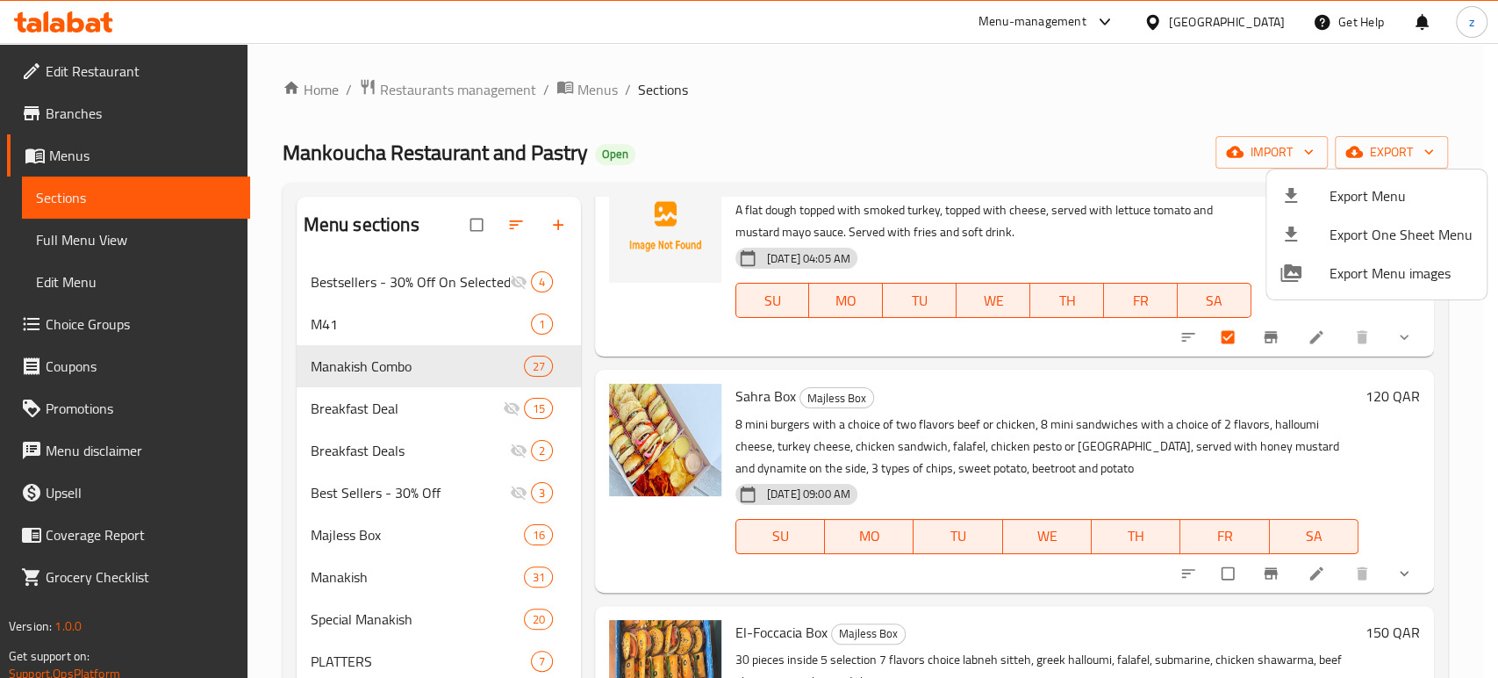
drag, startPoint x: 1497, startPoint y: 374, endPoint x: 1365, endPoint y: 401, distance: 134.5
click at [1496, 374] on div at bounding box center [749, 339] width 1498 height 678
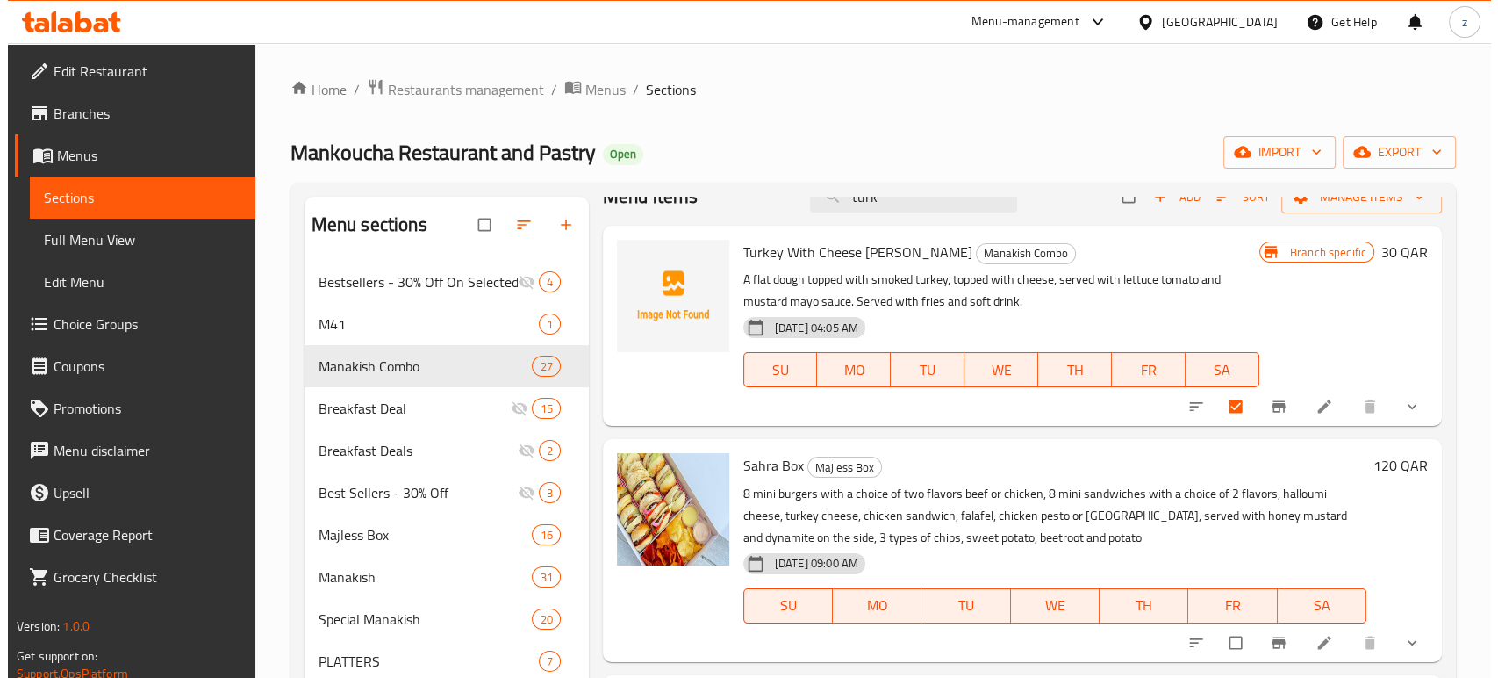
scroll to position [0, 0]
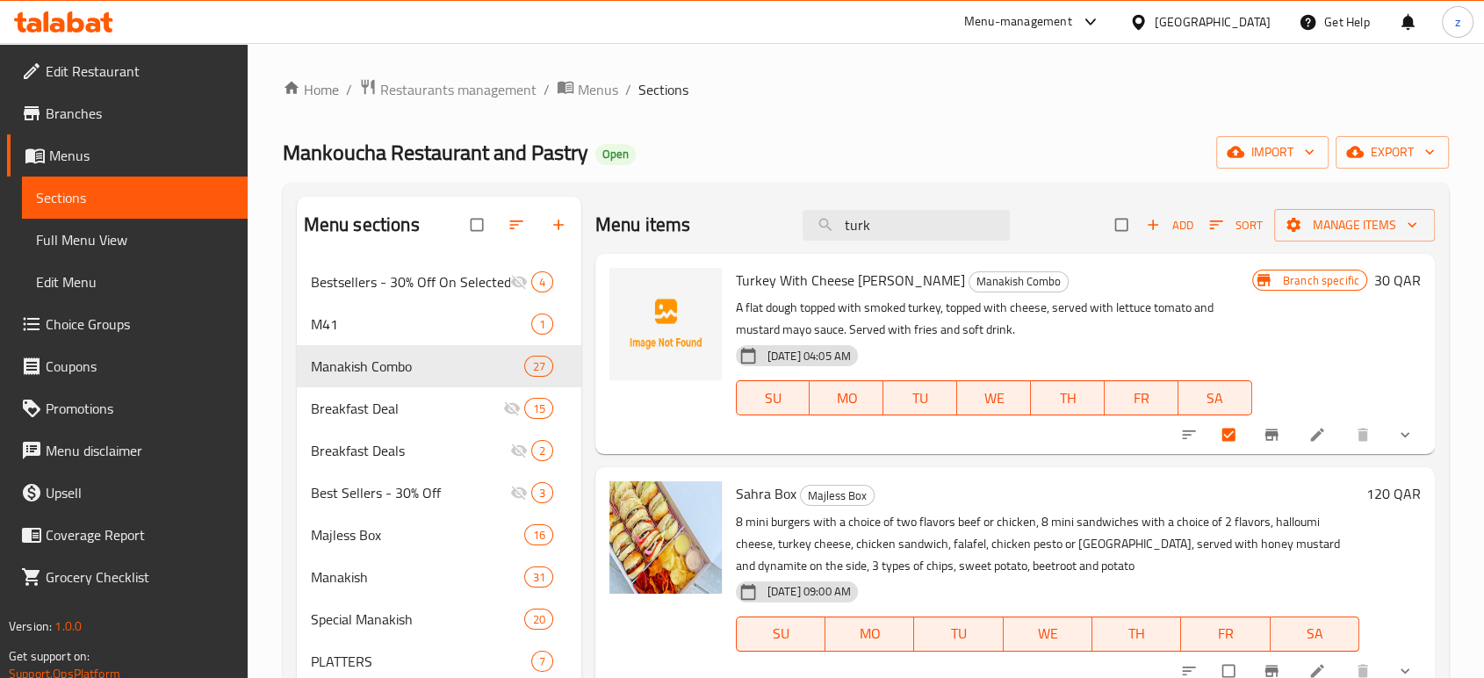
click at [1212, 224] on span "button" at bounding box center [1217, 225] width 21 height 18
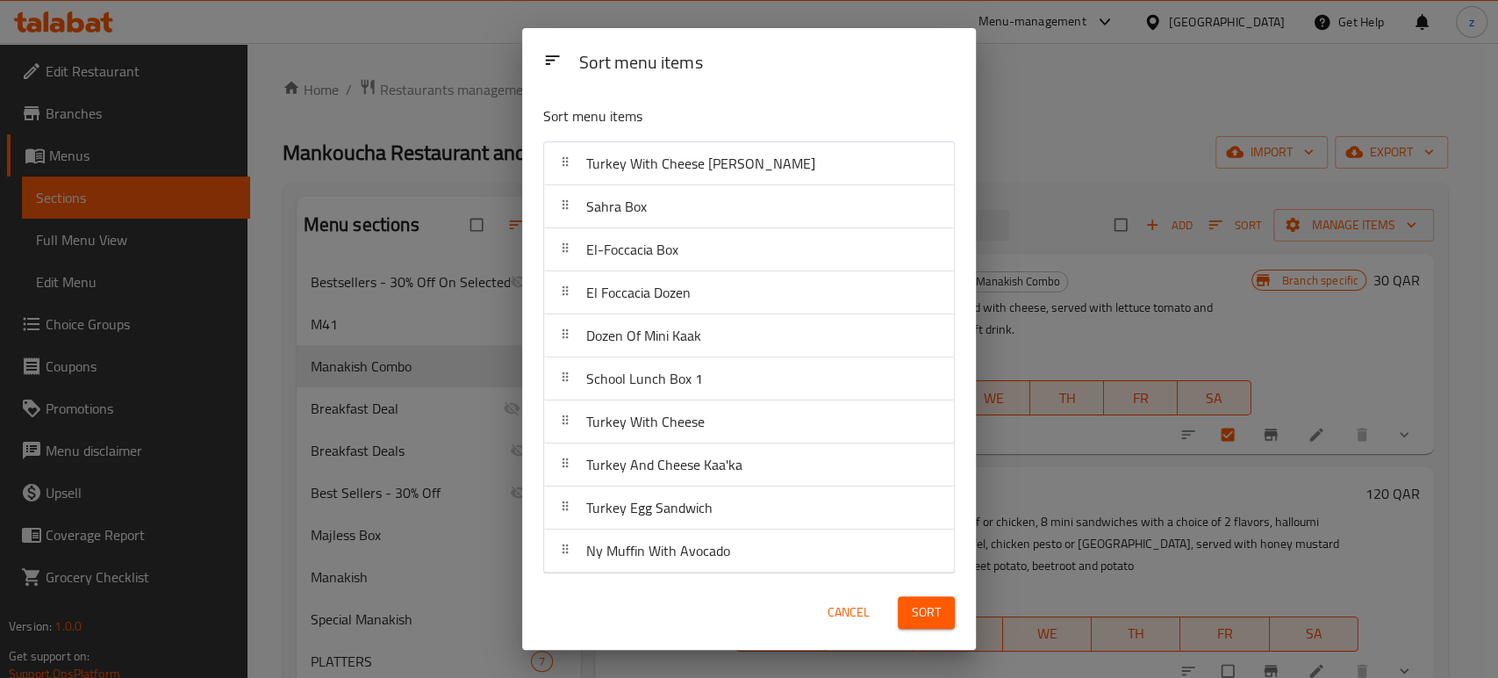
drag, startPoint x: 1078, startPoint y: 83, endPoint x: 1089, endPoint y: 71, distance: 16.1
click at [1078, 82] on div "Sort menu items Sort menu items Turkey With Cheese Manoucheh Combo Sahra Box El…" at bounding box center [749, 339] width 1498 height 678
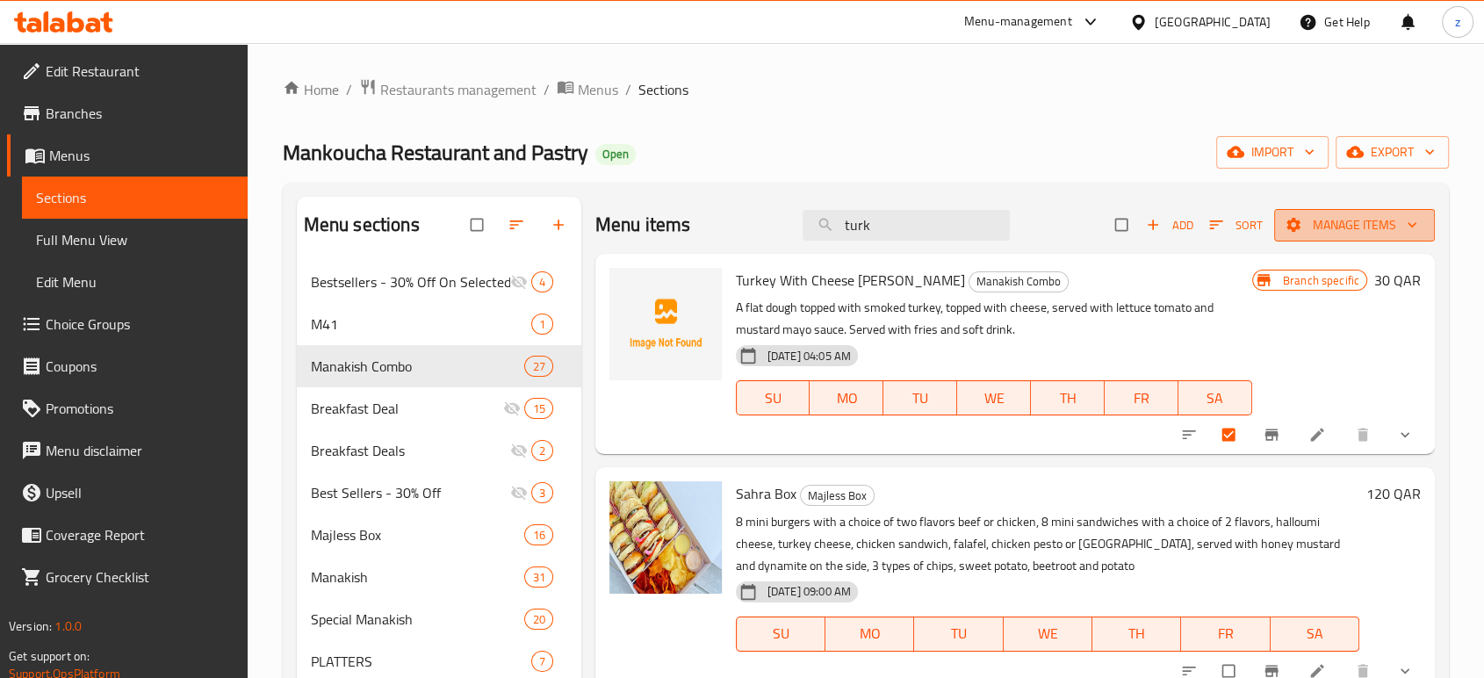
click at [1311, 221] on span "Manage items" at bounding box center [1354, 225] width 133 height 22
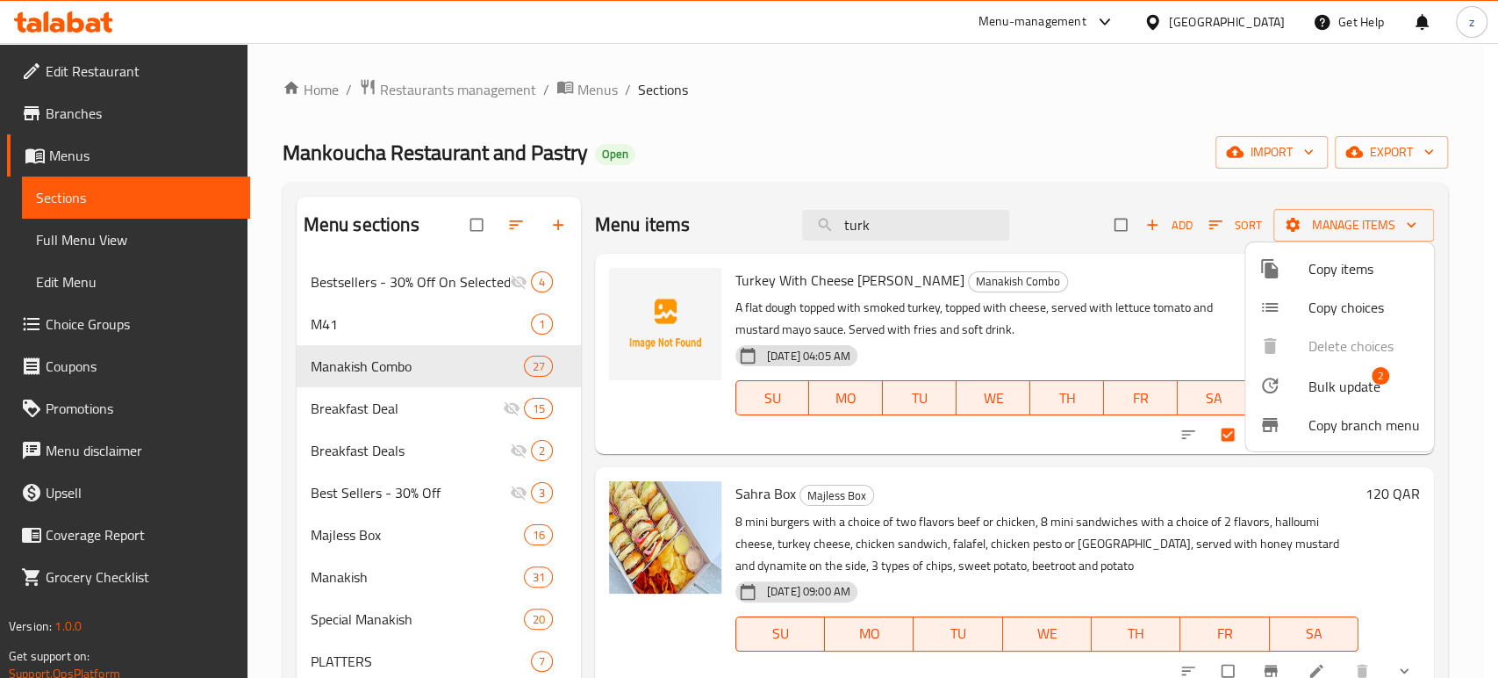
click at [1396, 269] on span "Copy items" at bounding box center [1364, 268] width 111 height 21
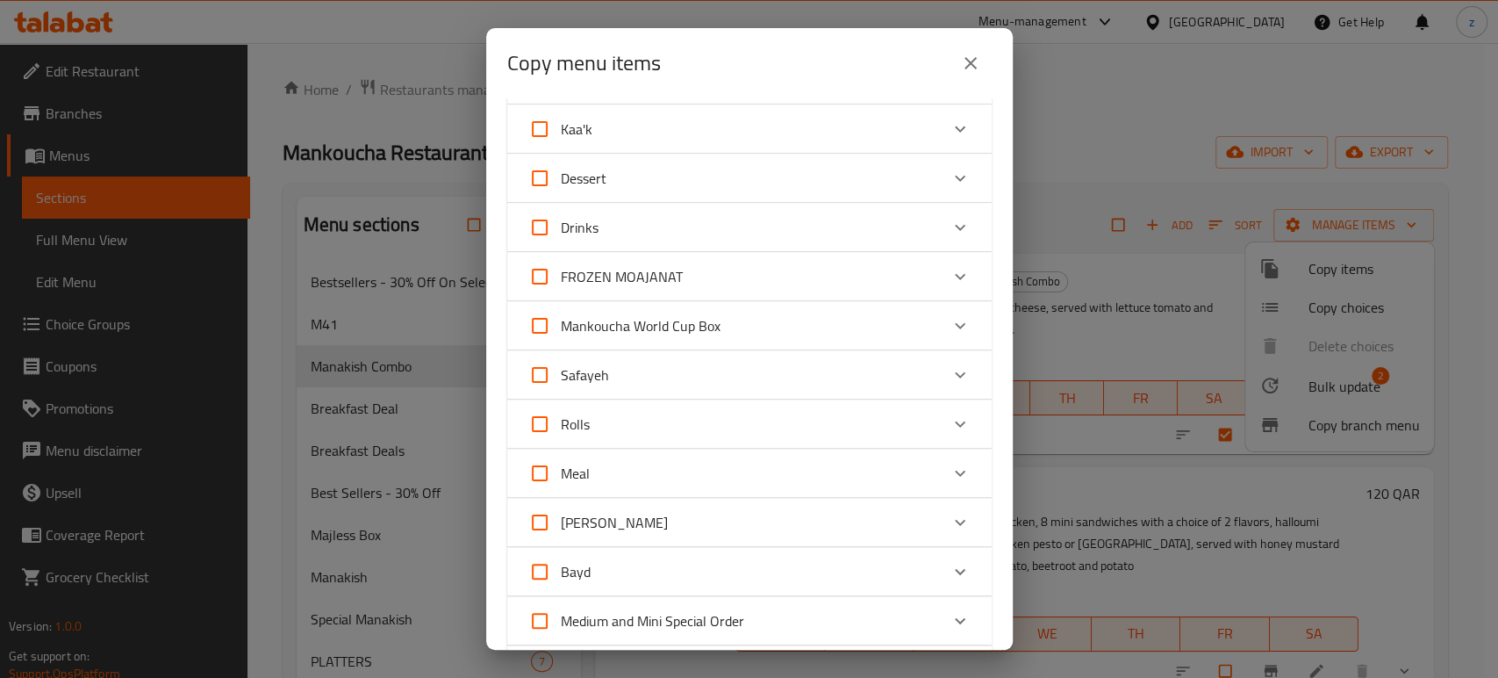
scroll to position [1132, 0]
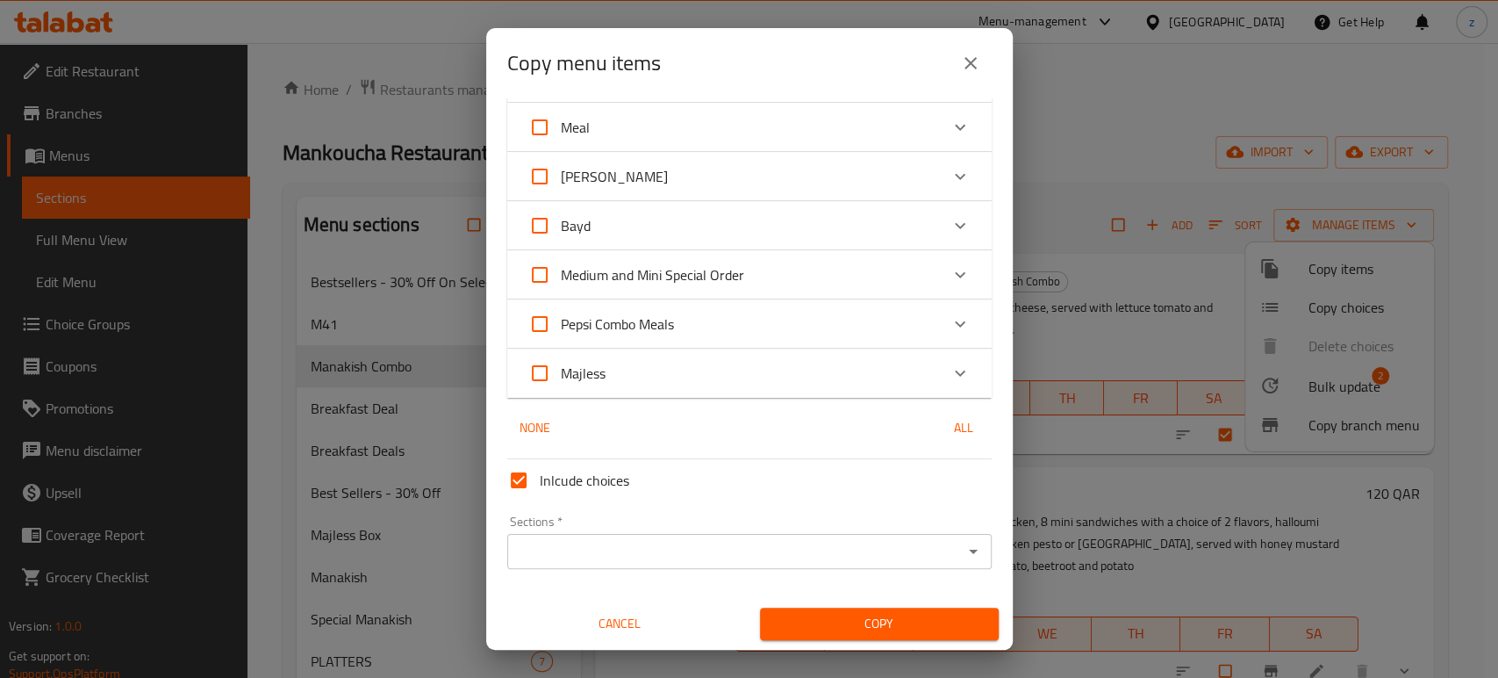
click at [963, 560] on icon "Open" at bounding box center [973, 551] width 21 height 21
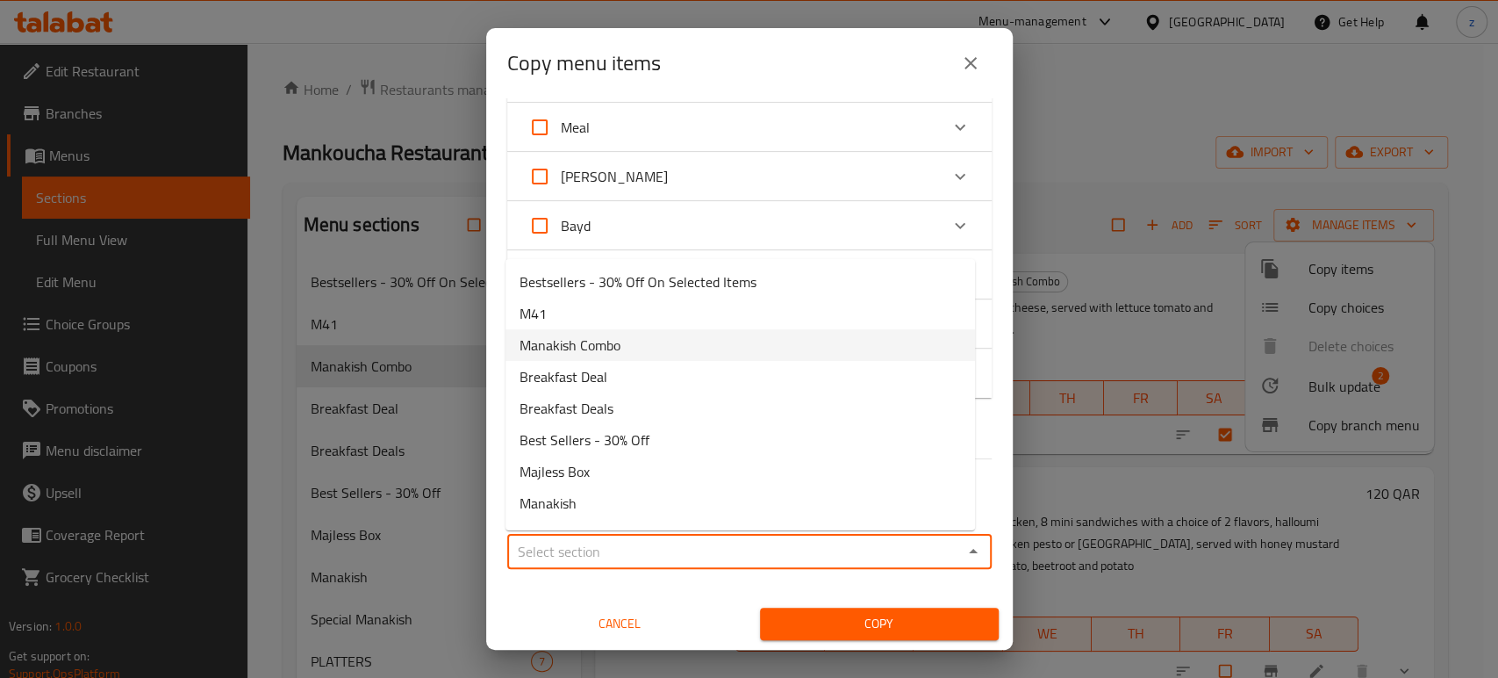
click at [590, 350] on span "Manakish Combo" at bounding box center [570, 344] width 101 height 21
type input "Manakish Combo"
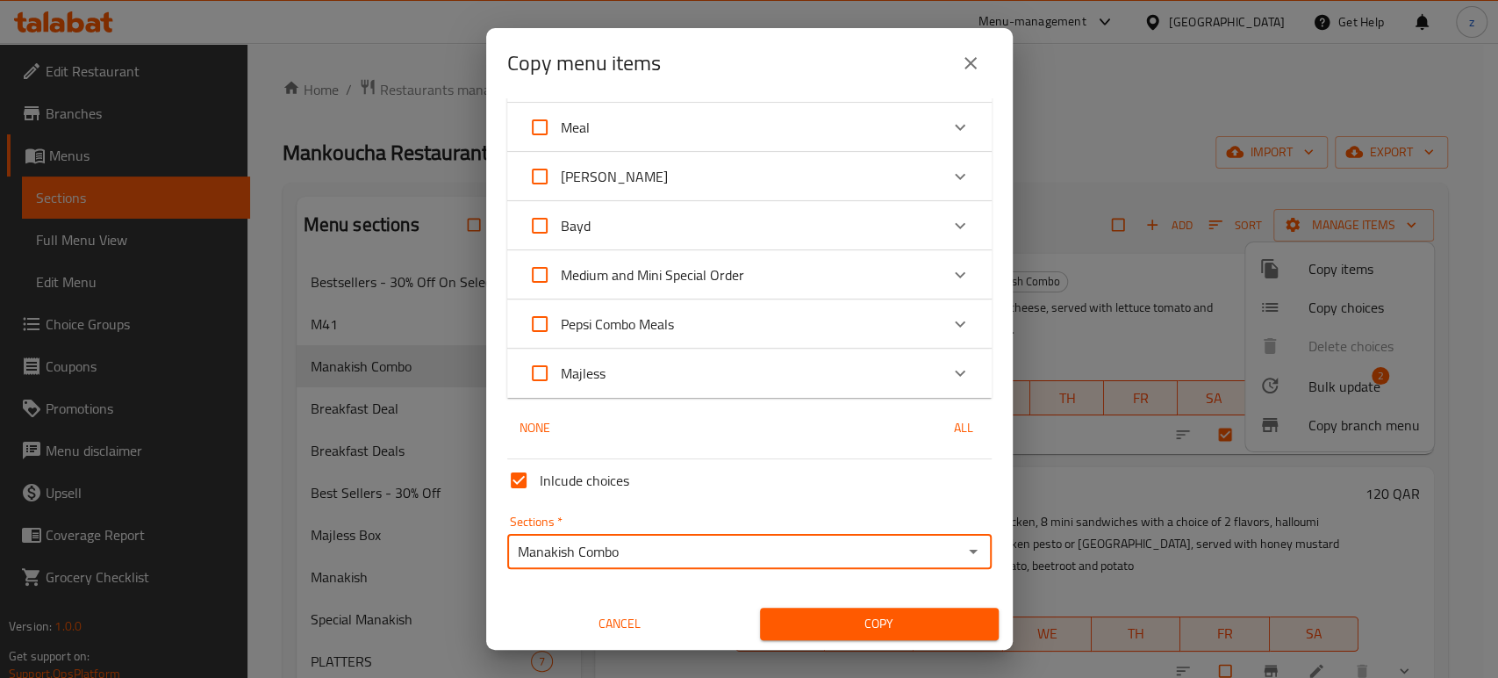
click at [817, 624] on span "Copy" at bounding box center [879, 624] width 211 height 22
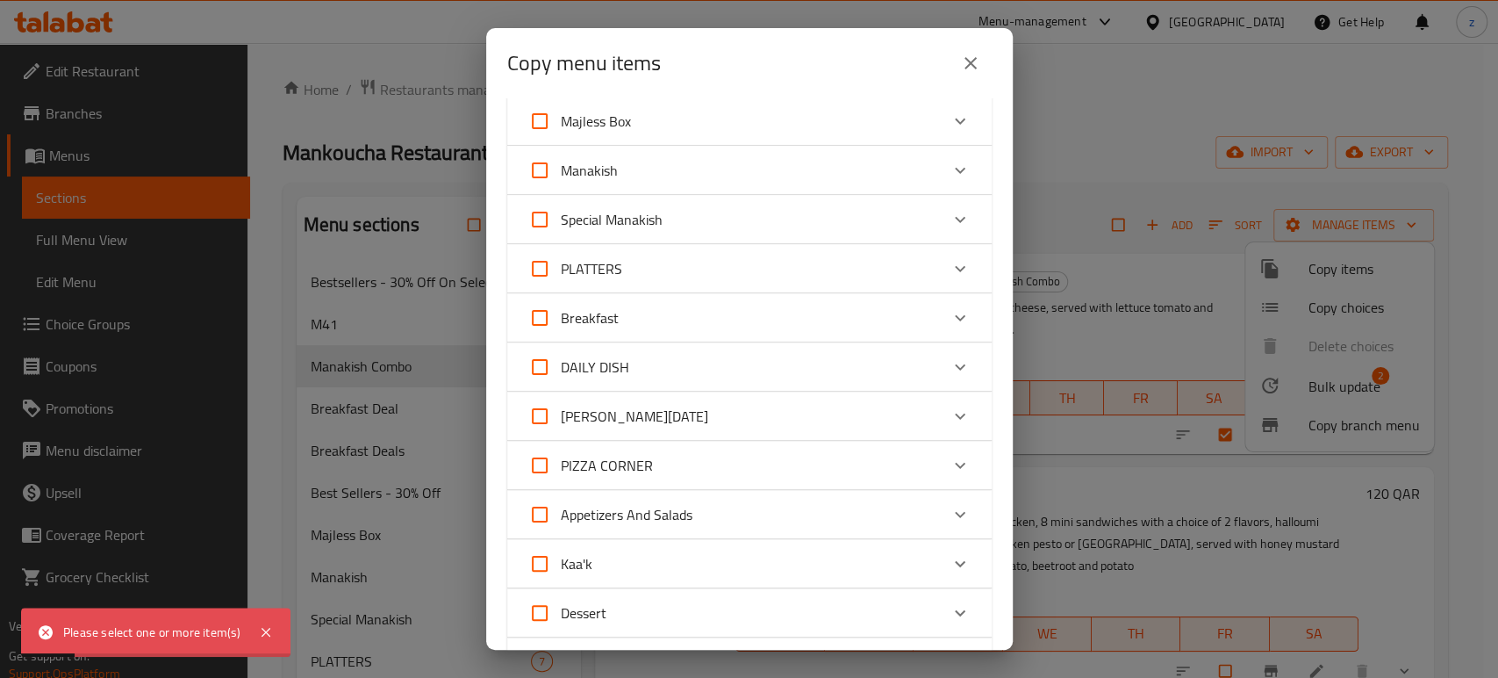
scroll to position [0, 0]
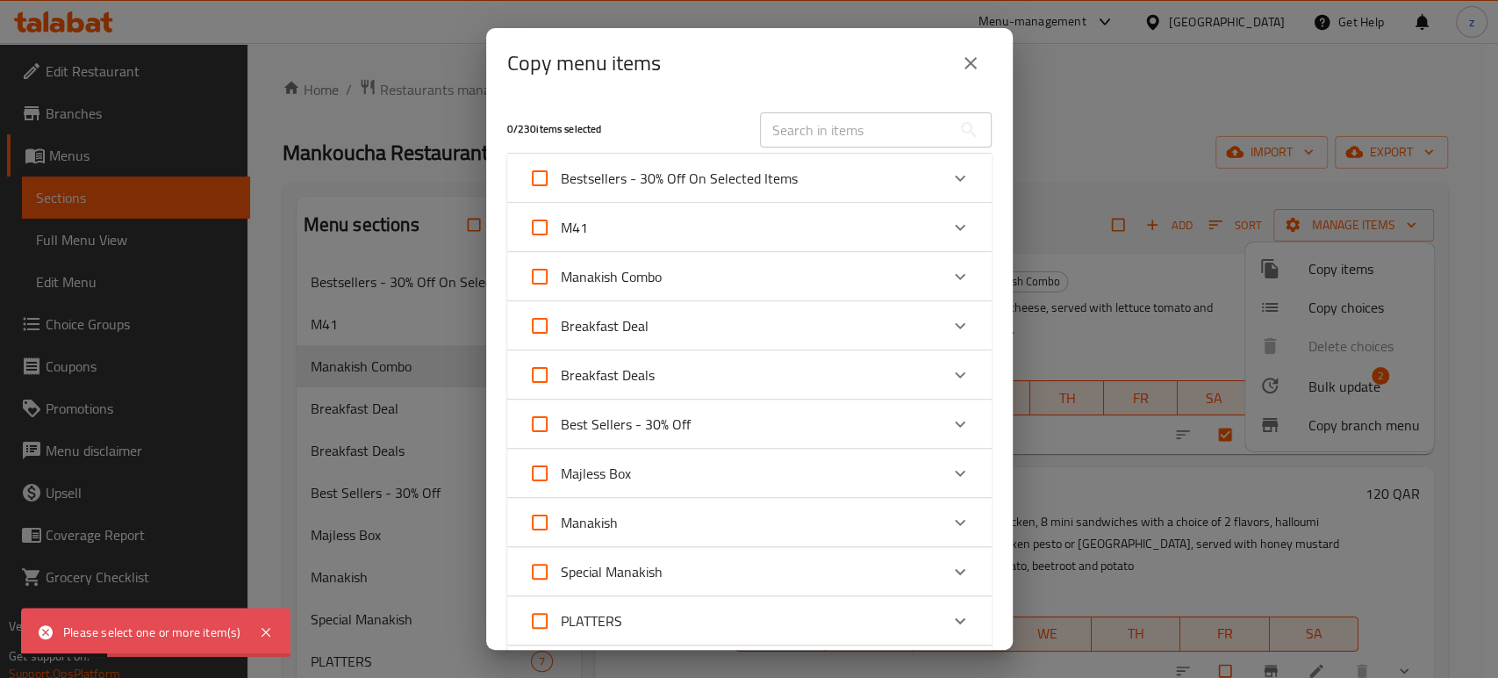
click at [952, 279] on icon "Expand" at bounding box center [960, 276] width 21 height 21
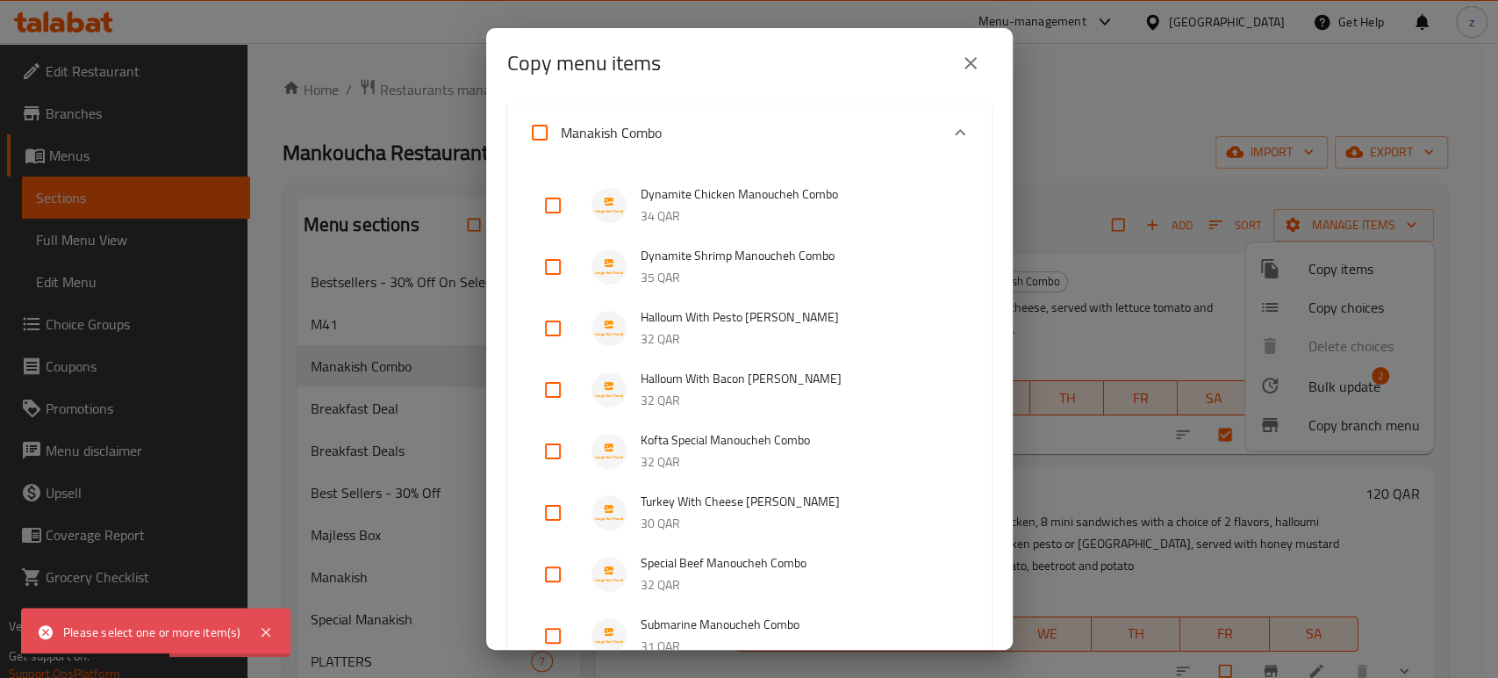
scroll to position [195, 0]
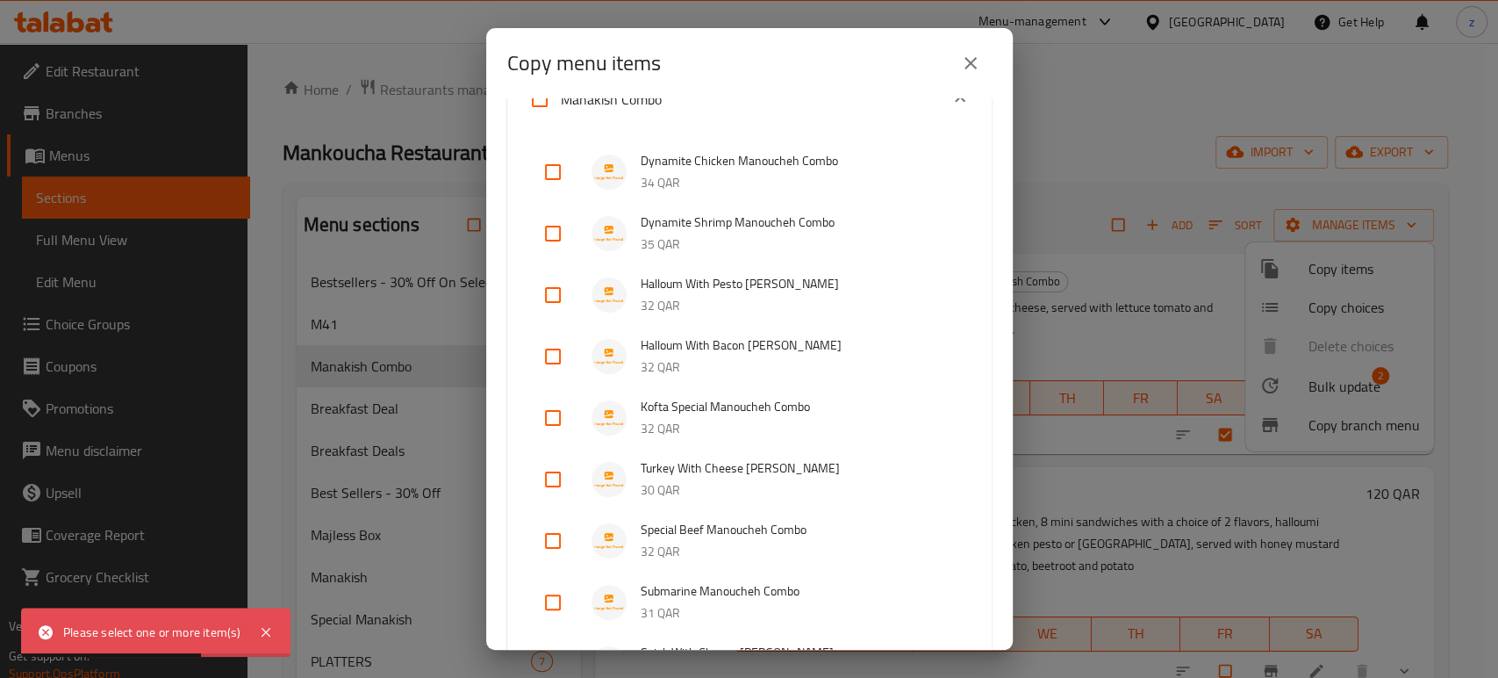
click at [544, 413] on input "checkbox" at bounding box center [553, 418] width 42 height 42
checkbox input "true"
click at [552, 471] on input "checkbox" at bounding box center [553, 479] width 42 height 42
checkbox input "true"
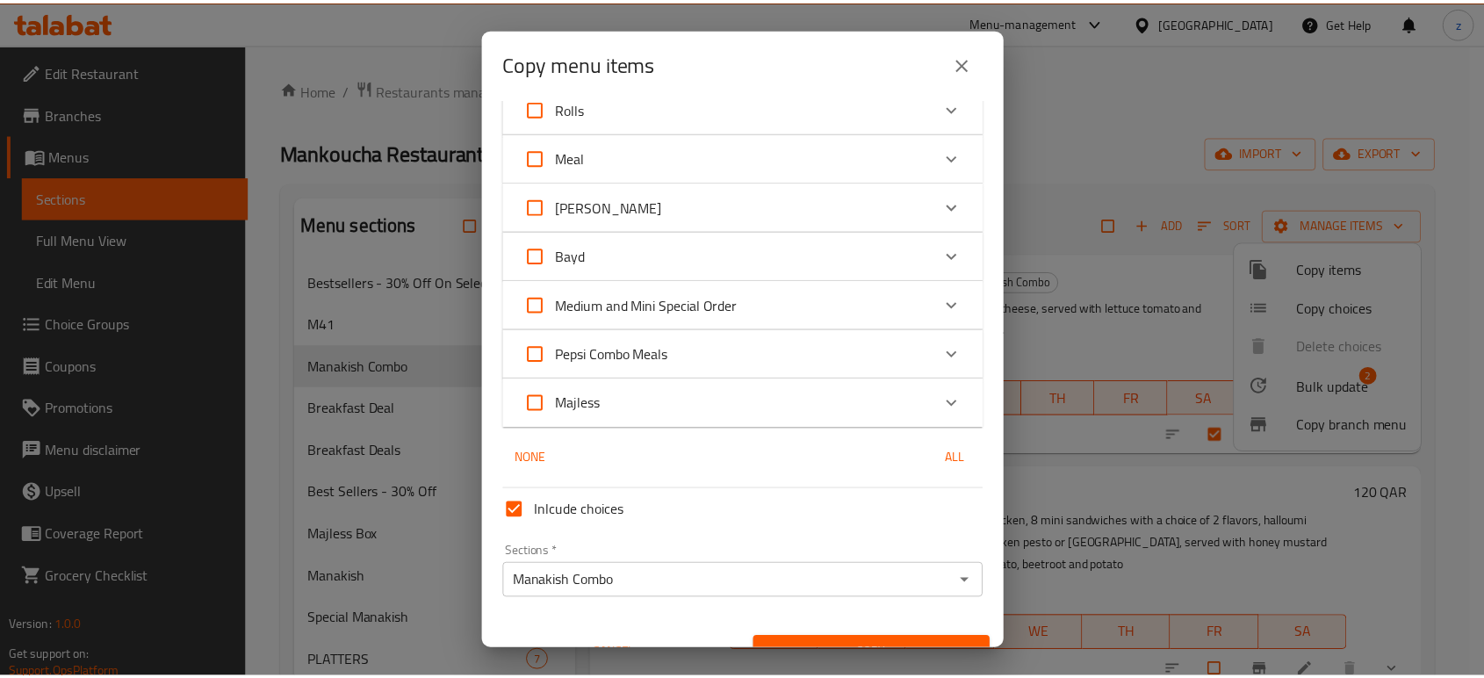
scroll to position [2869, 0]
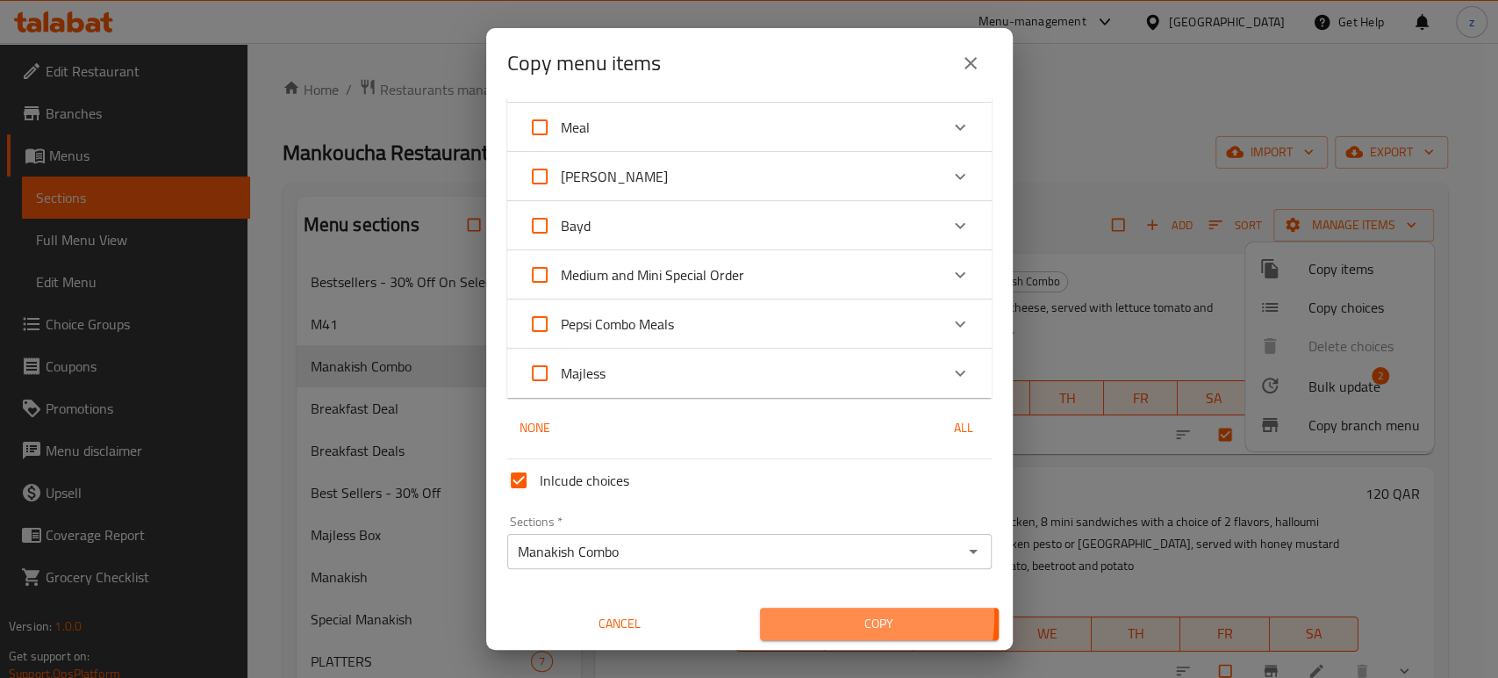
click at [831, 615] on span "Copy" at bounding box center [879, 624] width 211 height 22
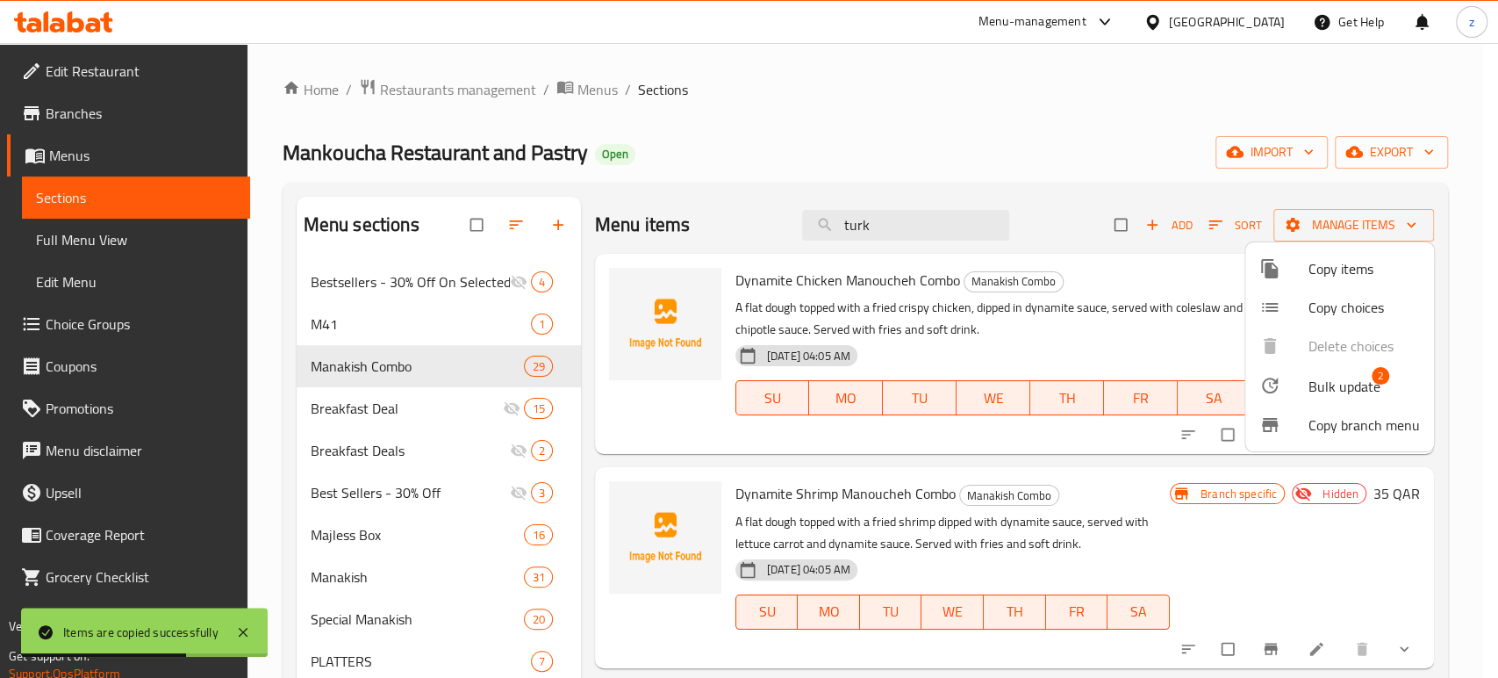
click at [894, 233] on div at bounding box center [749, 339] width 1498 height 678
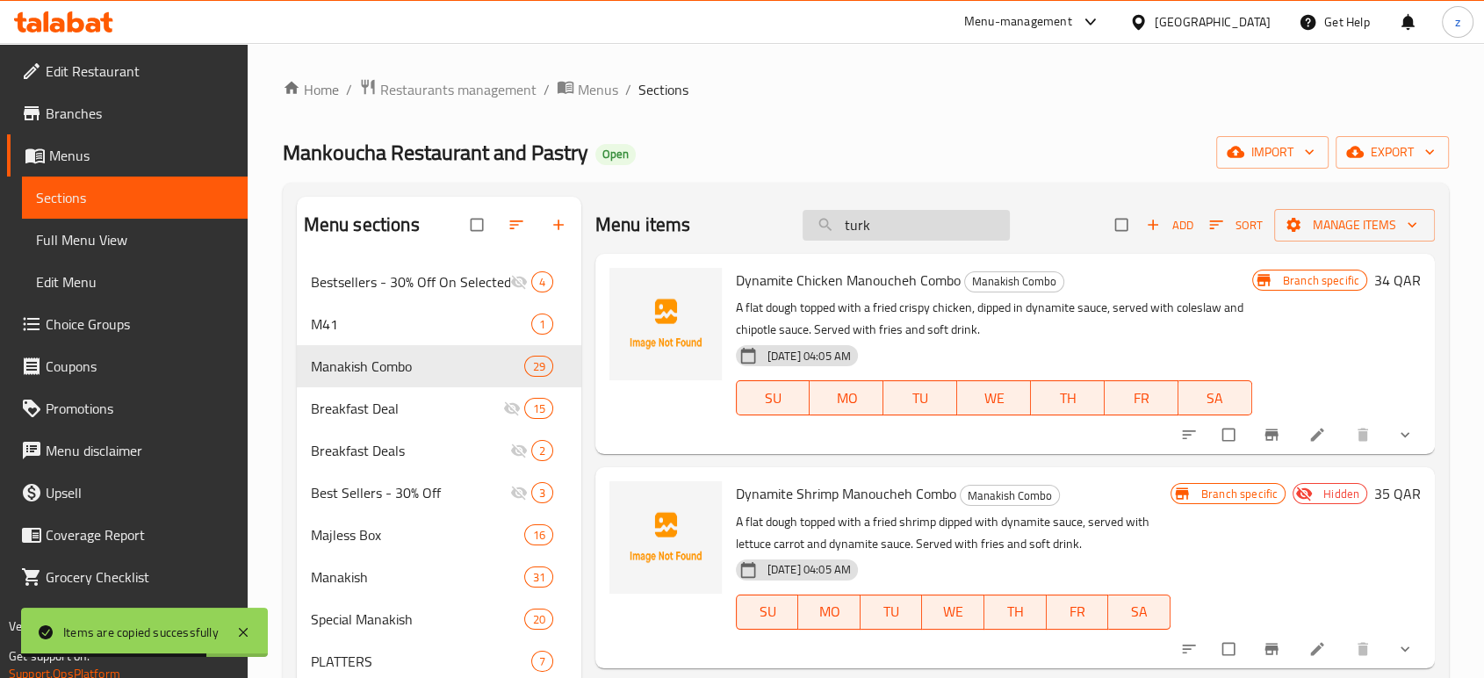
click at [880, 220] on input "turk" at bounding box center [905, 225] width 207 height 31
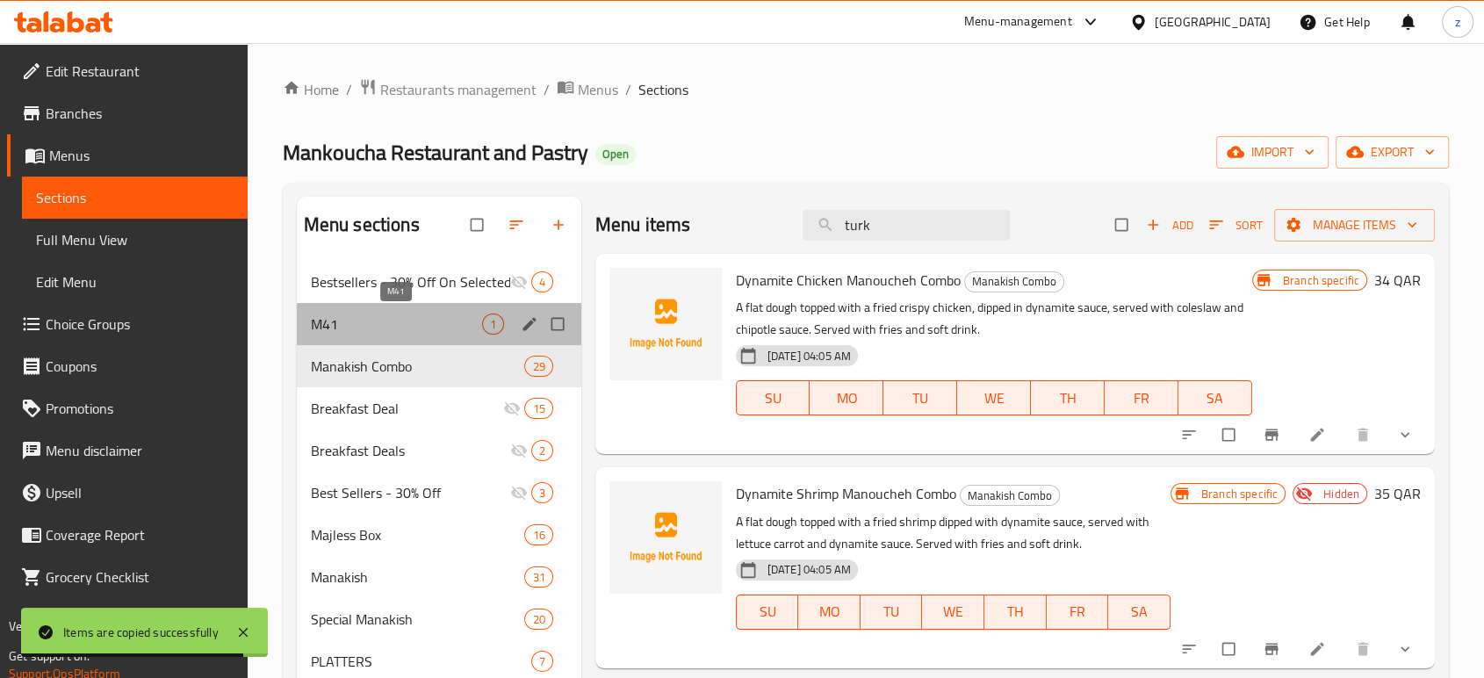
click at [458, 328] on span "M41" at bounding box center [396, 323] width 171 height 21
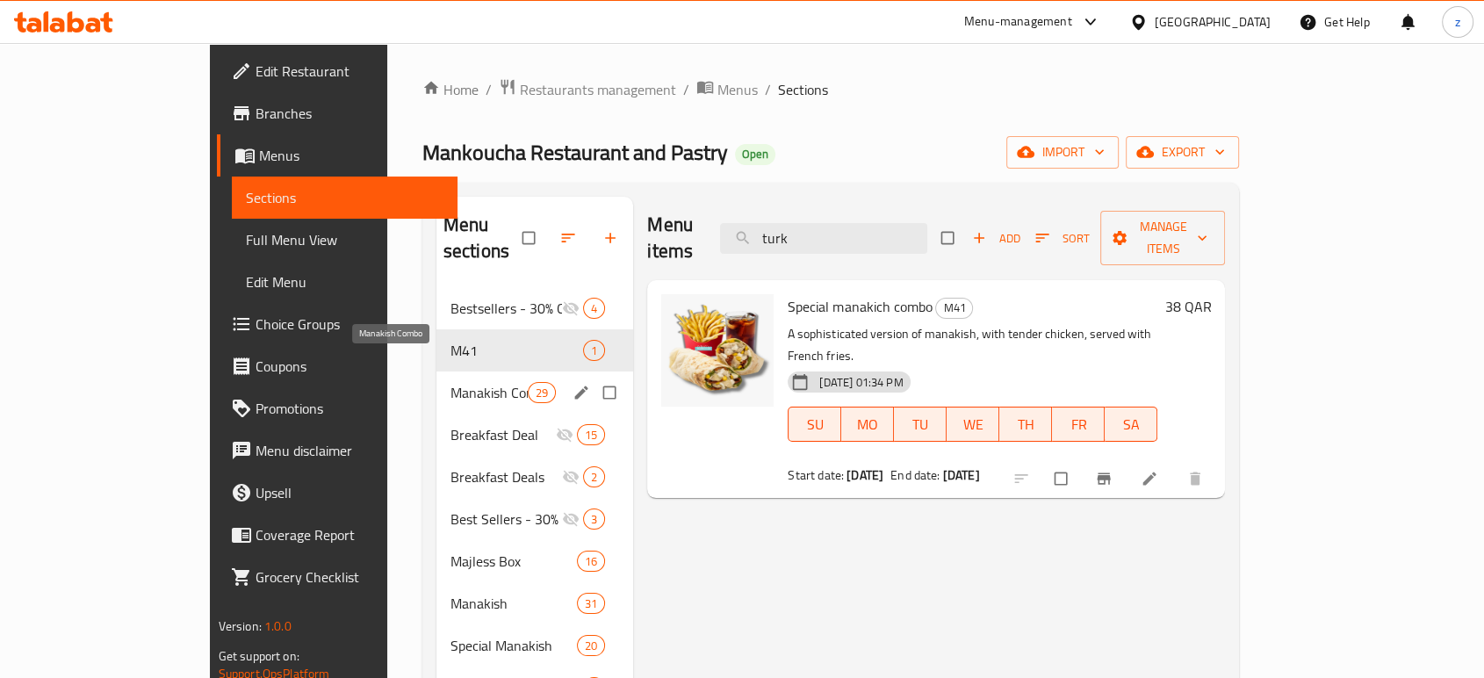
click at [450, 382] on span "Manakish Combo" at bounding box center [488, 392] width 77 height 21
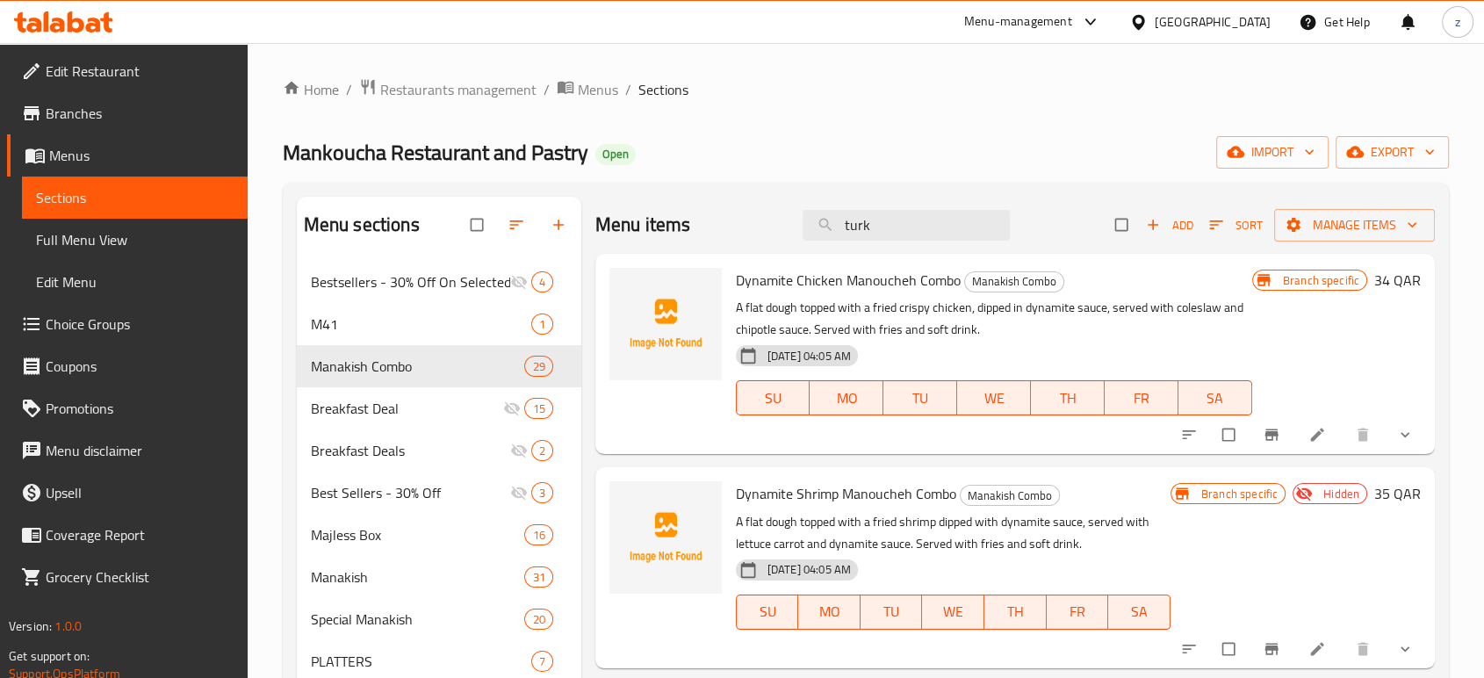
drag, startPoint x: 917, startPoint y: 220, endPoint x: 752, endPoint y: 221, distance: 165.0
click at [752, 221] on div "Menu items turk Add Sort Manage items" at bounding box center [1014, 225] width 839 height 57
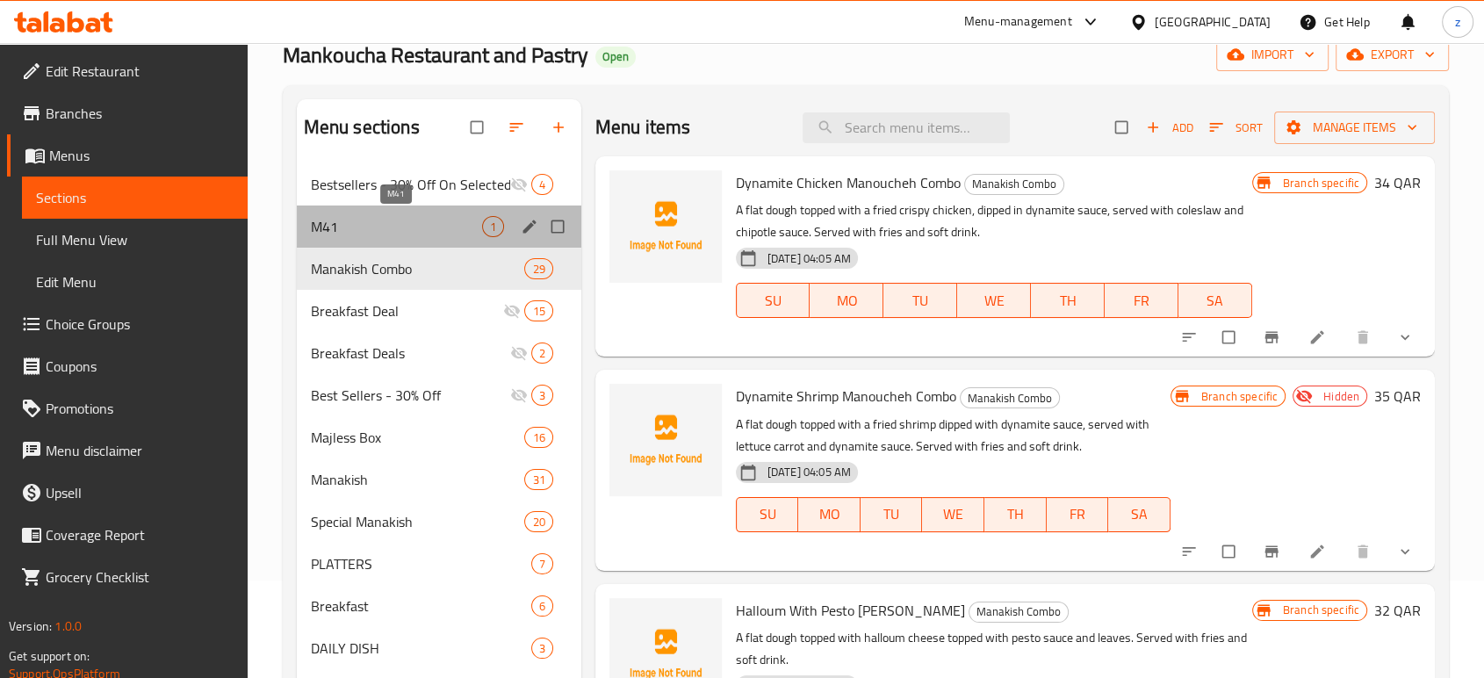
click at [394, 223] on span "M41" at bounding box center [396, 226] width 171 height 21
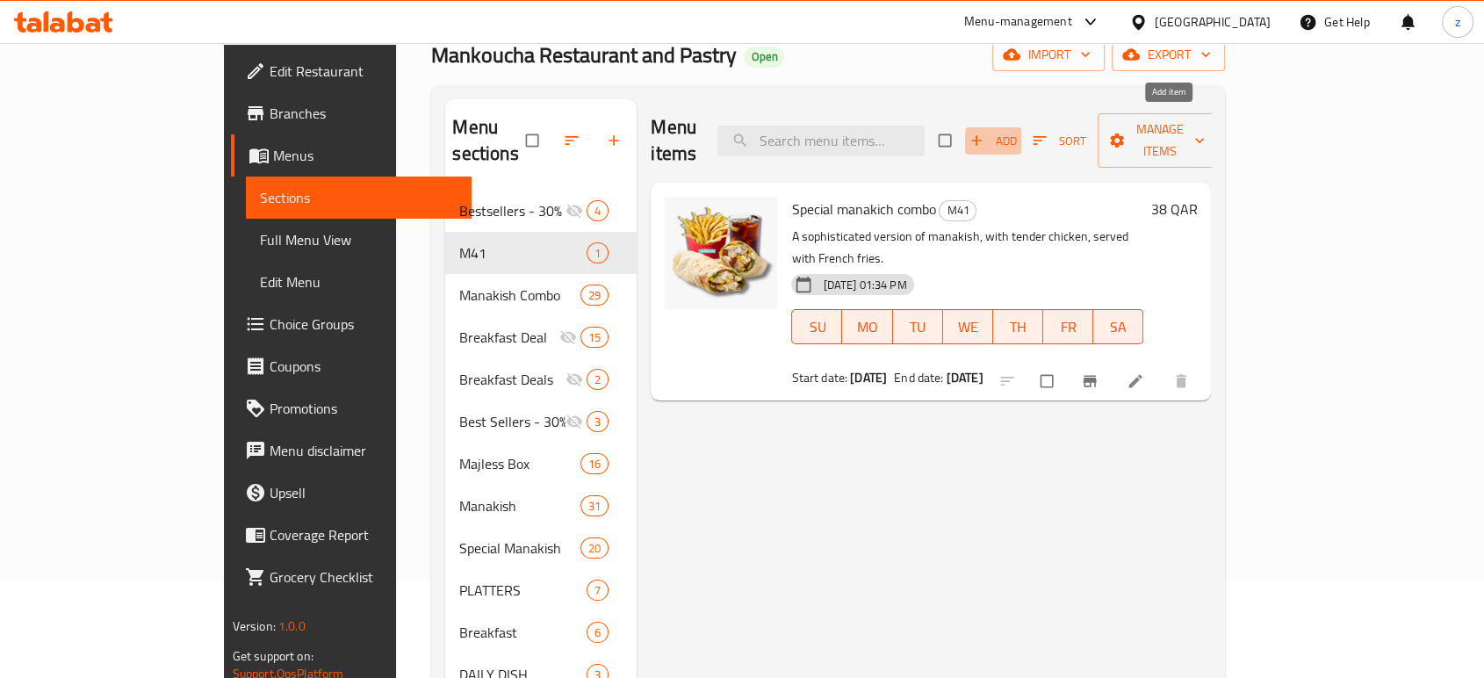
click at [985, 132] on icon "button" at bounding box center [976, 141] width 18 height 18
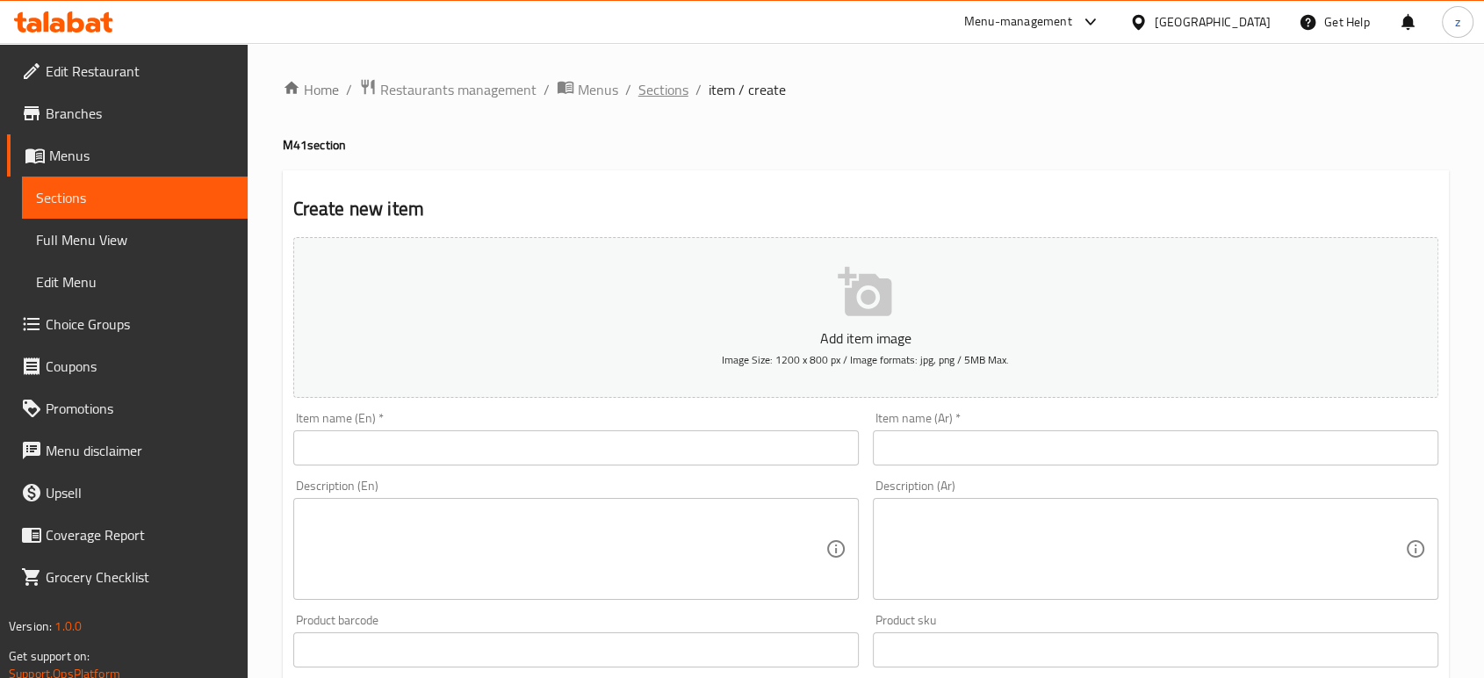
click at [675, 94] on span "Sections" at bounding box center [663, 89] width 50 height 21
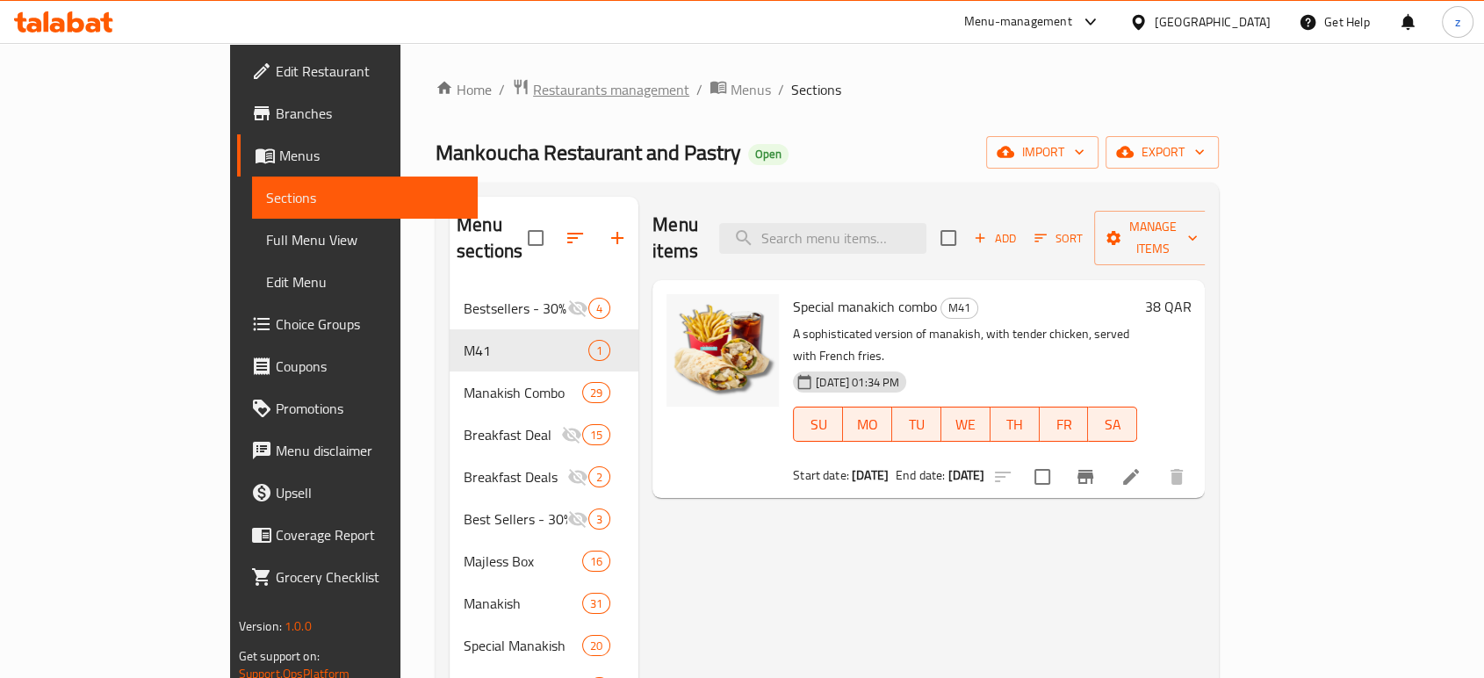
click at [533, 98] on span "Restaurants management" at bounding box center [611, 89] width 156 height 21
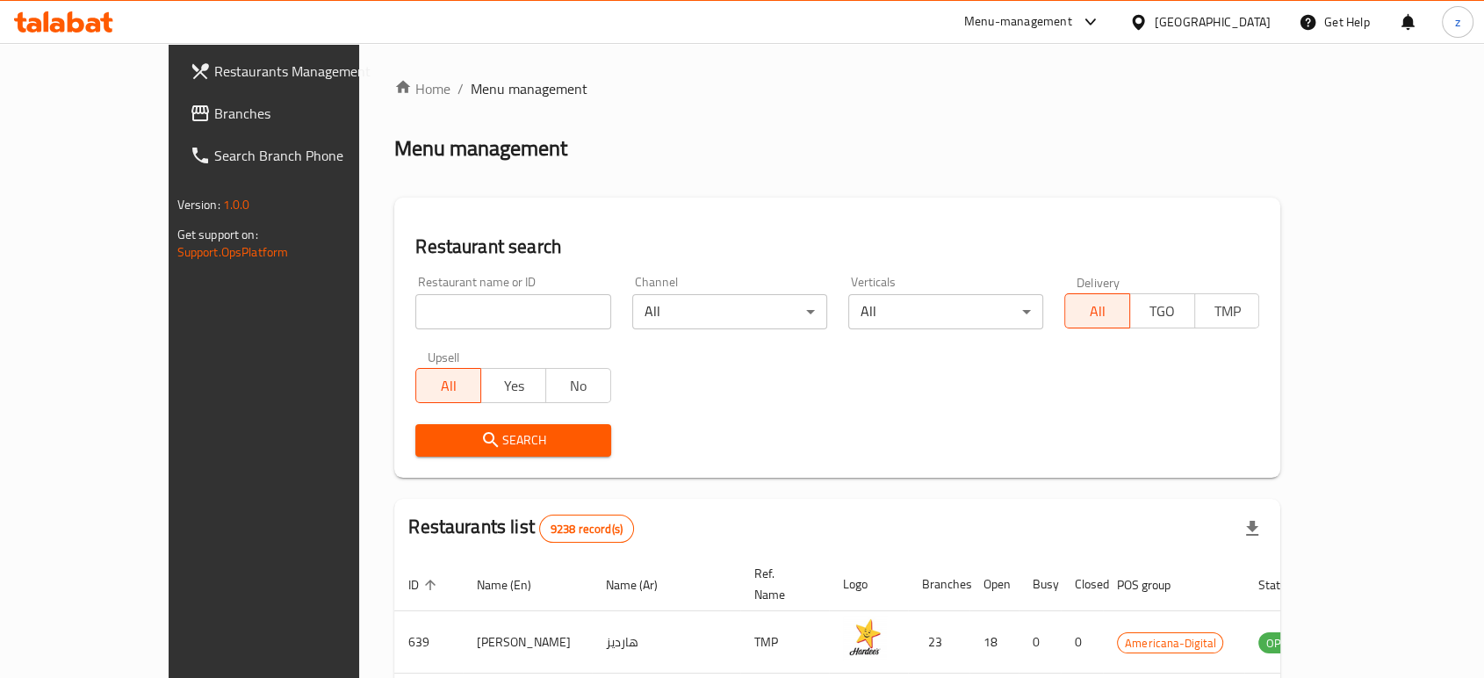
click at [429, 302] on input "search" at bounding box center [512, 311] width 195 height 35
type input "sa"
drag, startPoint x: 366, startPoint y: 317, endPoint x: 352, endPoint y: 251, distance: 67.3
click at [394, 306] on div "Restaurant search Restaurant name or ID sa Restaurant name or ID Channel All ​ …" at bounding box center [837, 338] width 886 height 280
